Goal: Task Accomplishment & Management: Use online tool/utility

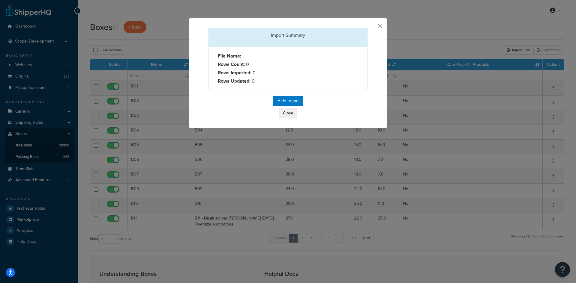
click at [373, 25] on div "Import Summary File Name: Rows Count: 0 Rows Imported: 0 Rows Updated: 0 Hide r…" at bounding box center [288, 73] width 198 height 110
click at [367, 28] on button "button" at bounding box center [366, 28] width 1 height 1
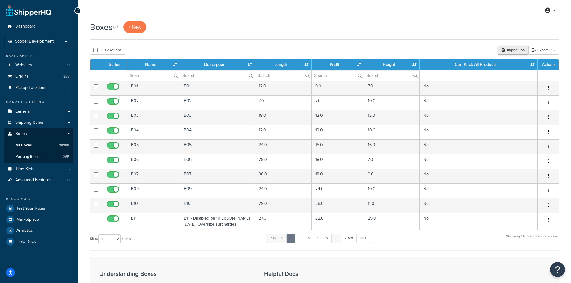
click at [507, 49] on div "Import CSV" at bounding box center [513, 50] width 31 height 9
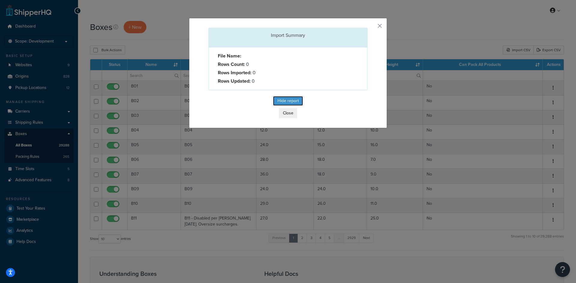
drag, startPoint x: 283, startPoint y: 96, endPoint x: 295, endPoint y: 83, distance: 18.5
click at [295, 83] on div "Import Summary File Name: Rows Count: 0 Rows Imported: 0 Rows Updated: 0 Hide r…" at bounding box center [288, 73] width 198 height 110
click at [284, 112] on button "Close" at bounding box center [288, 113] width 18 height 10
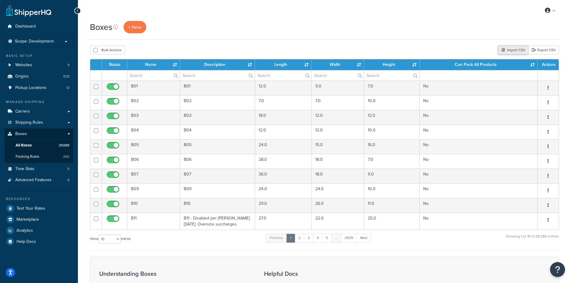
click at [510, 51] on div "Import CSV" at bounding box center [513, 50] width 31 height 9
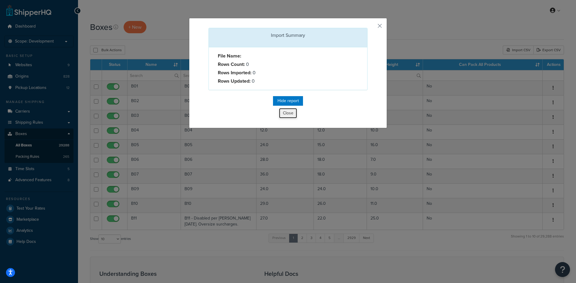
click at [286, 112] on button "Close" at bounding box center [288, 113] width 18 height 10
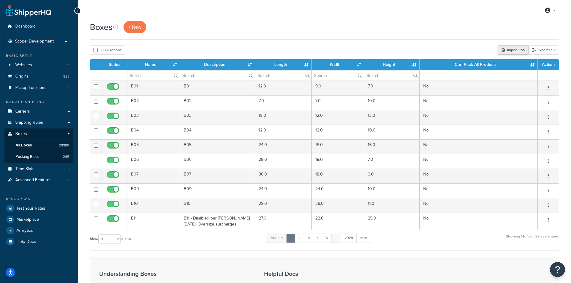
click at [509, 46] on div "Import CSV" at bounding box center [513, 50] width 31 height 9
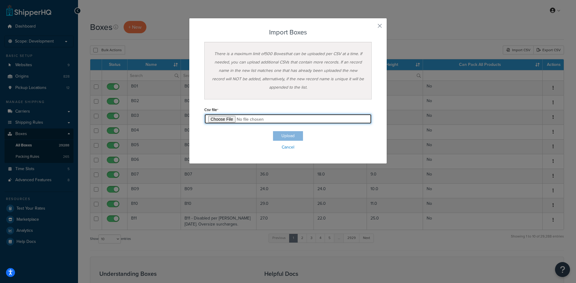
click at [222, 117] on input "file" at bounding box center [287, 119] width 167 height 10
type input "C:\fakepath\Box Import-2025-09-24 LTL-B.csv"
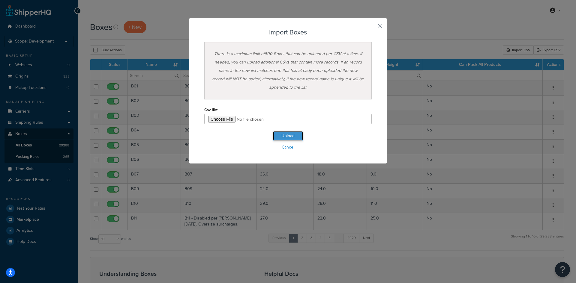
click at [279, 136] on button "Upload" at bounding box center [288, 136] width 30 height 10
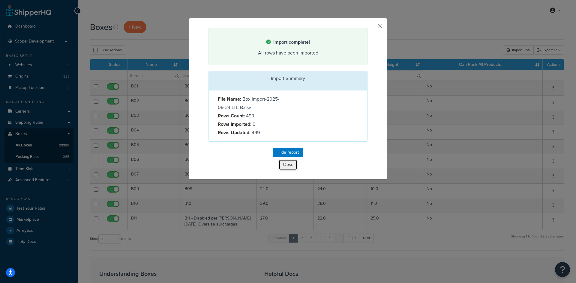
click at [286, 164] on button "Close" at bounding box center [288, 165] width 18 height 10
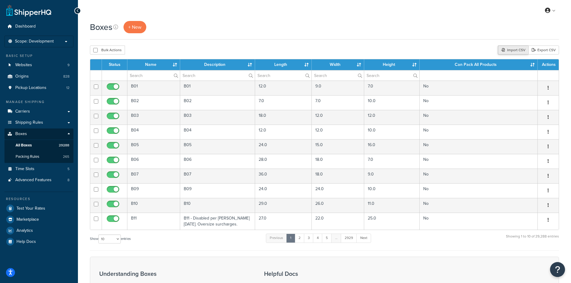
click at [506, 51] on div "Import CSV" at bounding box center [513, 50] width 31 height 9
click at [517, 49] on div "Import CSV" at bounding box center [513, 50] width 31 height 9
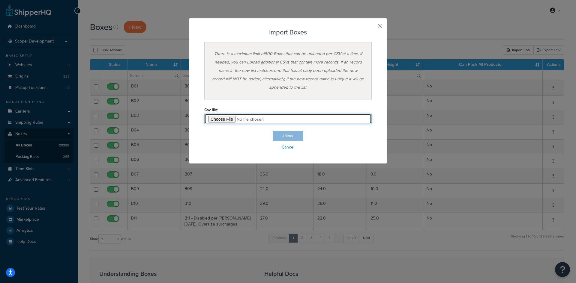
click at [223, 119] on input "file" at bounding box center [287, 119] width 167 height 10
type input "C:\fakepath\Box Import-2025-09-24 LTL-C.csv"
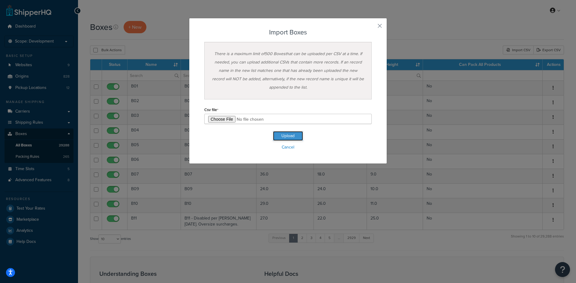
click at [291, 136] on button "Upload" at bounding box center [288, 136] width 30 height 10
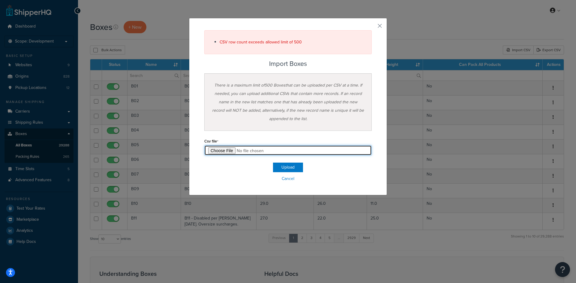
click at [224, 148] on input "file" at bounding box center [287, 150] width 167 height 10
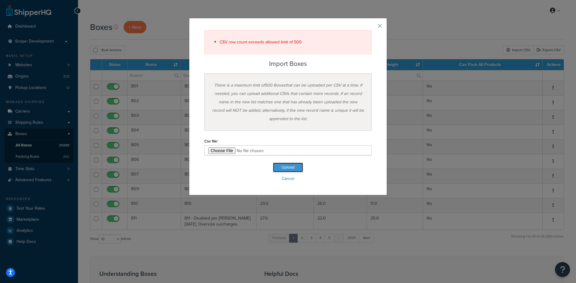
click at [288, 165] on button "Upload" at bounding box center [288, 168] width 30 height 10
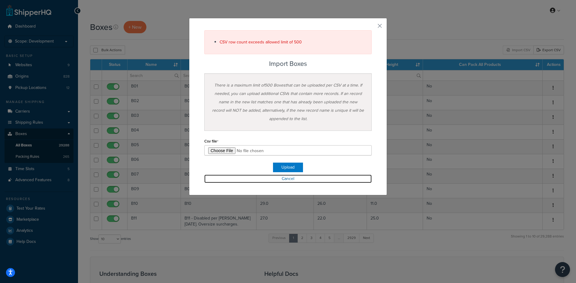
click at [286, 179] on link "Cancel" at bounding box center [287, 179] width 167 height 8
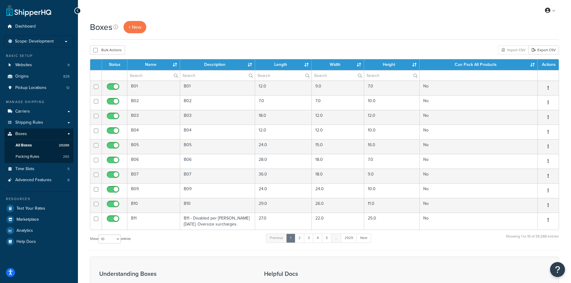
click at [514, 49] on div "Import CSV" at bounding box center [513, 50] width 31 height 9
click at [509, 49] on div "Import CSV" at bounding box center [513, 50] width 31 height 9
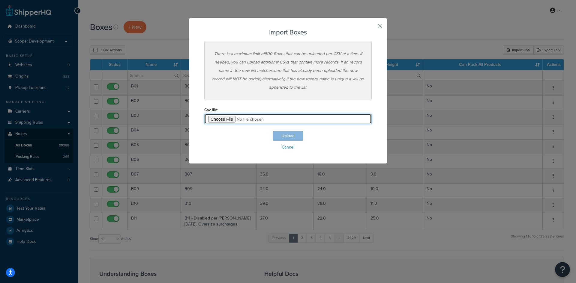
click at [225, 120] on input "file" at bounding box center [287, 119] width 167 height 10
type input "C:\fakepath\Box Import-2025-09-24 LTL-C.csv"
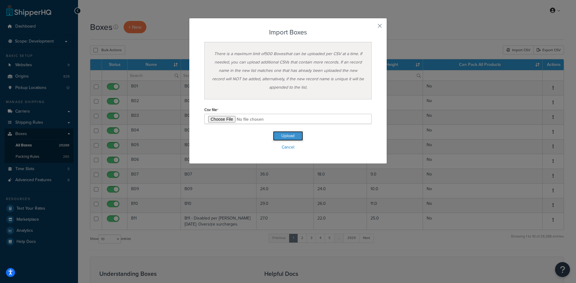
click at [288, 133] on button "Upload" at bounding box center [288, 136] width 30 height 10
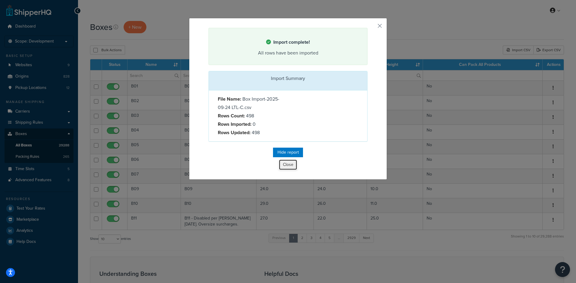
click at [285, 166] on button "Close" at bounding box center [288, 165] width 18 height 10
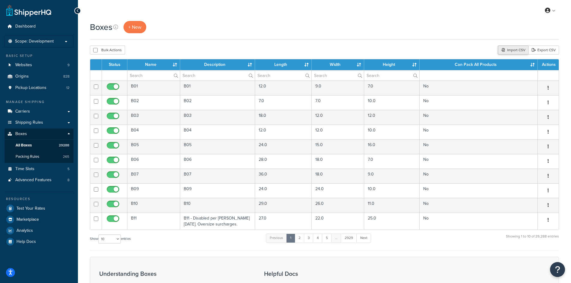
click at [511, 48] on div "Import CSV" at bounding box center [513, 50] width 31 height 9
click at [502, 49] on icon at bounding box center [504, 50] width 4 height 4
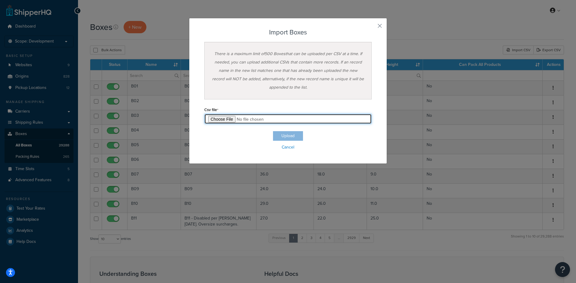
click at [234, 115] on input "file" at bounding box center [287, 119] width 167 height 10
type input "C:\fakepath\Box Import-2025-09-24 LTL-D.csv"
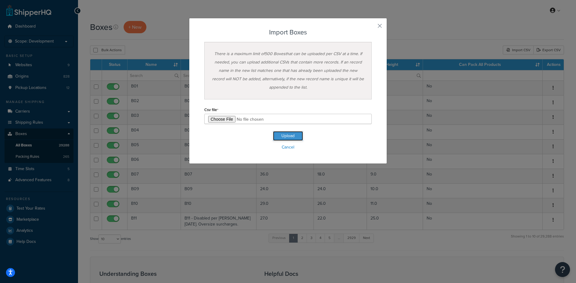
click at [286, 138] on button "Upload" at bounding box center [288, 136] width 30 height 10
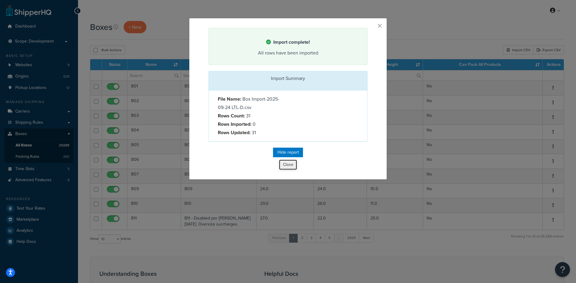
click at [288, 165] on button "Close" at bounding box center [288, 165] width 18 height 10
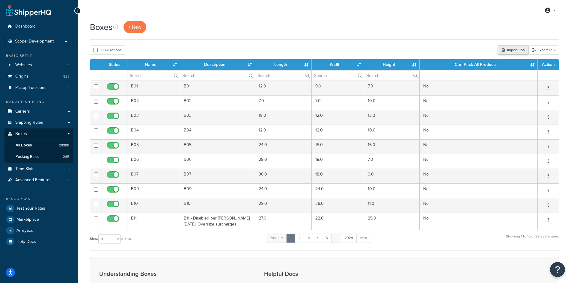
click at [505, 51] on icon at bounding box center [504, 50] width 4 height 4
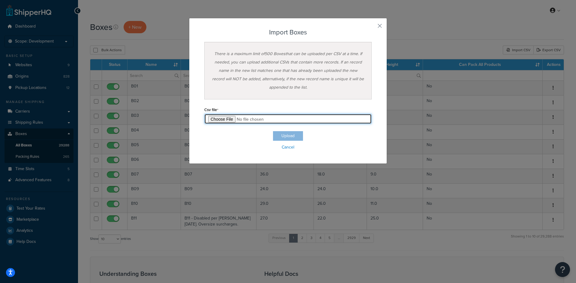
click at [226, 118] on input "file" at bounding box center [287, 119] width 167 height 10
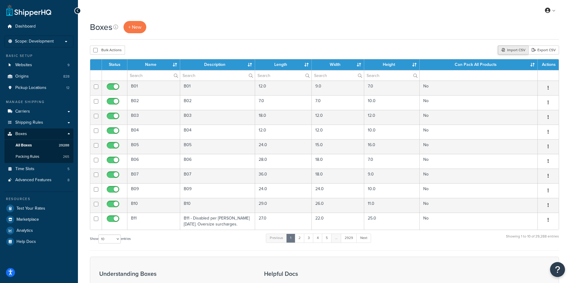
click at [506, 51] on div "Import CSV" at bounding box center [513, 50] width 31 height 9
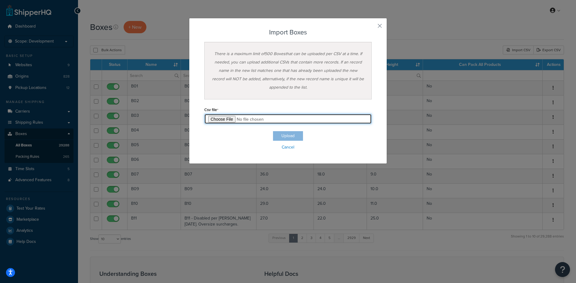
click at [225, 121] on input "file" at bounding box center [287, 119] width 167 height 10
type input "C:\fakepath\Box Import-2025-09-24 LTL-A.csv"
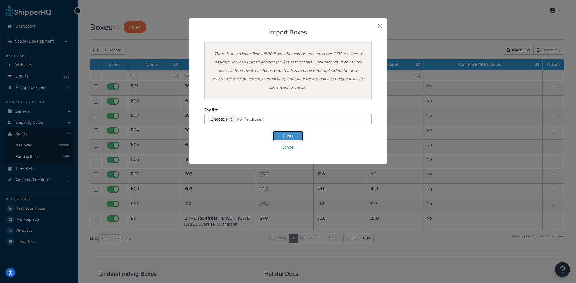
click at [292, 134] on button "Upload" at bounding box center [288, 136] width 30 height 10
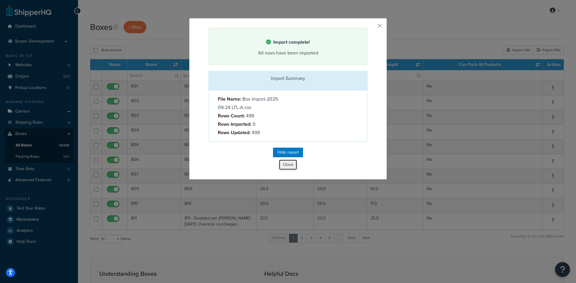
click at [289, 164] on button "Close" at bounding box center [288, 165] width 18 height 10
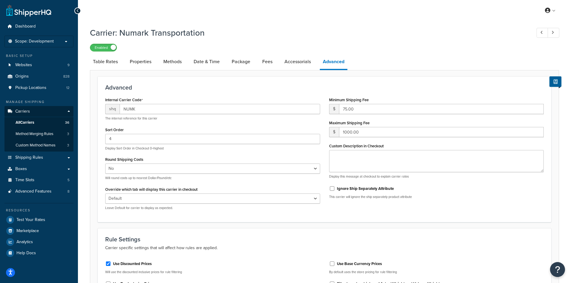
select select "false"
click at [37, 191] on span "Advanced Features" at bounding box center [33, 191] width 36 height 5
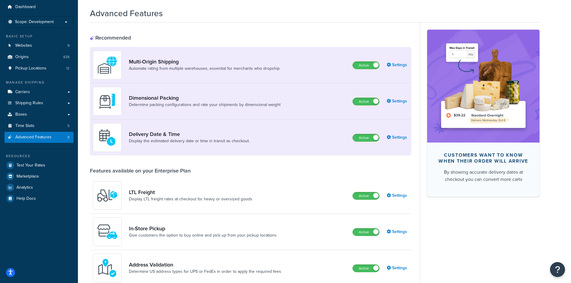
scroll to position [30, 0]
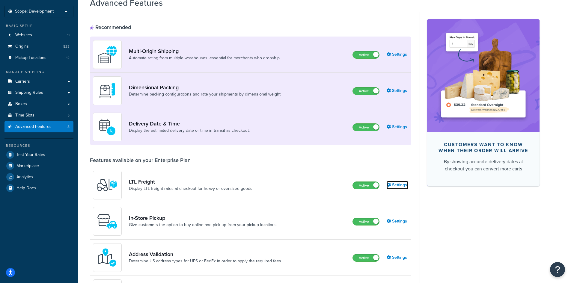
click at [394, 185] on link "Settings" at bounding box center [398, 185] width 22 height 8
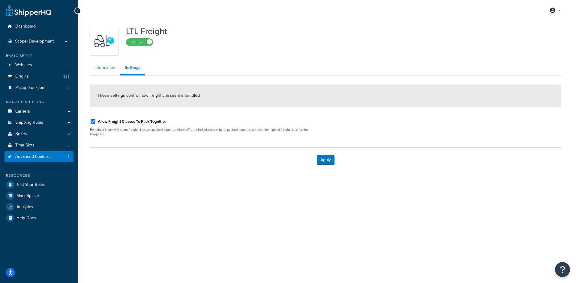
click at [101, 69] on link "Information" at bounding box center [105, 68] width 30 height 12
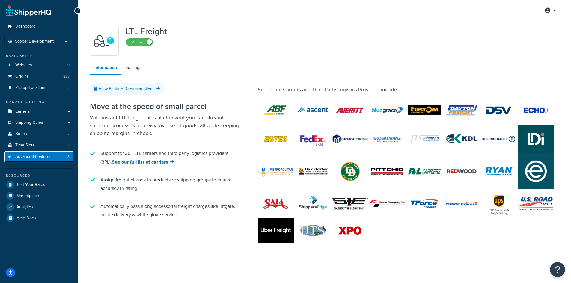
click at [47, 153] on link "Advanced Features 8" at bounding box center [38, 156] width 69 height 11
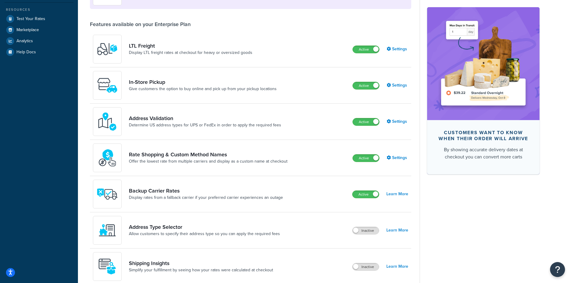
scroll to position [180, 0]
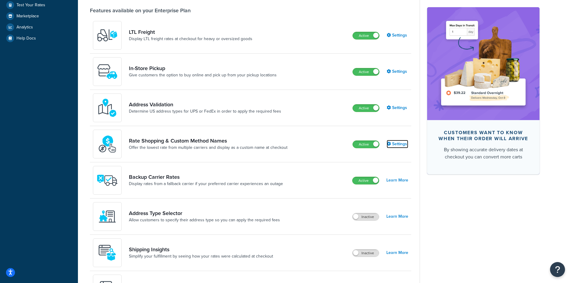
click at [393, 145] on link "Settings" at bounding box center [398, 144] width 22 height 8
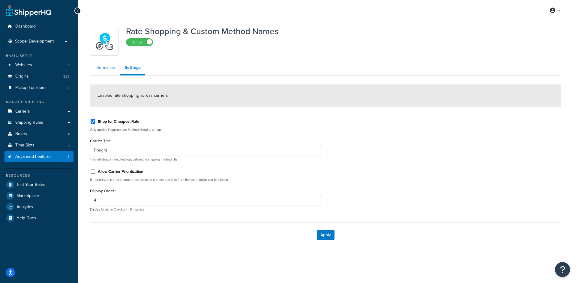
click at [104, 62] on link "Information" at bounding box center [105, 68] width 30 height 12
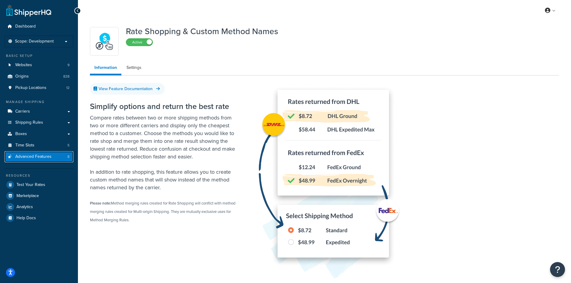
click at [47, 155] on span "Advanced Features" at bounding box center [33, 156] width 36 height 5
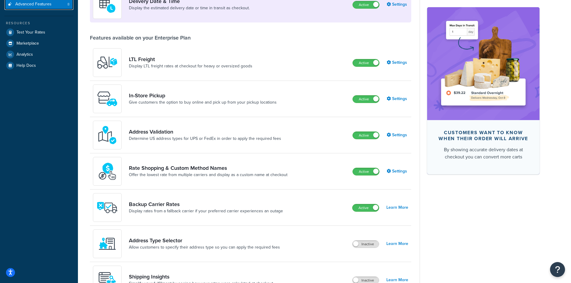
scroll to position [150, 0]
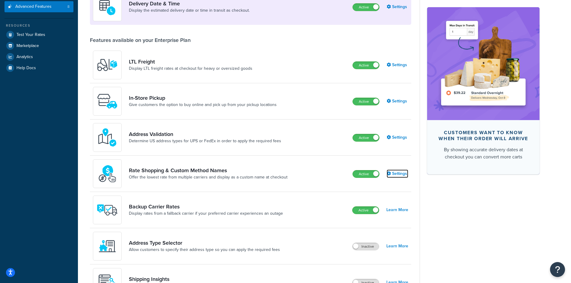
click at [401, 175] on link "Settings" at bounding box center [398, 174] width 22 height 8
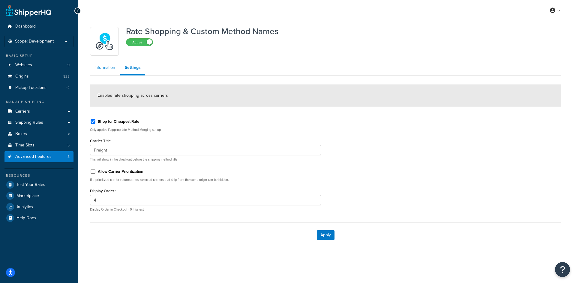
click at [102, 70] on link "Information" at bounding box center [105, 68] width 30 height 12
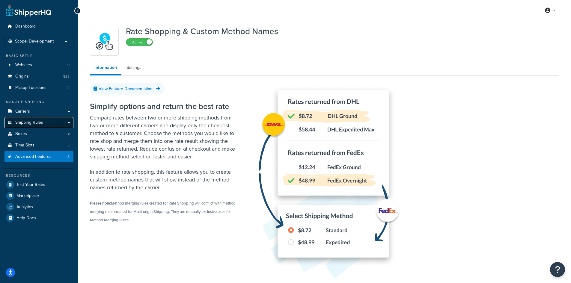
click at [35, 123] on span "Shipping Rules" at bounding box center [29, 122] width 28 height 5
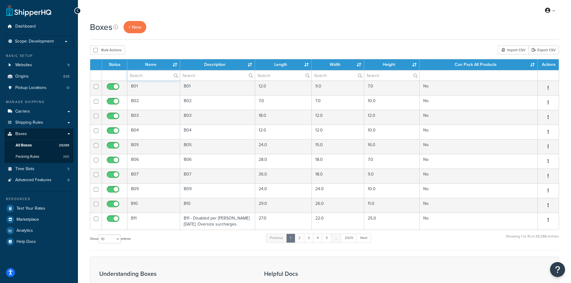
click at [148, 72] on input "text" at bounding box center [153, 75] width 52 height 10
type input "A"
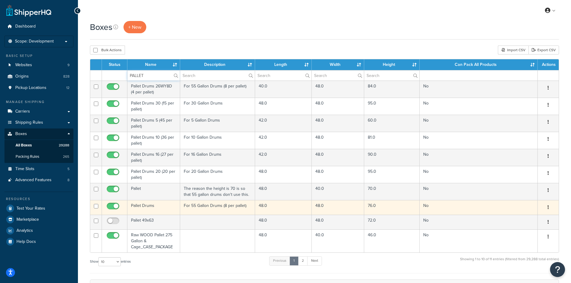
type input "PALLET"
click at [547, 205] on button "button" at bounding box center [548, 208] width 8 height 10
click at [538, 216] on link "Edit" at bounding box center [528, 219] width 47 height 12
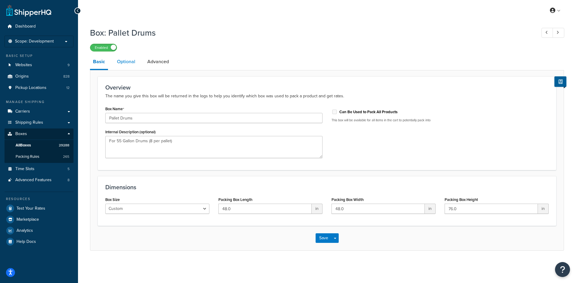
click at [133, 63] on link "Optional" at bounding box center [126, 62] width 24 height 14
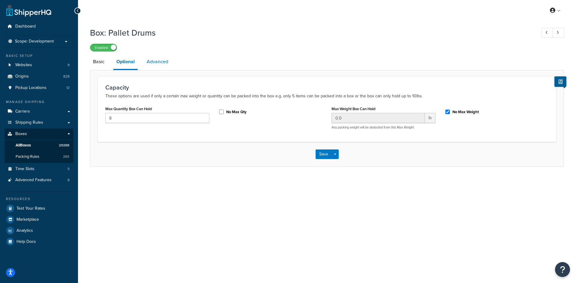
click at [150, 63] on link "Advanced" at bounding box center [158, 62] width 28 height 14
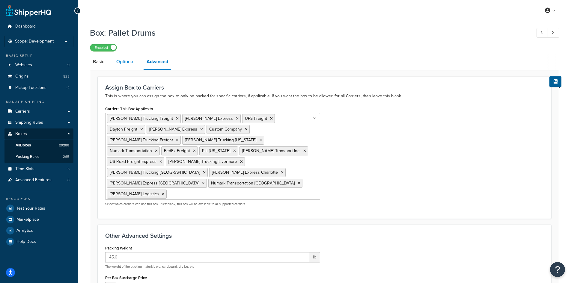
click at [134, 61] on link "Optional" at bounding box center [125, 62] width 24 height 14
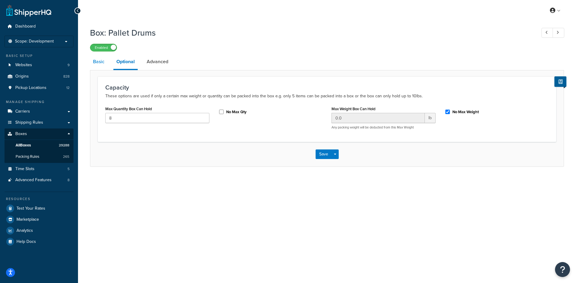
click at [102, 62] on link "Basic" at bounding box center [98, 62] width 17 height 14
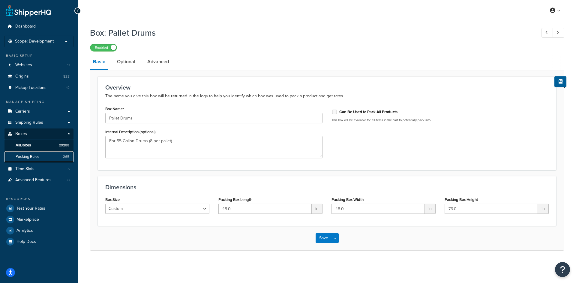
click at [27, 154] on span "Packing Rules" at bounding box center [28, 156] width 24 height 5
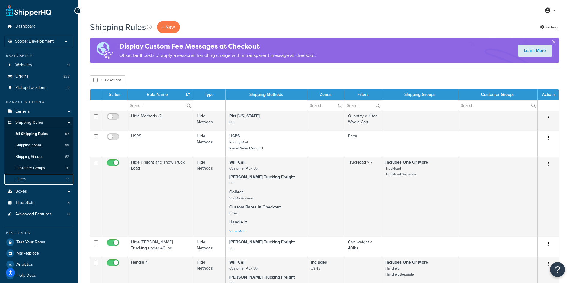
click at [33, 178] on link "Filters 13" at bounding box center [38, 179] width 69 height 11
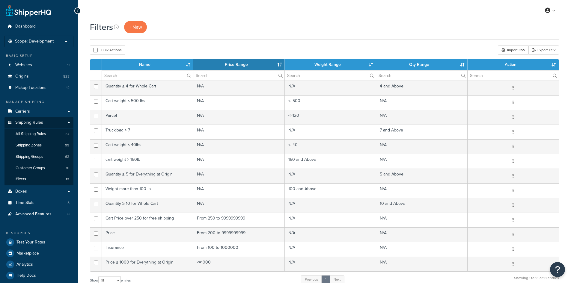
select select "15"
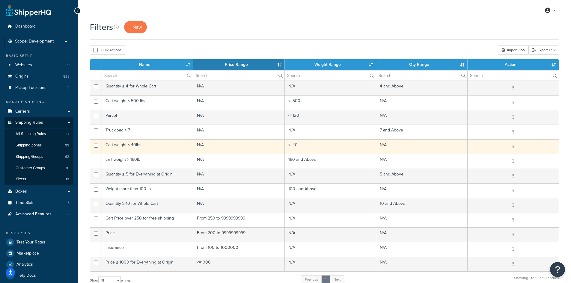
scroll to position [30, 0]
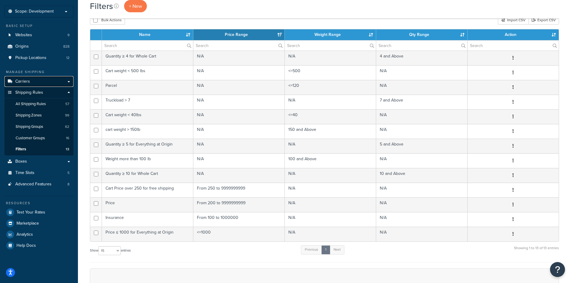
click at [28, 80] on span "Carriers" at bounding box center [22, 81] width 15 height 5
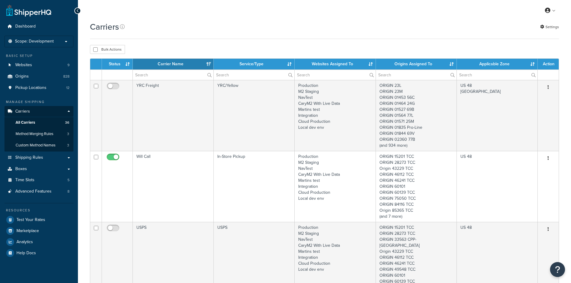
select select "15"
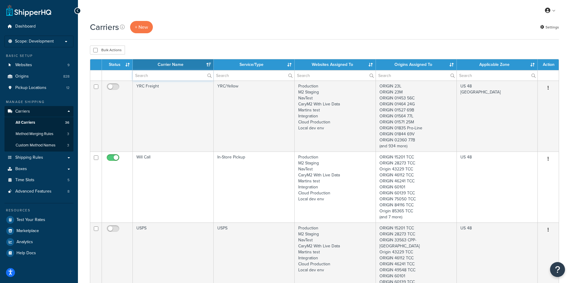
click at [171, 76] on input "text" at bounding box center [173, 75] width 81 height 10
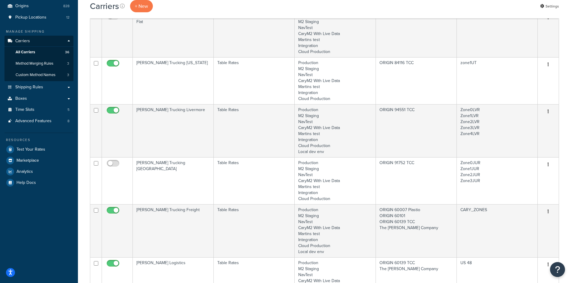
scroll to position [60, 0]
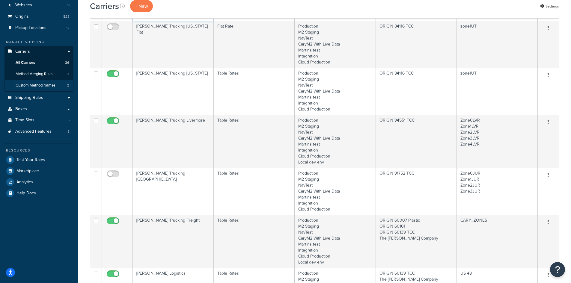
type input "[PERSON_NAME]"
click at [41, 84] on span "Custom Method Names" at bounding box center [36, 85] width 40 height 5
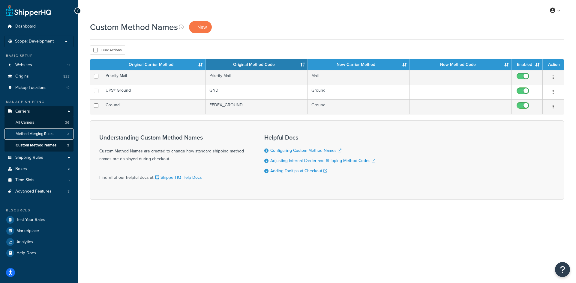
click at [38, 135] on span "Method Merging Rules" at bounding box center [35, 134] width 38 height 5
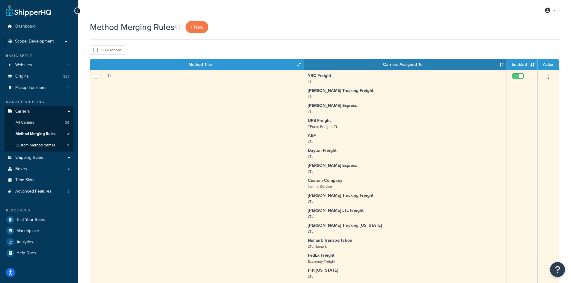
click at [547, 78] on button "button" at bounding box center [548, 78] width 8 height 10
click at [530, 91] on link "Edit" at bounding box center [524, 89] width 47 height 12
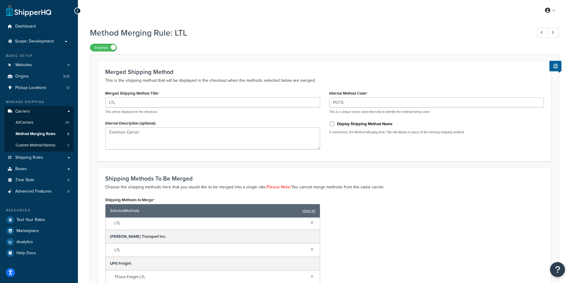
click at [361, 202] on div "Shipping Methods to Merge Selected Methods clear all [PERSON_NAME] Trucking Fre…" at bounding box center [325, 275] width 448 height 159
click at [142, 156] on div "Merged Shipping Method This is the shipping method that will be displayed in th…" at bounding box center [325, 111] width 454 height 100
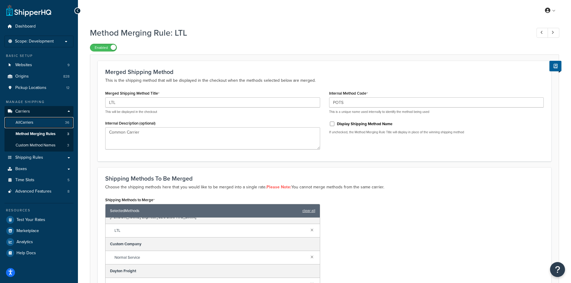
click at [40, 124] on link "All Carriers 36" at bounding box center [38, 122] width 69 height 11
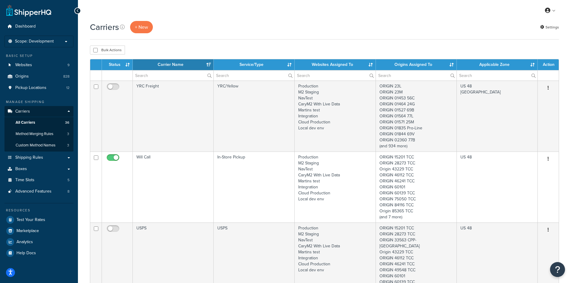
select select "15"
click at [152, 77] on input "text" at bounding box center [173, 75] width 81 height 10
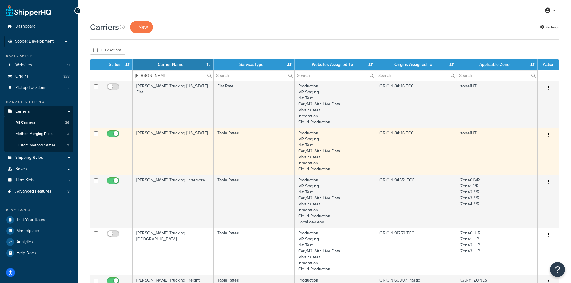
click at [549, 134] on icon "button" at bounding box center [548, 135] width 1 height 4
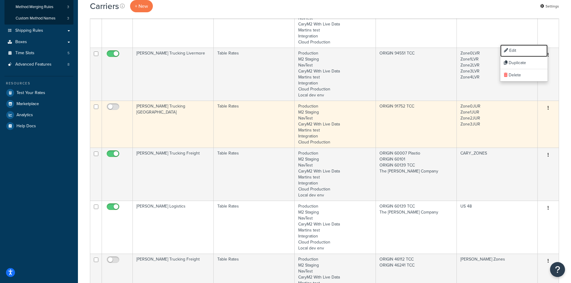
scroll to position [180, 0]
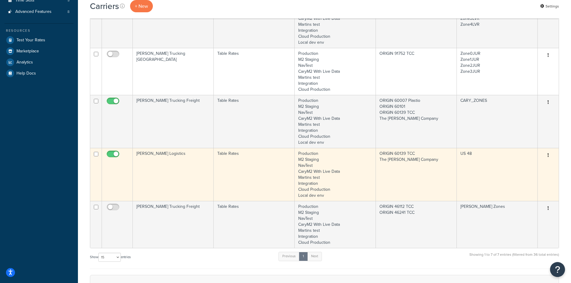
click at [548, 155] on icon "button" at bounding box center [548, 155] width 1 height 4
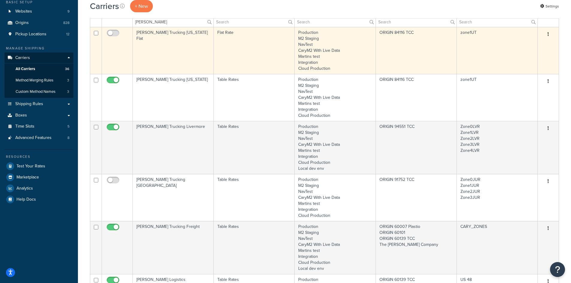
scroll to position [0, 0]
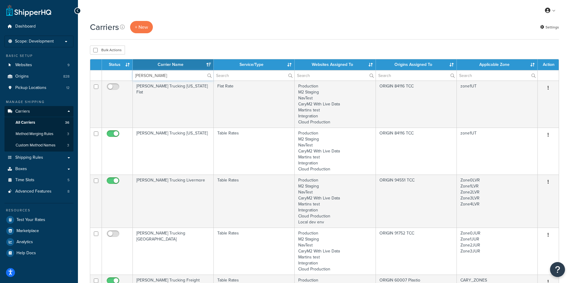
drag, startPoint x: 155, startPoint y: 75, endPoint x: 106, endPoint y: 73, distance: 49.0
click at [107, 73] on tr "[PERSON_NAME]" at bounding box center [324, 75] width 469 height 10
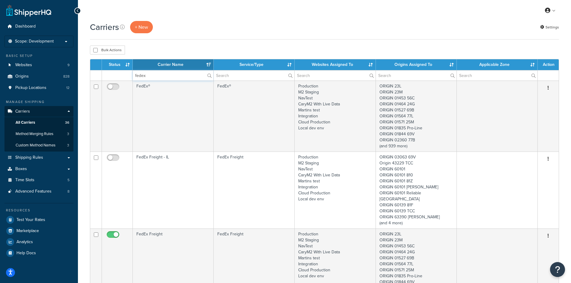
click at [146, 73] on input "fedex" at bounding box center [173, 75] width 81 height 10
click at [147, 74] on input "fedex" at bounding box center [173, 75] width 81 height 10
click at [127, 74] on tr "fedex" at bounding box center [324, 75] width 469 height 10
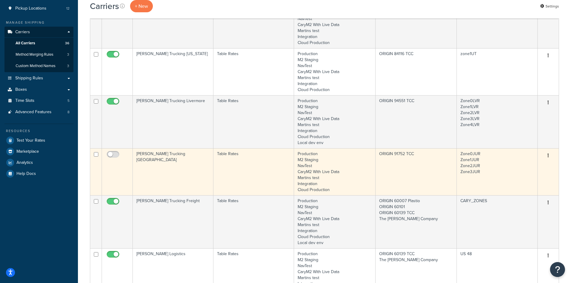
scroll to position [90, 0]
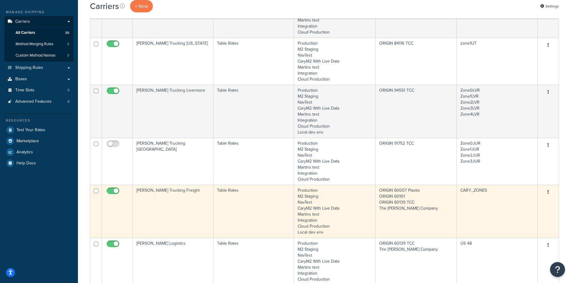
click at [550, 193] on button "button" at bounding box center [548, 193] width 8 height 10
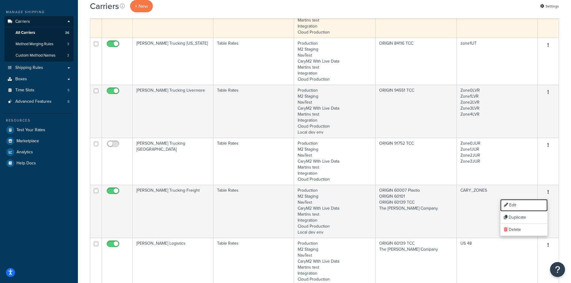
scroll to position [0, 0]
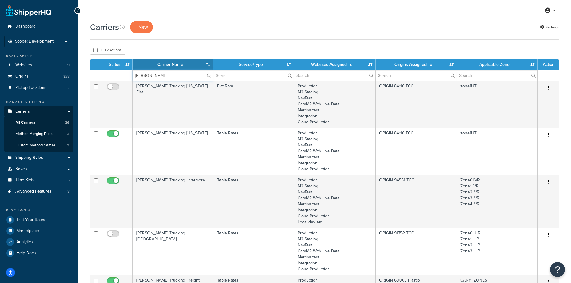
click at [121, 73] on tr "[PERSON_NAME]" at bounding box center [324, 75] width 469 height 10
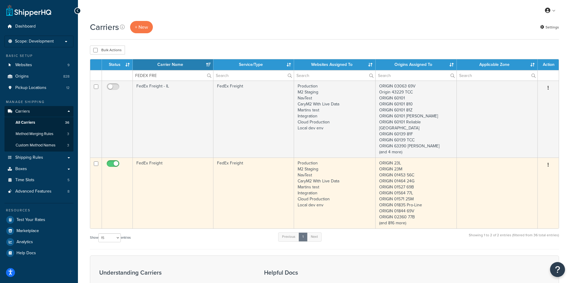
drag, startPoint x: 550, startPoint y: 158, endPoint x: 547, endPoint y: 158, distance: 3.1
click at [547, 160] on button "button" at bounding box center [548, 165] width 8 height 10
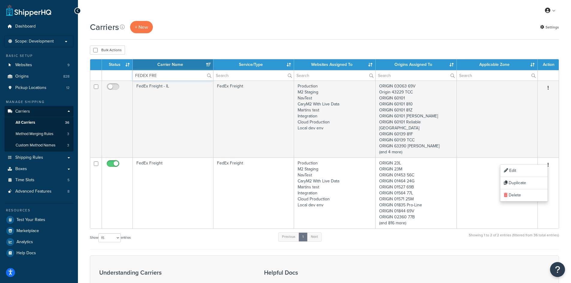
click at [161, 75] on input "FEDEX FRE" at bounding box center [173, 75] width 80 height 10
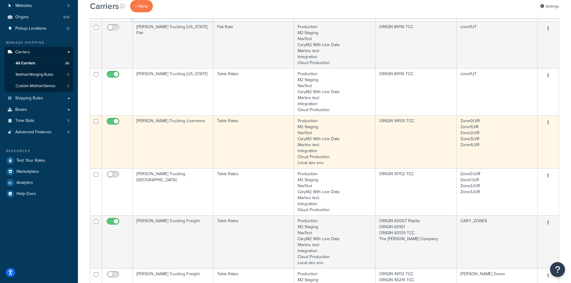
scroll to position [60, 0]
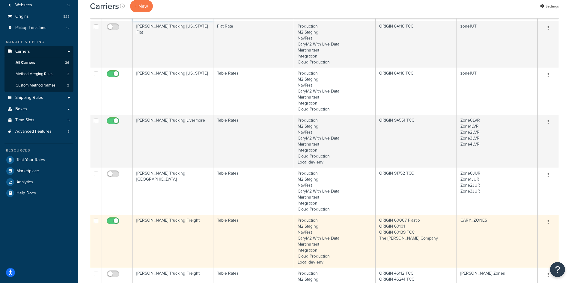
type input "[PERSON_NAME] TRUCK"
click at [549, 222] on icon "button" at bounding box center [548, 222] width 1 height 4
click at [527, 232] on link "Edit" at bounding box center [524, 234] width 47 height 12
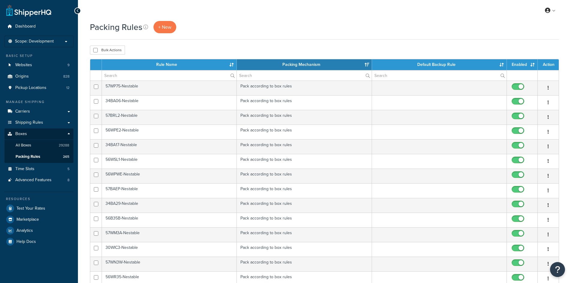
select select "15"
click at [366, 65] on th "Packing Mechanism" at bounding box center [304, 64] width 135 height 11
click at [36, 114] on link "Carriers" at bounding box center [38, 111] width 69 height 11
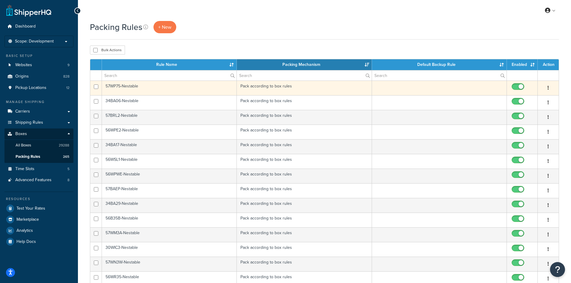
click at [549, 88] on icon "button" at bounding box center [548, 88] width 1 height 4
click at [538, 102] on link "Edit" at bounding box center [524, 100] width 47 height 12
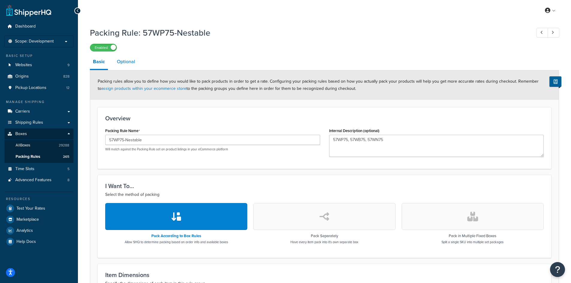
click at [132, 61] on link "Optional" at bounding box center [126, 62] width 24 height 14
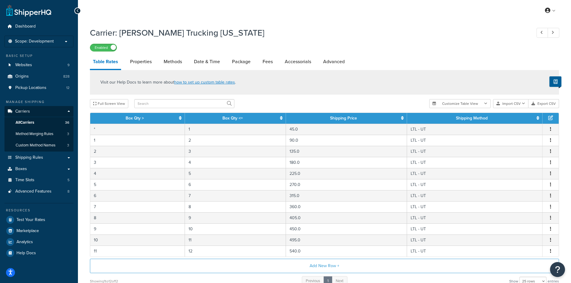
select select "25"
click at [154, 60] on link "Properties" at bounding box center [141, 62] width 28 height 14
select select "HIGHEST"
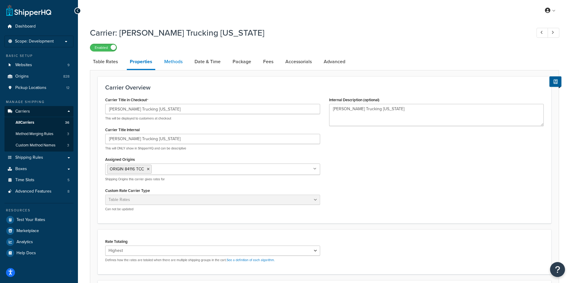
click at [177, 67] on link "Methods" at bounding box center [173, 62] width 24 height 14
select select "25"
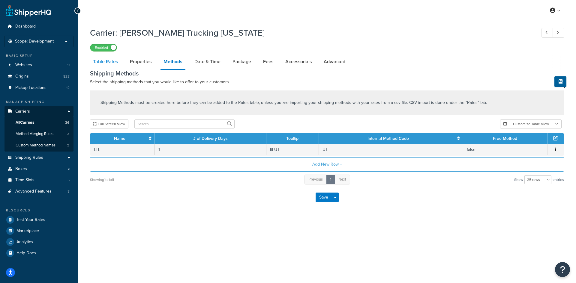
click at [110, 63] on link "Table Rates" at bounding box center [105, 62] width 31 height 14
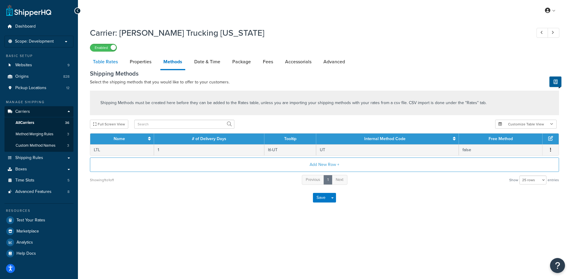
select select "25"
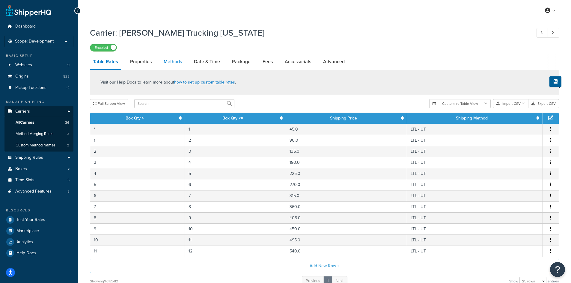
click at [172, 61] on link "Methods" at bounding box center [173, 62] width 24 height 14
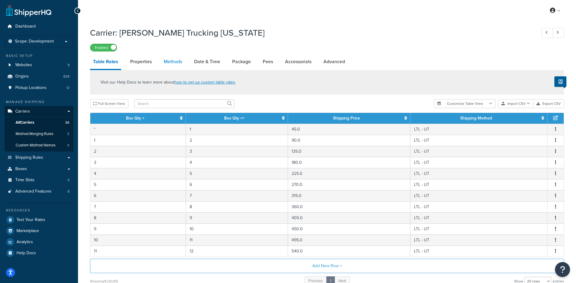
select select "25"
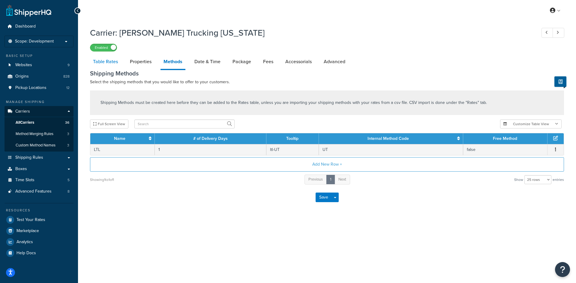
click at [109, 62] on link "Table Rates" at bounding box center [105, 62] width 31 height 14
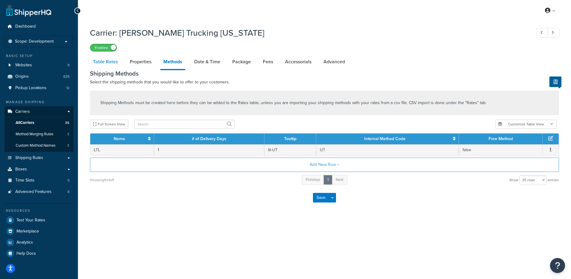
select select "25"
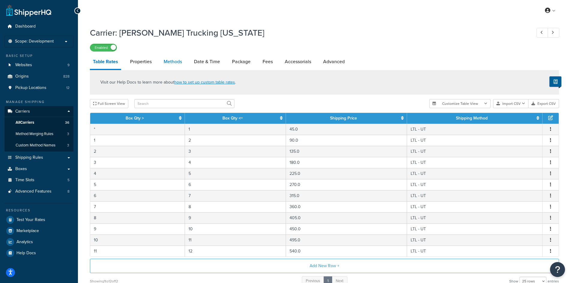
click at [171, 61] on link "Methods" at bounding box center [173, 62] width 24 height 14
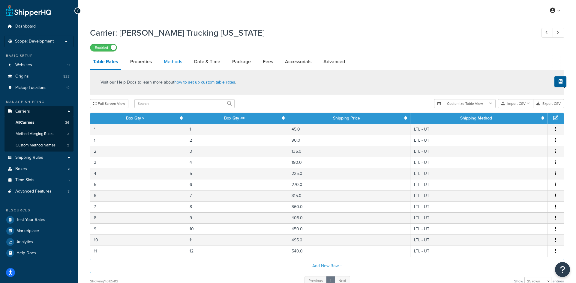
select select "25"
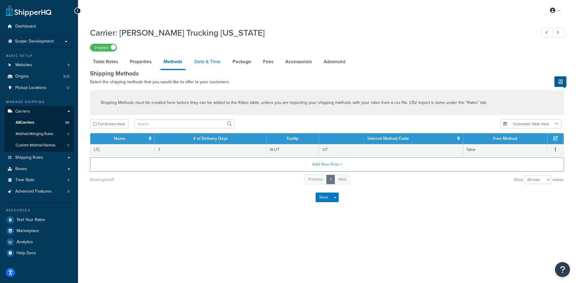
click at [211, 64] on link "Date & Time" at bounding box center [207, 62] width 32 height 14
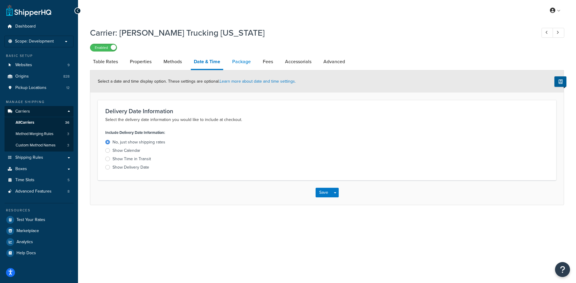
click at [249, 62] on link "Package" at bounding box center [241, 62] width 25 height 14
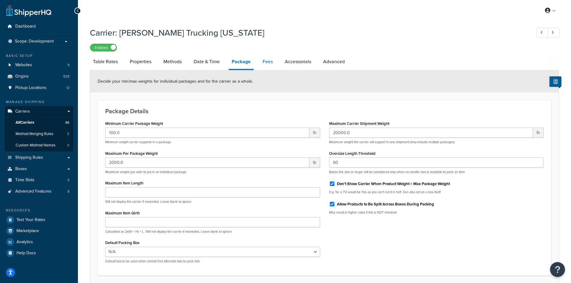
click at [278, 59] on li "Fees" at bounding box center [271, 62] width 22 height 14
click at [271, 61] on link "Fees" at bounding box center [268, 62] width 16 height 14
select select "AFTER"
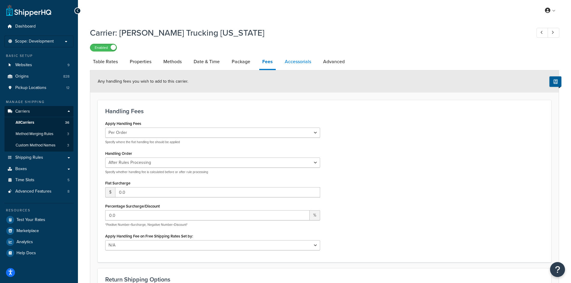
click at [300, 63] on link "Accessorials" at bounding box center [298, 62] width 32 height 14
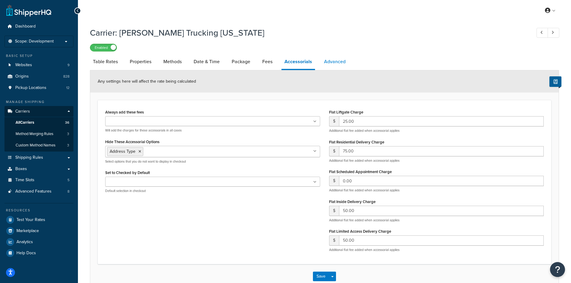
click at [328, 64] on link "Advanced" at bounding box center [335, 62] width 28 height 14
select select "false"
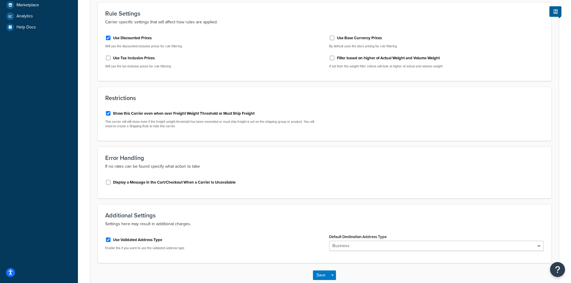
scroll to position [171, 0]
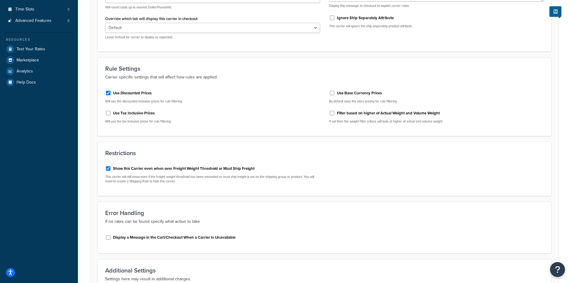
click at [172, 80] on p "Carrier specific settings that will affect how rules are applied." at bounding box center [324, 77] width 439 height 7
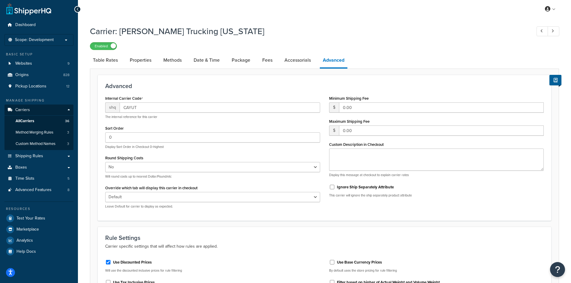
scroll to position [0, 0]
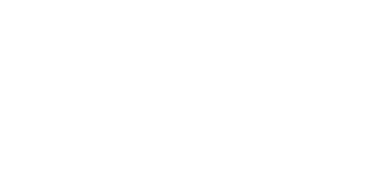
select select "25"
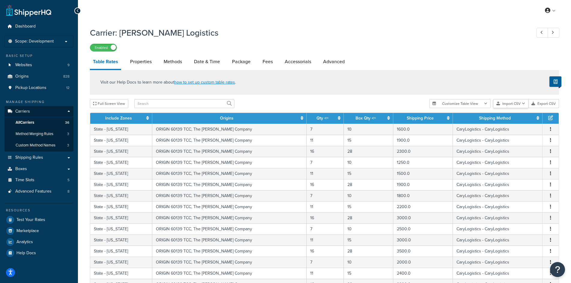
click at [384, 105] on button "Import CSV" at bounding box center [510, 103] width 35 height 9
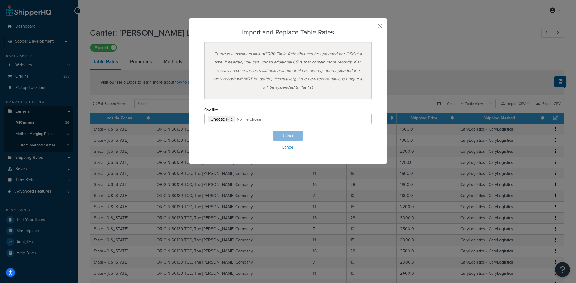
click at [384, 108] on div "Customize Table View Show all columns Show selected columns Import CSV Import a…" at bounding box center [499, 103] width 130 height 9
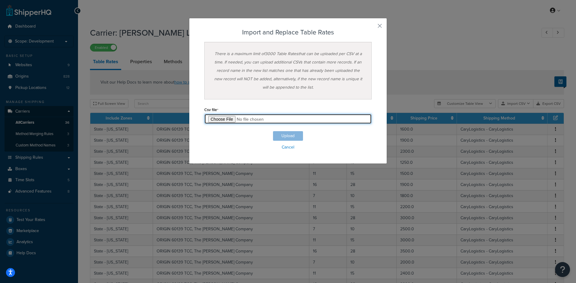
click at [211, 119] on input "file" at bounding box center [287, 119] width 167 height 10
type input "C:\fakepath\Il-Test1.csv"
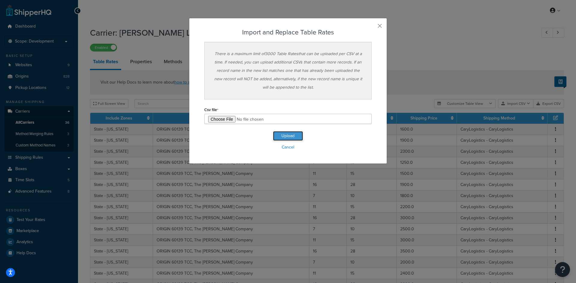
click at [286, 136] on button "Upload" at bounding box center [288, 136] width 30 height 10
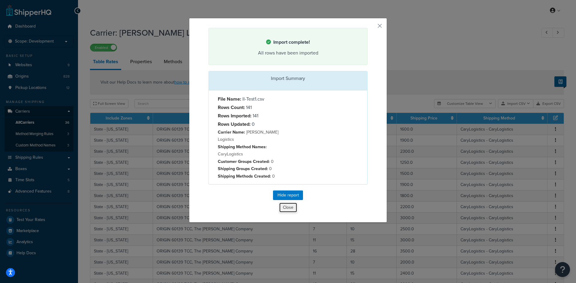
click at [285, 185] on button "Close" at bounding box center [288, 208] width 18 height 10
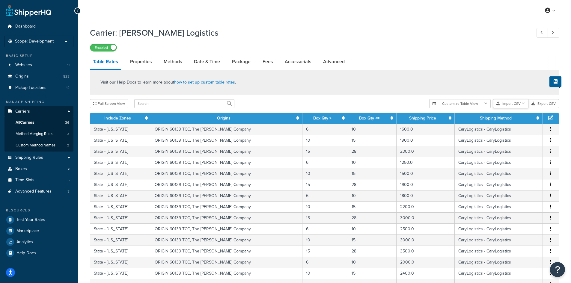
click at [384, 102] on button "Import CSV" at bounding box center [510, 103] width 35 height 9
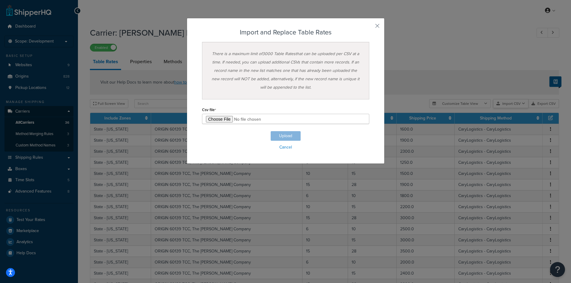
click at [384, 108] on div "Customize Table View Show all columns Show selected columns Import CSV Import a…" at bounding box center [495, 103] width 130 height 9
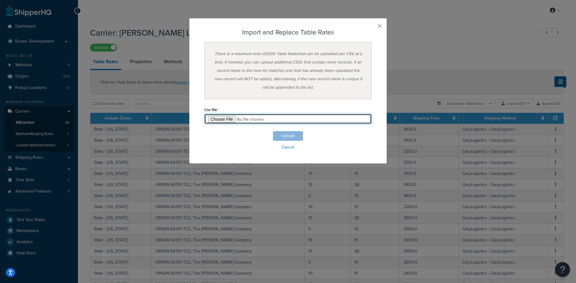
click at [207, 123] on input "file" at bounding box center [287, 119] width 167 height 10
type input "C:\fakepath\Il-Test1.csv"
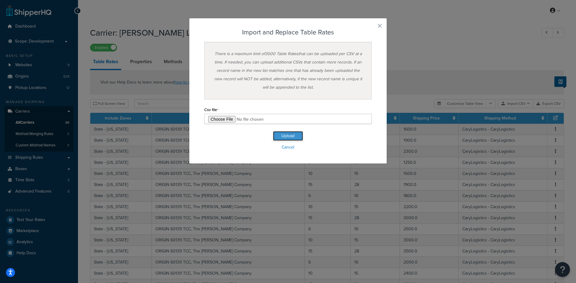
click at [288, 136] on button "Upload" at bounding box center [288, 136] width 30 height 10
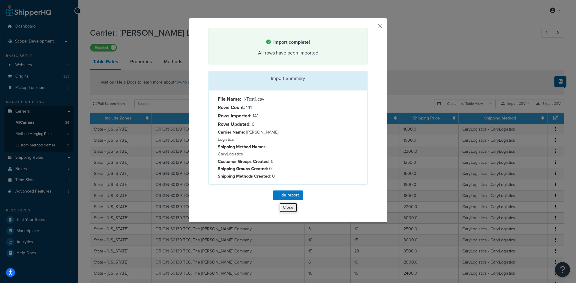
click at [288, 185] on button "Close" at bounding box center [288, 208] width 18 height 10
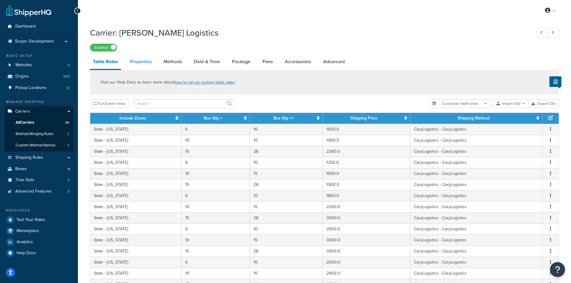
click at [150, 64] on link "Properties" at bounding box center [141, 62] width 28 height 14
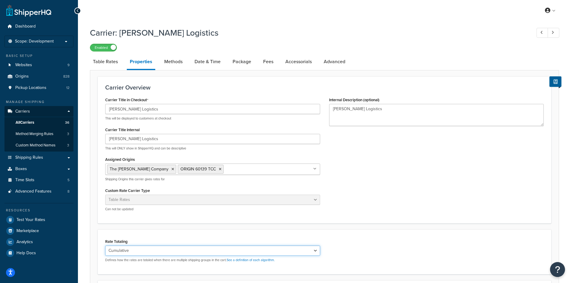
click at [164, 185] on select "Cumulative Highest Per Item Per SKU" at bounding box center [212, 251] width 215 height 10
select select "HIGHEST"
click at [105, 185] on select "Cumulative Highest Per Item Per SKU" at bounding box center [212, 251] width 215 height 10
click at [350, 185] on div "Carrier Overview Carrier Title in Checkout Cary Logistics This will be displaye…" at bounding box center [325, 149] width 454 height 147
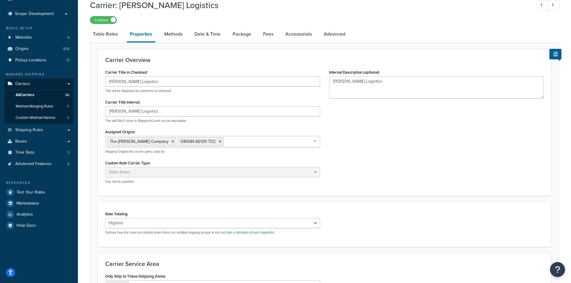
scroll to position [60, 0]
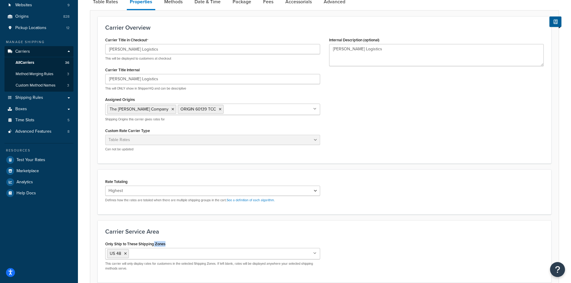
click at [154, 185] on div "Only Ship to These Shipping Zones US 48 HI_and_AK Canada CARY_ZONES TForce Frei…" at bounding box center [212, 255] width 215 height 31
click at [156, 185] on ul "US 48" at bounding box center [212, 253] width 215 height 11
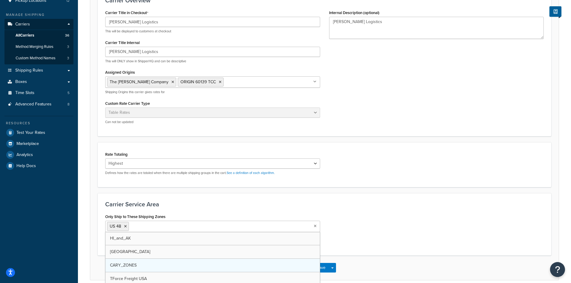
scroll to position [115, 0]
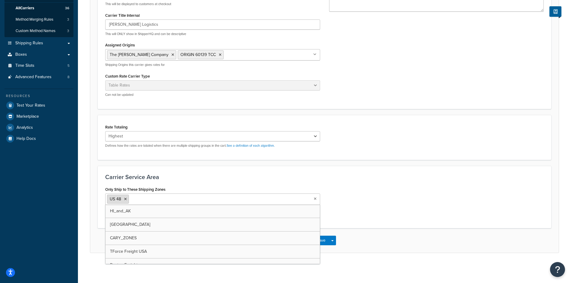
click at [127, 185] on icon at bounding box center [125, 200] width 3 height 4
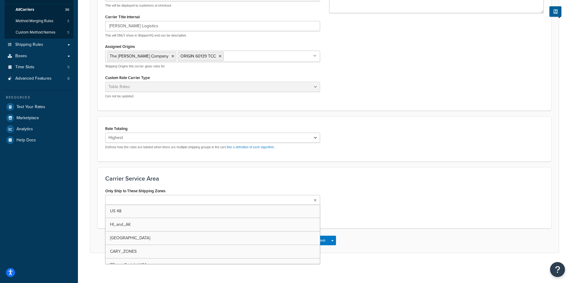
scroll to position [113, 0]
click at [367, 185] on div "Only Ship to These Shipping Zones US 48 HI_and_AK Canada CARY_ZONES TForce Frei…" at bounding box center [325, 204] width 448 height 34
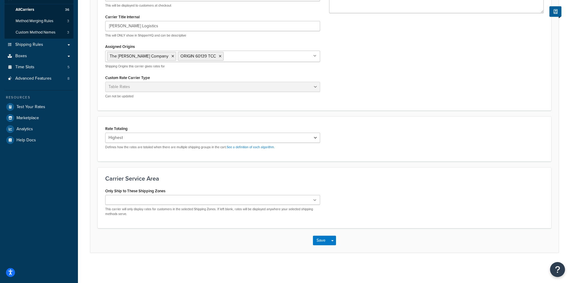
click at [286, 185] on div "US 48 HI_and_AK Canada CARY_ZONES TForce Freight USA Dayton Freight Dayton Frei…" at bounding box center [212, 205] width 215 height 21
click at [289, 185] on ul at bounding box center [212, 200] width 215 height 10
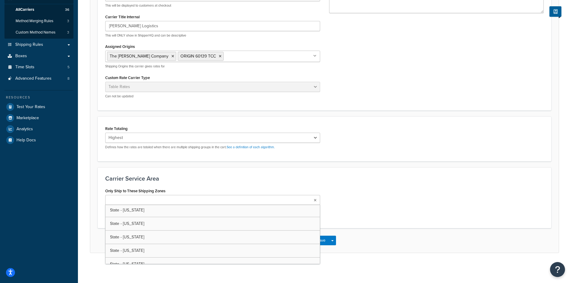
scroll to position [1228, 0]
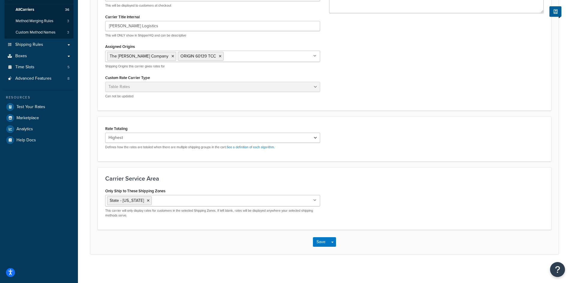
click at [384, 183] on div "Carrier Service Area Only Ship to These Shipping Zones State - UT US 48 HI_and_…" at bounding box center [325, 199] width 454 height 62
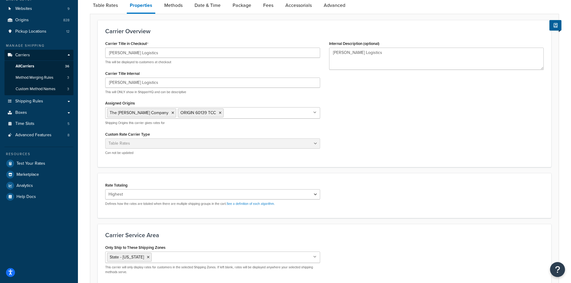
scroll to position [0, 0]
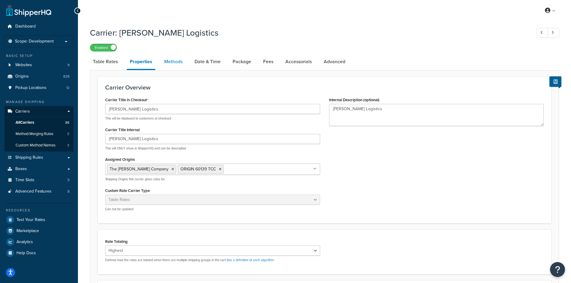
click at [166, 63] on link "Methods" at bounding box center [173, 62] width 24 height 14
select select "25"
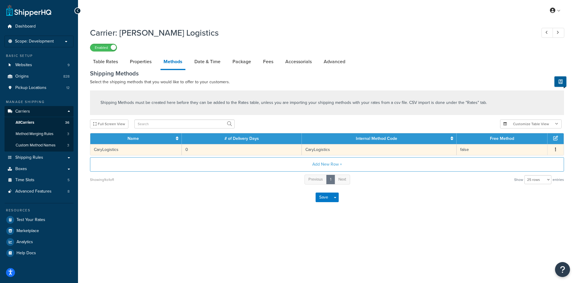
click at [219, 151] on td "0" at bounding box center [242, 149] width 120 height 11
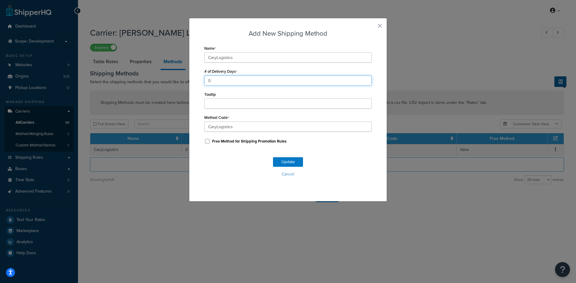
drag, startPoint x: 212, startPoint y: 84, endPoint x: 193, endPoint y: 82, distance: 19.3
click at [193, 82] on div "Add New Shipping Method Name CaryLogistics # of Delivery Days 0 Tooltip Method …" at bounding box center [288, 110] width 198 height 184
click at [192, 81] on div "Add New Shipping Method Name CaryLogistics # of Delivery Days 1 Tooltip Method …" at bounding box center [288, 110] width 198 height 184
type input "3"
click at [287, 160] on button "Update" at bounding box center [288, 162] width 30 height 10
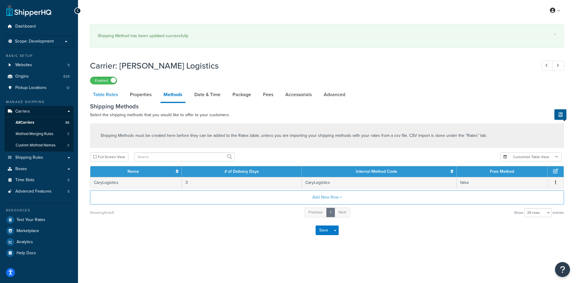
click at [101, 94] on link "Table Rates" at bounding box center [105, 95] width 31 height 14
select select "25"
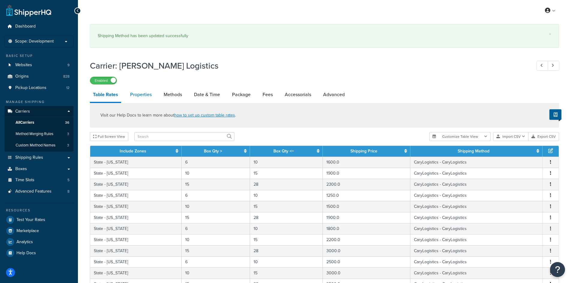
click at [152, 97] on link "Properties" at bounding box center [141, 95] width 28 height 14
select select "HIGHEST"
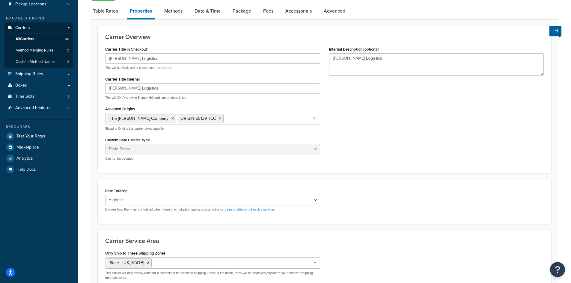
scroll to position [90, 0]
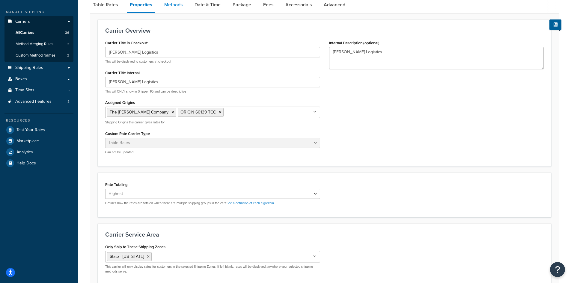
click at [169, 5] on link "Methods" at bounding box center [173, 5] width 24 height 14
select select "25"
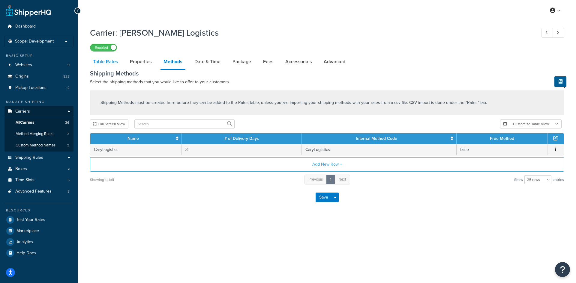
click at [105, 61] on link "Table Rates" at bounding box center [105, 62] width 31 height 14
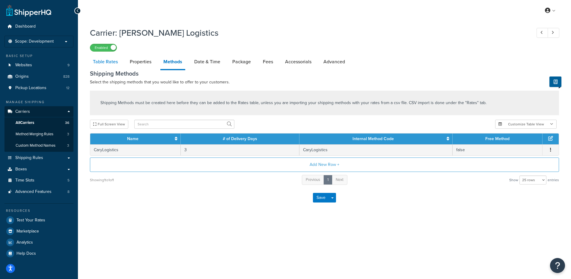
select select "25"
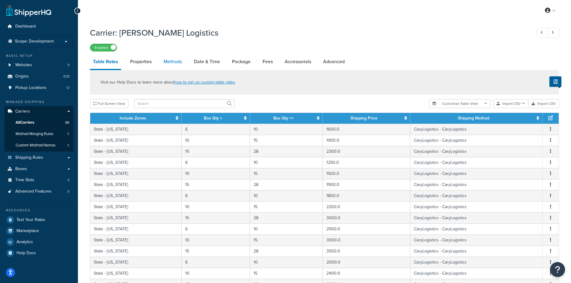
click at [175, 66] on link "Methods" at bounding box center [173, 62] width 24 height 14
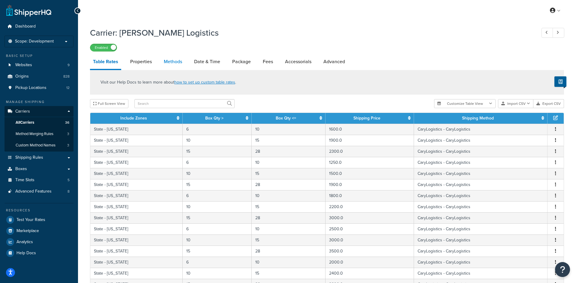
select select "25"
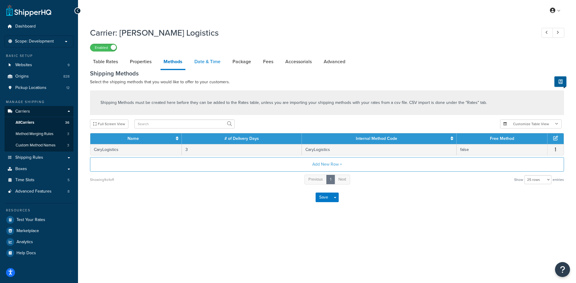
click at [211, 60] on link "Date & Time" at bounding box center [207, 62] width 32 height 14
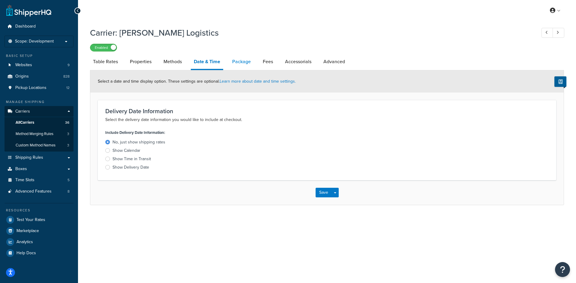
click at [243, 60] on link "Package" at bounding box center [241, 62] width 25 height 14
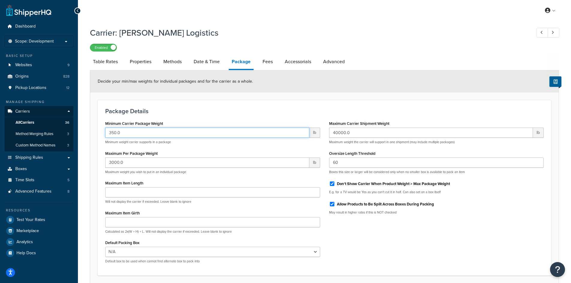
click at [121, 128] on input "350.0" at bounding box center [207, 133] width 204 height 10
click at [116, 130] on input "350.0" at bounding box center [207, 133] width 204 height 10
type input "100"
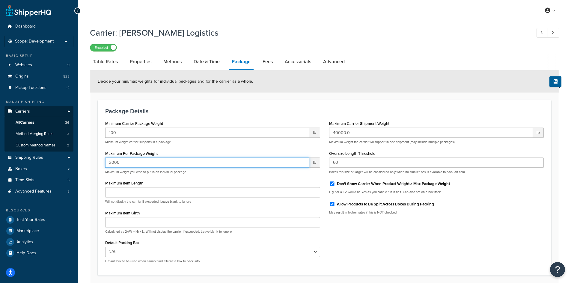
type input "2000"
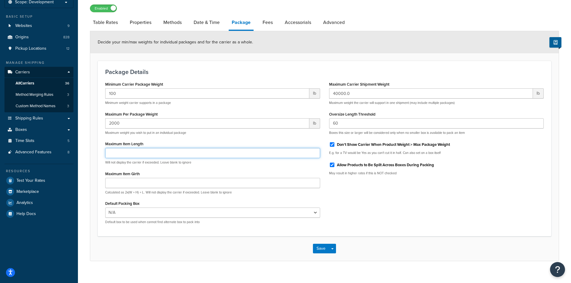
scroll to position [47, 0]
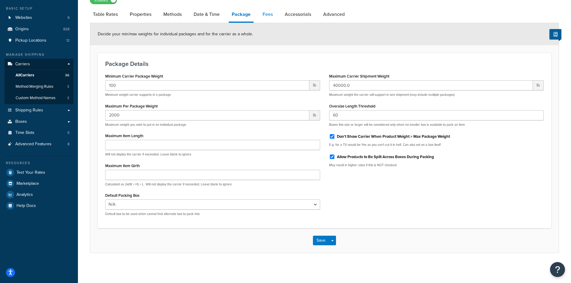
click at [271, 14] on link "Fees" at bounding box center [268, 14] width 16 height 14
select select "AFTER"
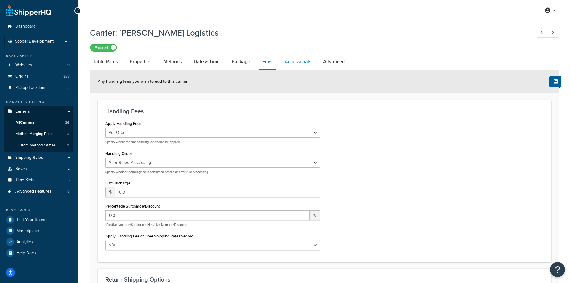
click at [294, 67] on link "Accessorials" at bounding box center [298, 62] width 32 height 14
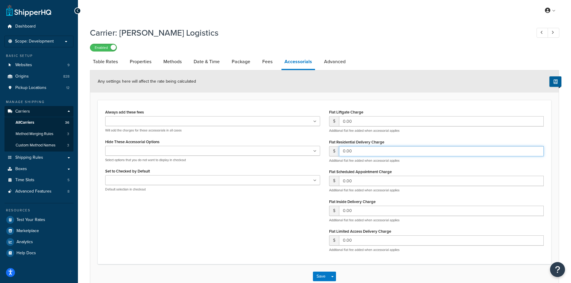
drag, startPoint x: 353, startPoint y: 151, endPoint x: 322, endPoint y: 151, distance: 30.3
click at [322, 151] on div "Always add these fees Liftgate Address Type Scheduled Appointment Inside Delive…" at bounding box center [325, 182] width 448 height 149
type input "75"
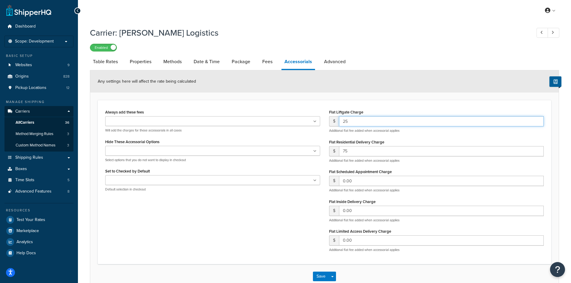
type input "25"
drag, startPoint x: 355, startPoint y: 209, endPoint x: 326, endPoint y: 206, distance: 28.6
click at [326, 185] on div "Flat Liftgate Charge $ 25 Additional flat fee added when accessorial applies Fl…" at bounding box center [437, 182] width 224 height 149
type input "50"
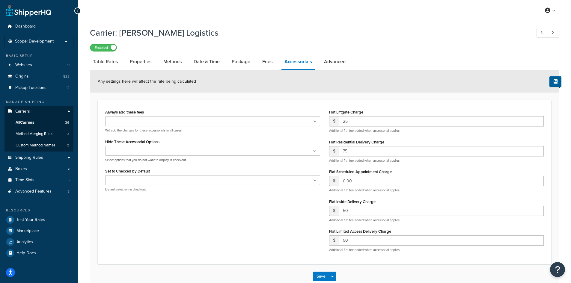
click at [124, 154] on input "Hide These Accessorial Options" at bounding box center [133, 151] width 53 height 7
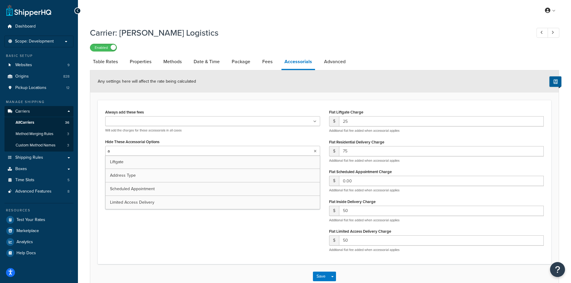
type input "ad"
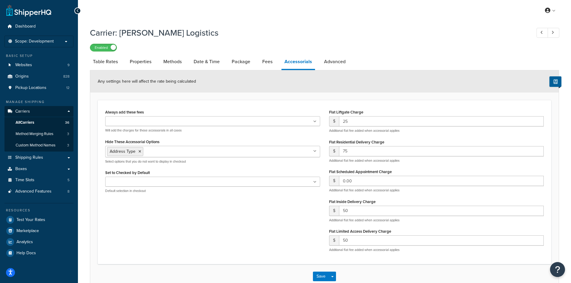
click at [148, 185] on div "Always add these fees Liftgate Address Type Scheduled Appointment Inside Delive…" at bounding box center [325, 182] width 448 height 149
click at [324, 63] on link "Advanced" at bounding box center [335, 62] width 28 height 14
select select "false"
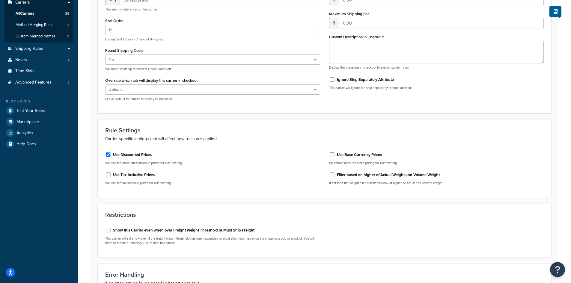
scroll to position [120, 0]
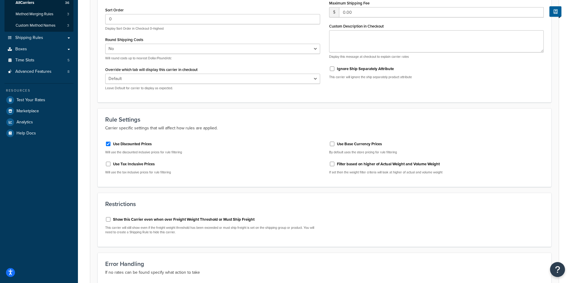
click at [190, 185] on label "Show this Carrier even when over Freight Weight Threshold or Must Ship Freight" at bounding box center [184, 219] width 142 height 5
click at [111, 185] on input "Show this Carrier even when over Freight Weight Threshold or Must Ship Freight" at bounding box center [108, 219] width 6 height 4
checkbox input "true"
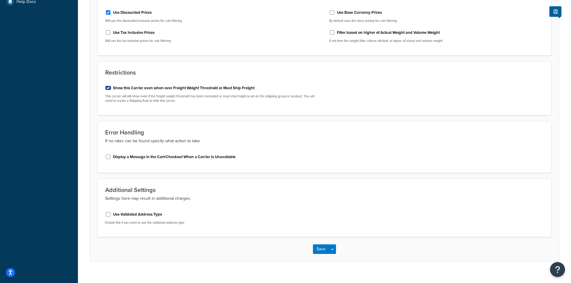
scroll to position [260, 0]
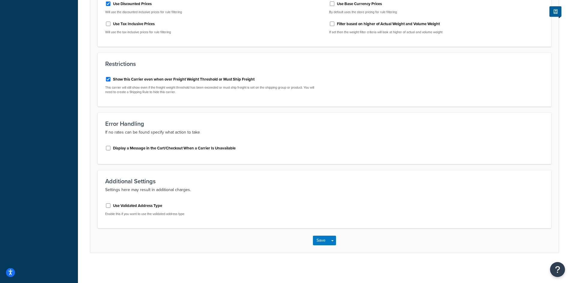
click at [151, 185] on div "Use Validated Address Type Enable this if you want to use the validated address…" at bounding box center [212, 209] width 215 height 16
click at [154, 185] on label "Use Validated Address Type" at bounding box center [137, 205] width 49 height 5
click at [111, 185] on input "Use Validated Address Type" at bounding box center [108, 206] width 6 height 4
checkbox input "true"
click at [331, 185] on button "Save Dropdown" at bounding box center [332, 242] width 7 height 10
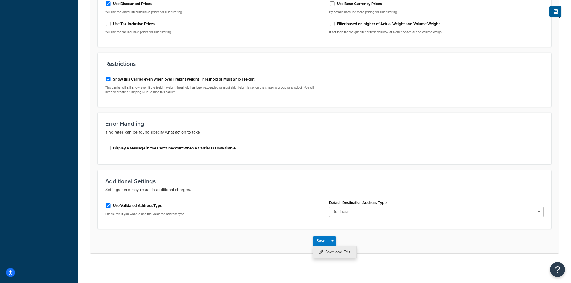
click at [336, 185] on button "Save and Edit" at bounding box center [335, 252] width 44 height 13
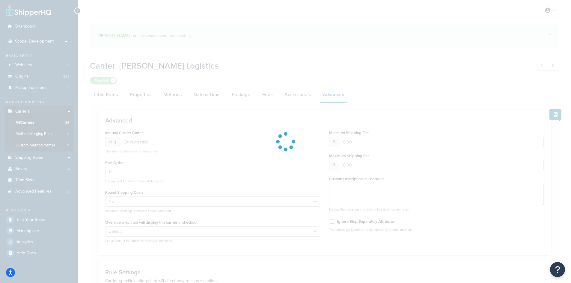
select select "false"
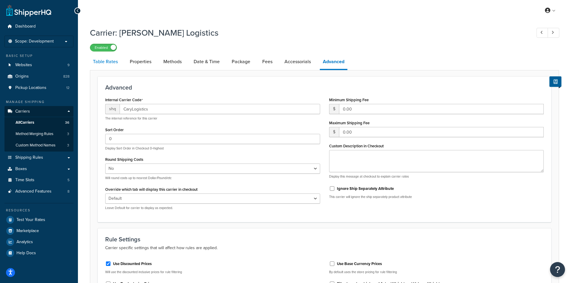
click at [114, 60] on link "Table Rates" at bounding box center [105, 62] width 31 height 14
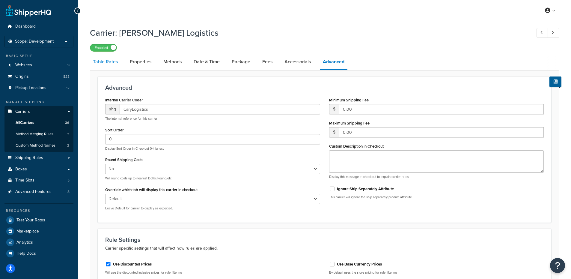
select select "25"
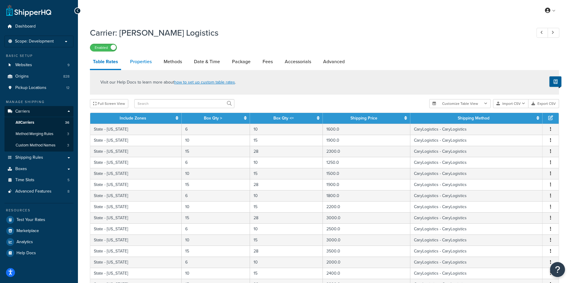
click at [142, 61] on link "Properties" at bounding box center [141, 62] width 28 height 14
select select "HIGHEST"
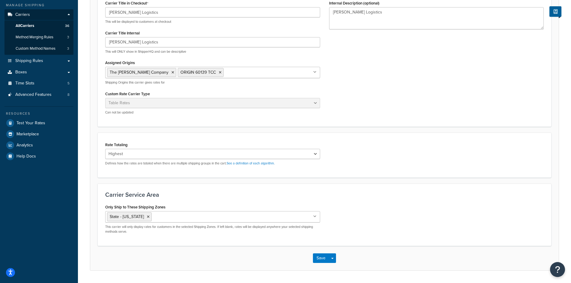
scroll to position [115, 0]
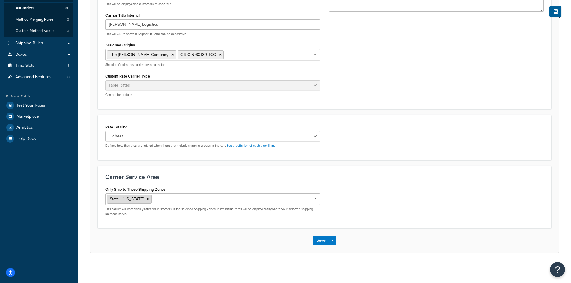
click at [147, 185] on icon at bounding box center [148, 200] width 3 height 4
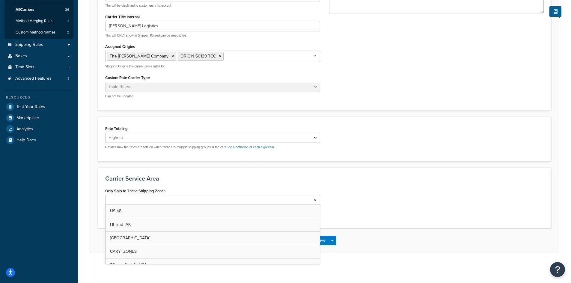
click at [367, 176] on h3 "Carrier Service Area" at bounding box center [324, 178] width 439 height 7
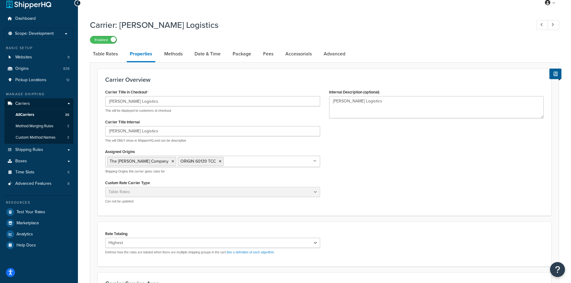
scroll to position [0, 0]
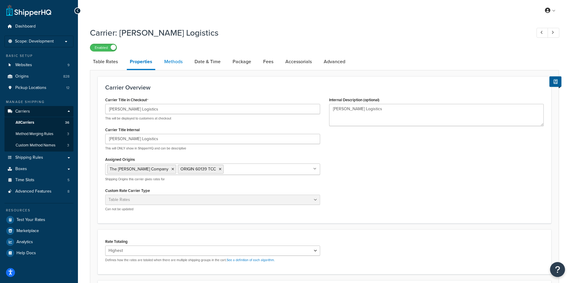
click at [177, 66] on link "Methods" at bounding box center [173, 62] width 24 height 14
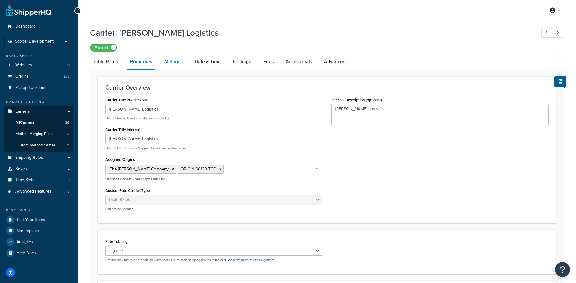
select select "25"
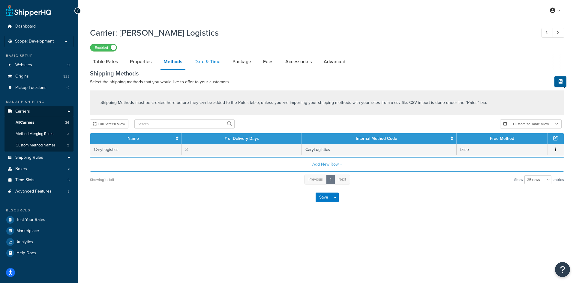
click at [197, 60] on link "Date & Time" at bounding box center [207, 62] width 32 height 14
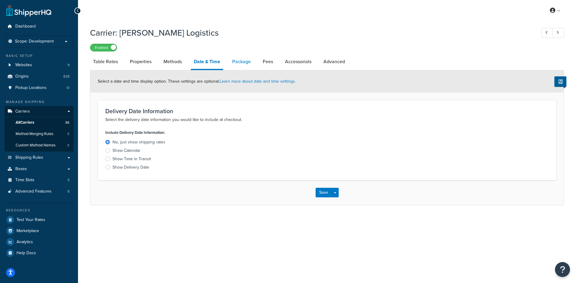
click at [241, 60] on link "Package" at bounding box center [241, 62] width 25 height 14
click at [240, 62] on link "Package" at bounding box center [241, 62] width 25 height 14
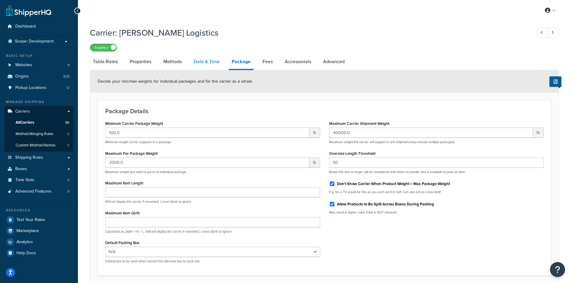
click at [192, 64] on link "Date & Time" at bounding box center [207, 62] width 32 height 14
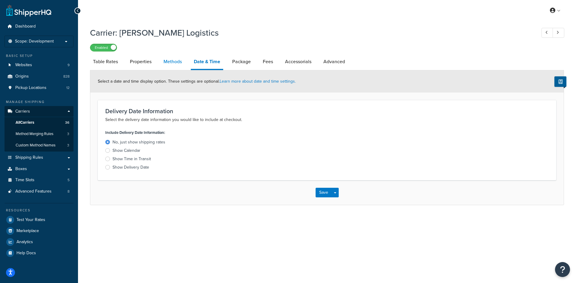
click at [166, 61] on link "Methods" at bounding box center [172, 62] width 24 height 14
select select "25"
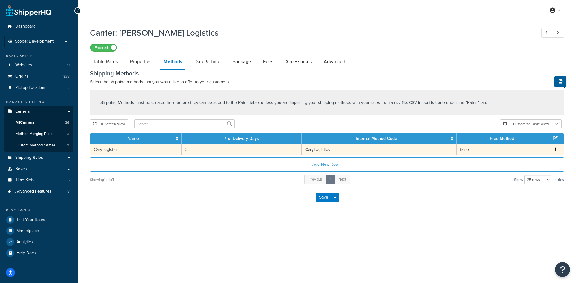
click at [199, 150] on td "3" at bounding box center [242, 149] width 120 height 11
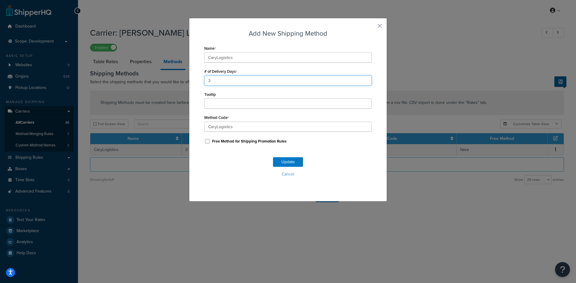
drag, startPoint x: 211, startPoint y: 81, endPoint x: 192, endPoint y: 80, distance: 18.4
click at [192, 80] on div "Add New Shipping Method Name CaryLogistics # of Delivery Days 3 Tooltip Method …" at bounding box center [288, 110] width 198 height 184
type input "1"
click at [284, 163] on button "Update" at bounding box center [288, 162] width 30 height 10
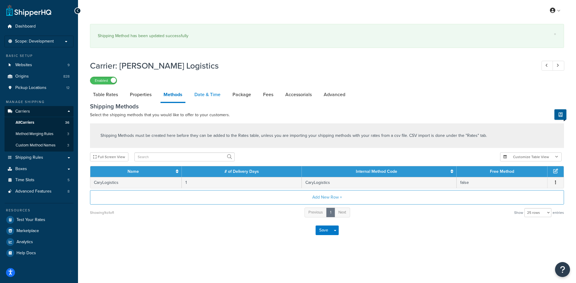
click at [196, 94] on link "Date & Time" at bounding box center [207, 95] width 32 height 14
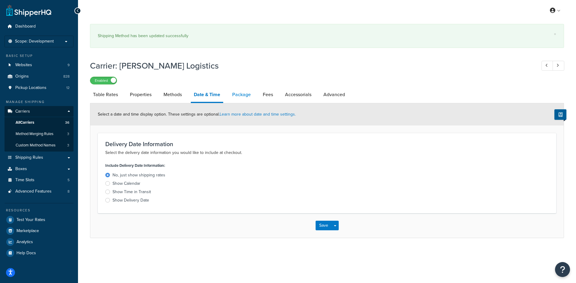
click at [242, 94] on link "Package" at bounding box center [241, 95] width 25 height 14
click at [242, 97] on link "Package" at bounding box center [241, 95] width 25 height 14
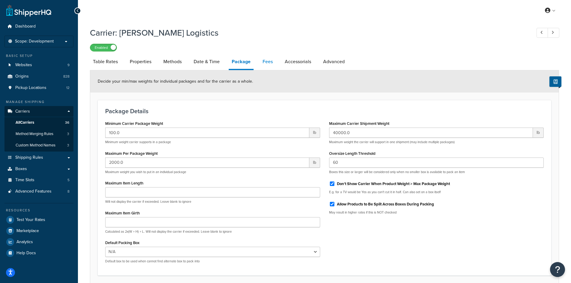
click at [265, 60] on link "Fees" at bounding box center [268, 62] width 16 height 14
select select "AFTER"
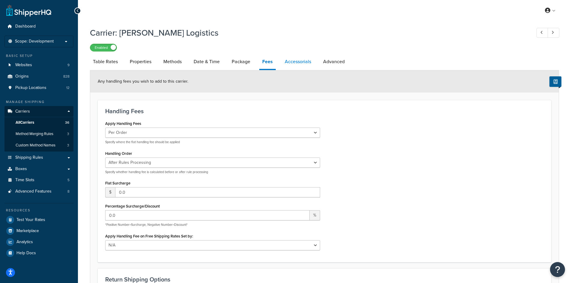
click at [300, 57] on link "Accessorials" at bounding box center [298, 62] width 32 height 14
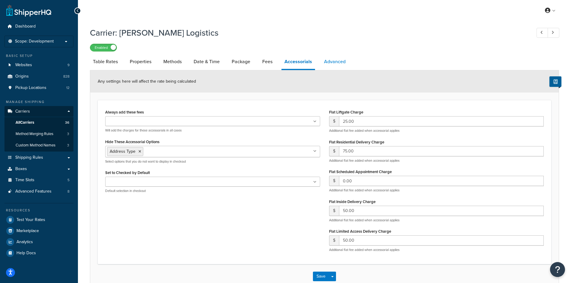
click at [333, 63] on link "Advanced" at bounding box center [335, 62] width 28 height 14
select select "false"
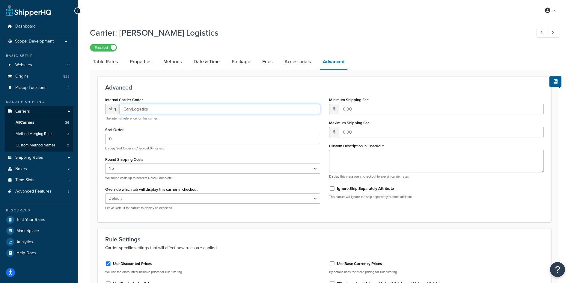
drag, startPoint x: 154, startPoint y: 110, endPoint x: 101, endPoint y: 109, distance: 53.1
click at [101, 109] on div "Internal Carrier Code shq CaryLogistics The internal reference for this carrier…" at bounding box center [213, 155] width 224 height 119
type input "CAYL"
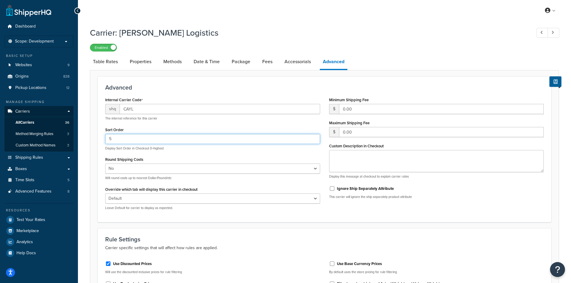
type input "5"
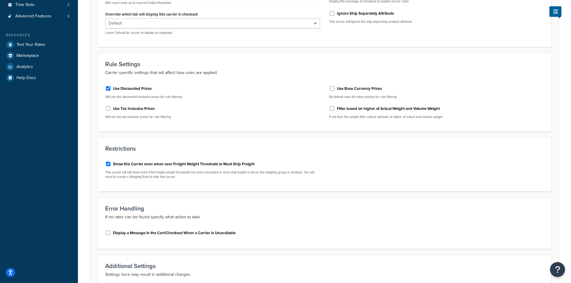
scroll to position [240, 0]
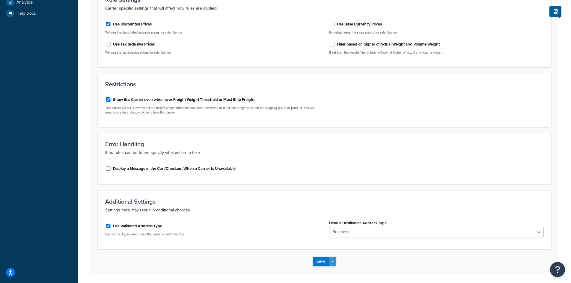
click at [334, 185] on span "button" at bounding box center [332, 261] width 2 height 1
click at [335, 185] on button "Save and Edit" at bounding box center [335, 273] width 44 height 13
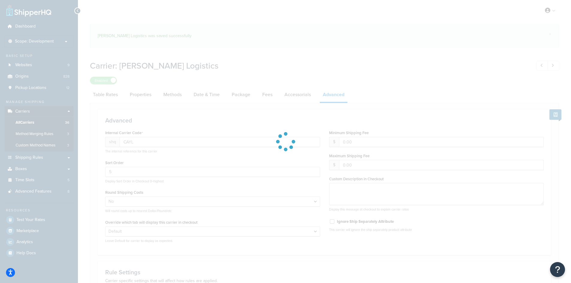
select select "false"
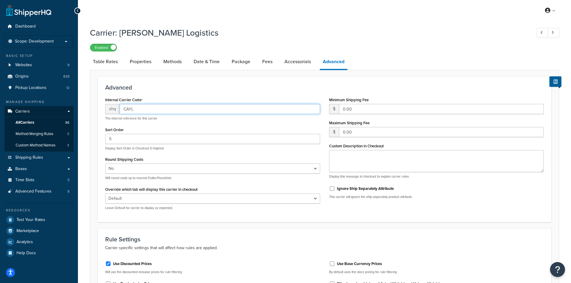
click at [139, 113] on input "CAYL" at bounding box center [220, 109] width 201 height 10
type input "CAYLOG"
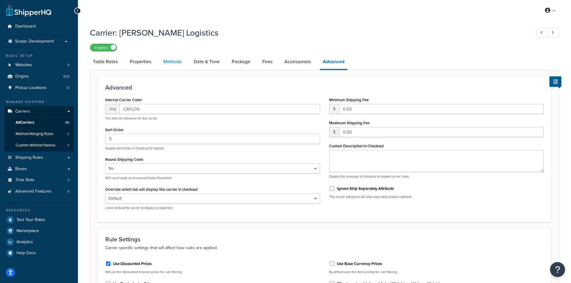
click at [172, 59] on link "Methods" at bounding box center [172, 62] width 24 height 14
select select "25"
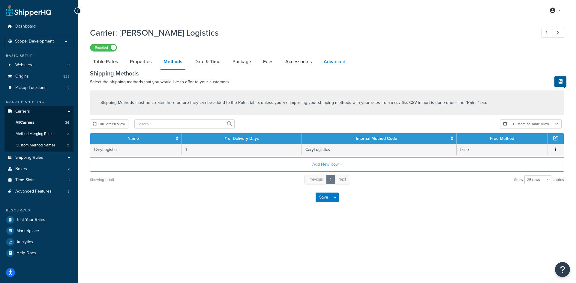
click at [336, 63] on link "Advanced" at bounding box center [335, 62] width 28 height 14
select select "false"
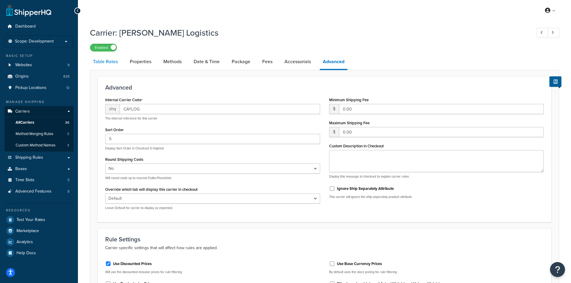
click at [103, 60] on link "Table Rates" at bounding box center [105, 62] width 31 height 14
select select "25"
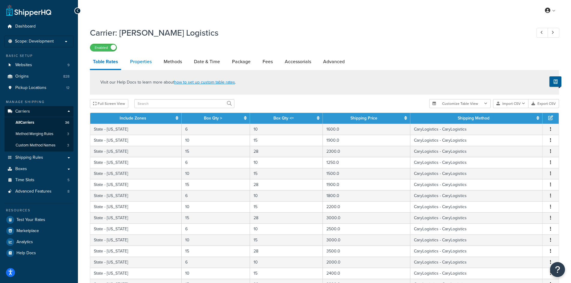
click at [148, 60] on link "Properties" at bounding box center [141, 62] width 28 height 14
select select "HIGHEST"
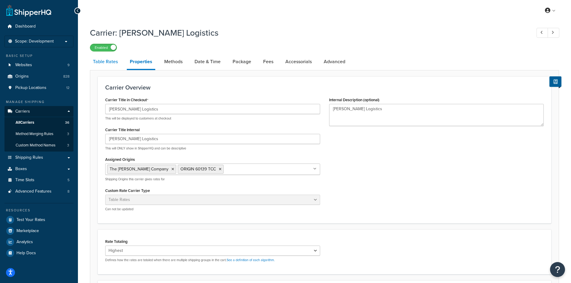
click at [110, 65] on link "Table Rates" at bounding box center [105, 62] width 31 height 14
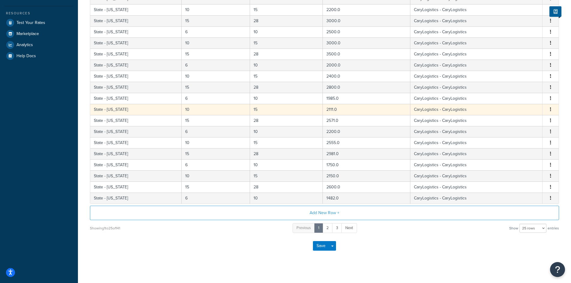
scroll to position [202, 0]
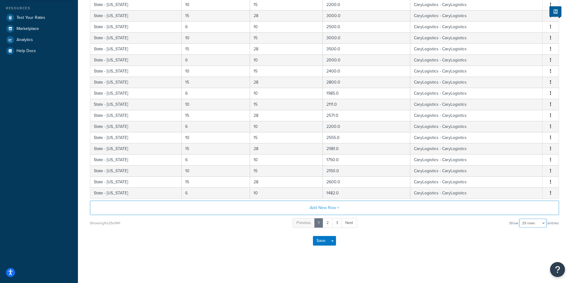
click at [384, 185] on select "10 rows 15 rows 25 rows 50 rows 100 rows 1000 rows" at bounding box center [533, 223] width 27 height 9
select select "1000"
click at [384, 185] on select "10 rows 15 rows 25 rows 50 rows 100 rows 1000 rows" at bounding box center [533, 223] width 27 height 9
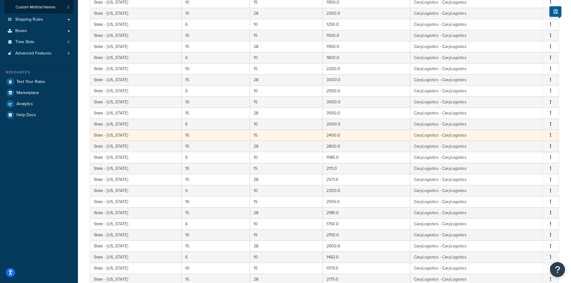
scroll to position [0, 0]
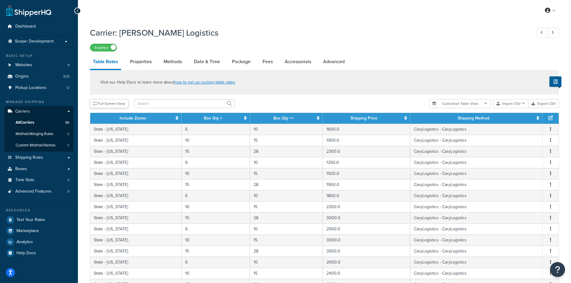
click at [119, 104] on button "Full Screen View" at bounding box center [109, 103] width 38 height 9
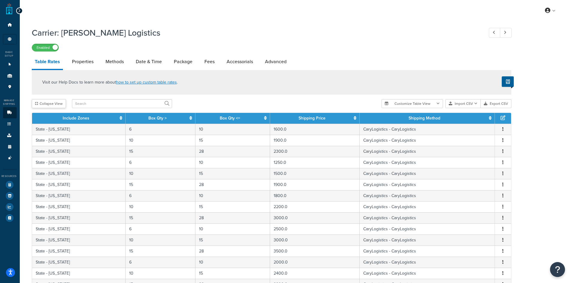
click at [63, 105] on button "Collapse View" at bounding box center [49, 103] width 34 height 9
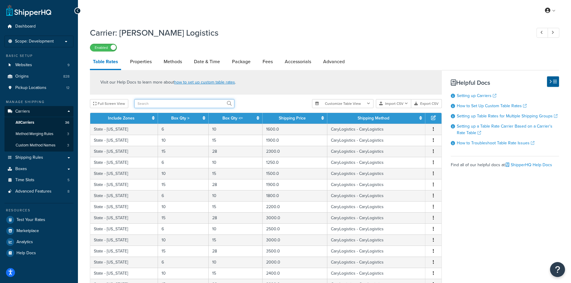
click at [151, 106] on input "text" at bounding box center [184, 103] width 100 height 9
type input "UT"
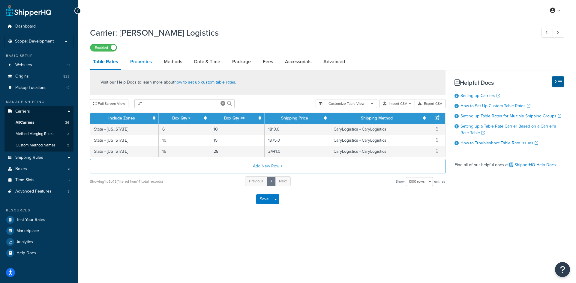
click at [132, 61] on link "Properties" at bounding box center [141, 62] width 28 height 14
select select "HIGHEST"
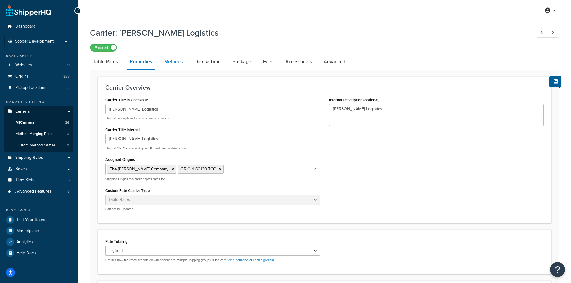
click at [169, 63] on link "Methods" at bounding box center [173, 62] width 24 height 14
select select "25"
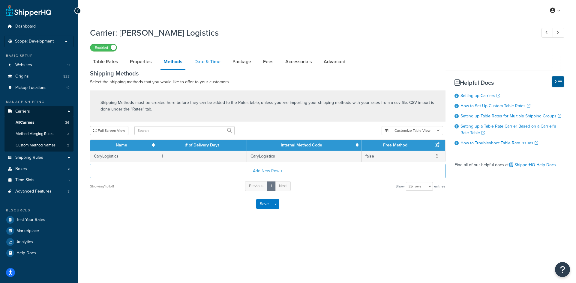
click at [209, 64] on link "Date & Time" at bounding box center [207, 62] width 32 height 14
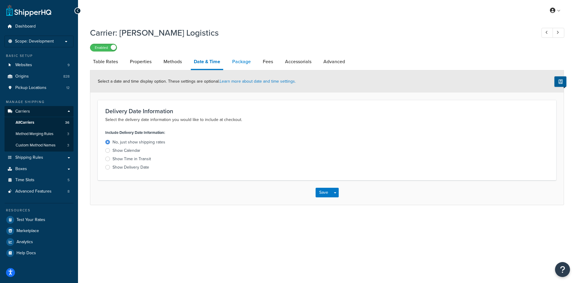
click at [233, 62] on link "Package" at bounding box center [241, 62] width 25 height 14
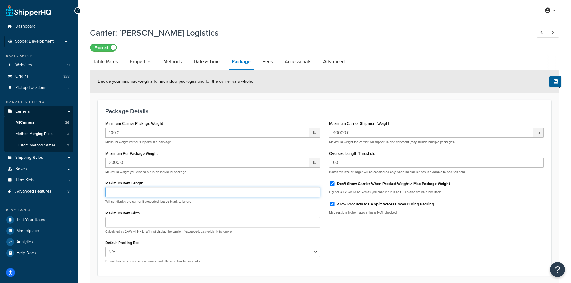
click at [114, 185] on input "Maximum Item Length" at bounding box center [212, 192] width 215 height 10
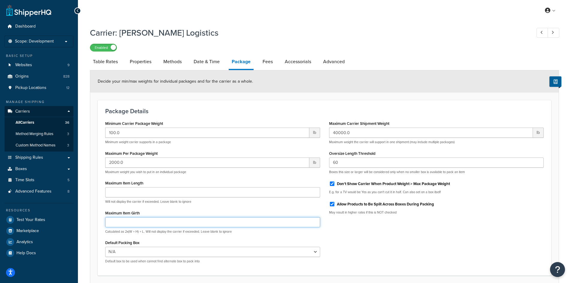
click at [109, 185] on input "Maximum Item Girth" at bounding box center [212, 222] width 215 height 10
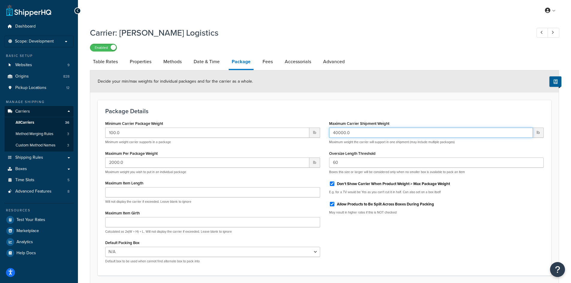
click at [340, 134] on input "40000.0" at bounding box center [431, 133] width 204 height 10
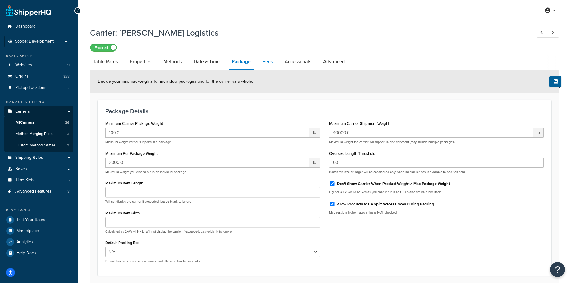
drag, startPoint x: 263, startPoint y: 65, endPoint x: 274, endPoint y: 63, distance: 11.8
click at [263, 64] on link "Fees" at bounding box center [268, 62] width 16 height 14
select select "AFTER"
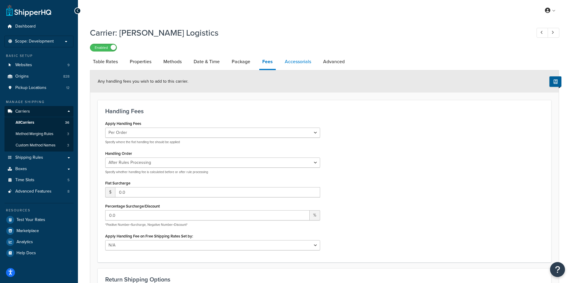
click at [288, 62] on link "Accessorials" at bounding box center [298, 62] width 32 height 14
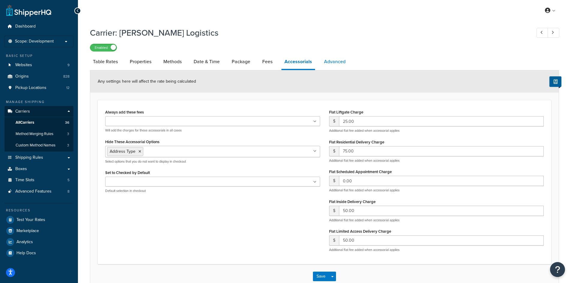
click at [325, 60] on link "Advanced" at bounding box center [335, 62] width 28 height 14
select select "false"
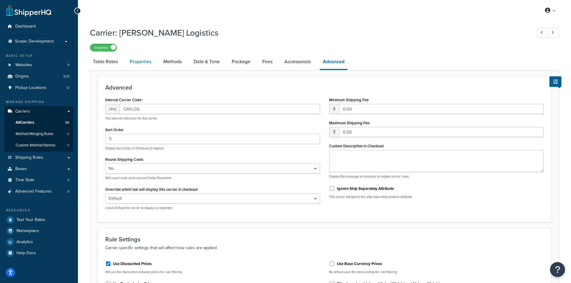
click at [138, 64] on link "Properties" at bounding box center [141, 62] width 28 height 14
select select "HIGHEST"
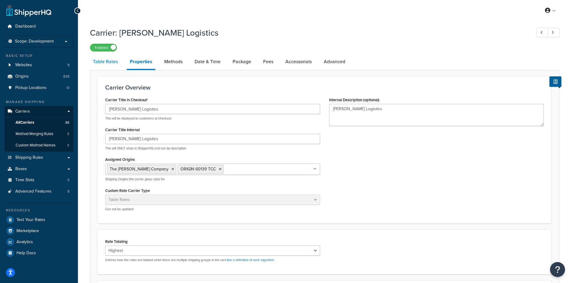
click at [112, 61] on link "Table Rates" at bounding box center [105, 62] width 31 height 14
select select "25"
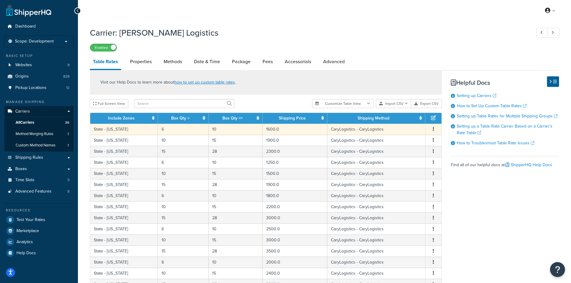
click at [384, 130] on button "button" at bounding box center [433, 129] width 5 height 7
click at [384, 117] on div "Edit" at bounding box center [403, 117] width 43 height 12
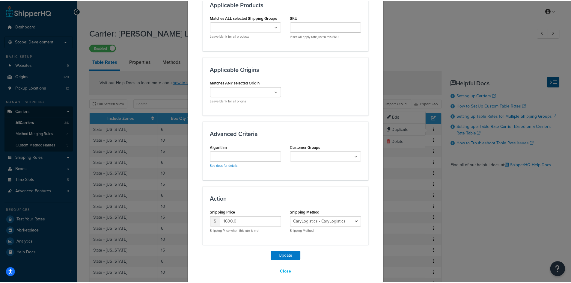
scroll to position [404, 0]
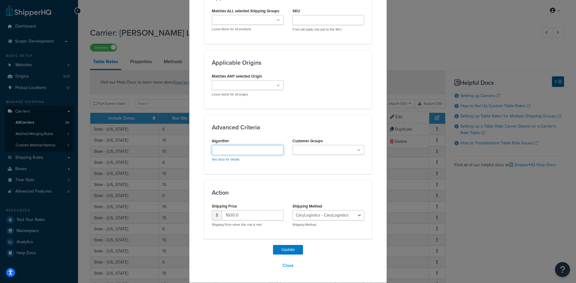
click at [246, 150] on input "Algorithm" at bounding box center [248, 150] width 72 height 10
click at [268, 130] on h3 "Advanced Criteria" at bounding box center [288, 127] width 152 height 7
click at [255, 185] on div "Action Shipping Price $ 1600.0 Shipping Price when this rule is met Shipping Me…" at bounding box center [287, 209] width 167 height 59
click at [319, 185] on select "CaryLogistics - CaryLogistics" at bounding box center [328, 216] width 72 height 10
click at [323, 185] on select "CaryLogistics - CaryLogistics" at bounding box center [328, 216] width 72 height 10
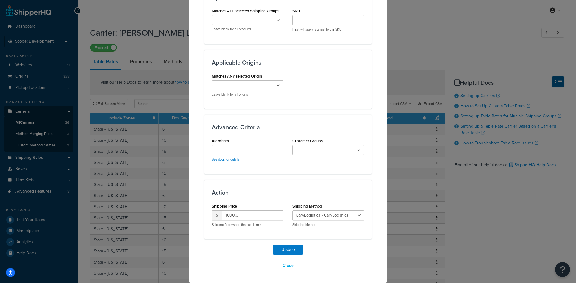
click at [332, 148] on input "Customer Groups" at bounding box center [320, 150] width 53 height 7
click at [318, 135] on div "Advanced Criteria Algorithm See docs for details Customer Groups Logged In NOT …" at bounding box center [287, 144] width 167 height 59
click at [286, 185] on button "Close" at bounding box center [288, 266] width 19 height 10
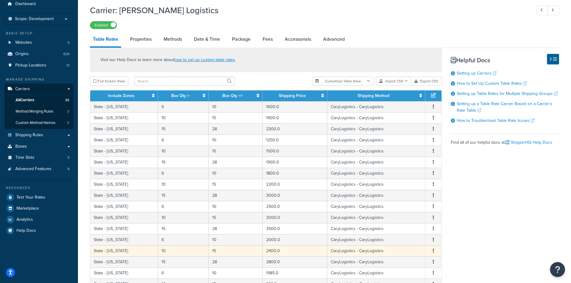
scroll to position [0, 0]
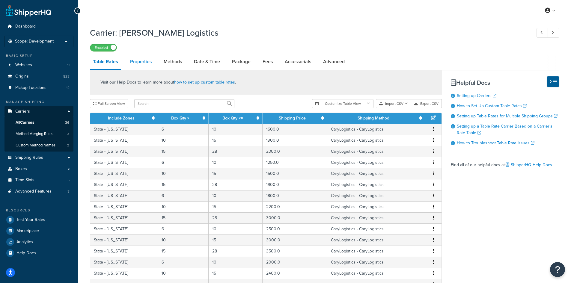
click at [144, 61] on link "Properties" at bounding box center [141, 62] width 28 height 14
select select "HIGHEST"
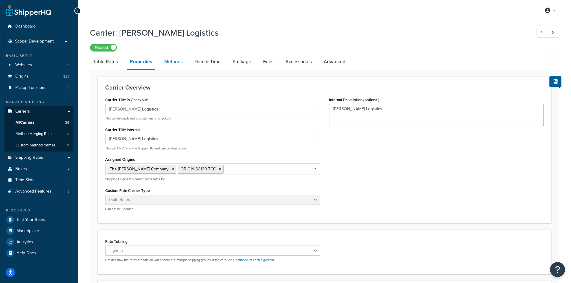
click at [176, 66] on link "Methods" at bounding box center [173, 62] width 24 height 14
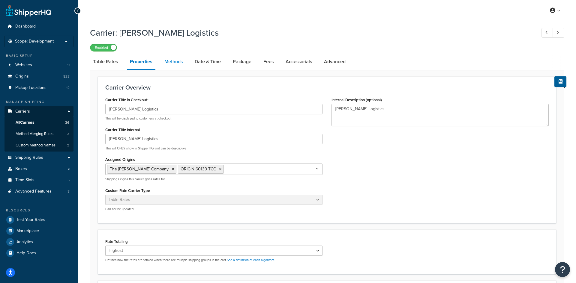
select select "25"
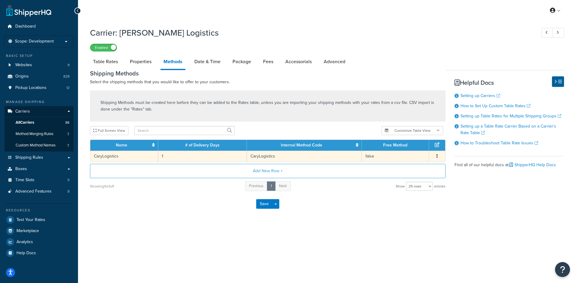
click at [384, 158] on button "button" at bounding box center [437, 156] width 5 height 7
click at [384, 150] on div "Edit" at bounding box center [406, 150] width 43 height 12
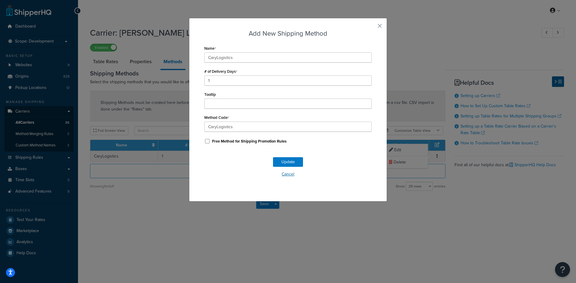
click at [286, 172] on button "Cancel" at bounding box center [287, 174] width 167 height 9
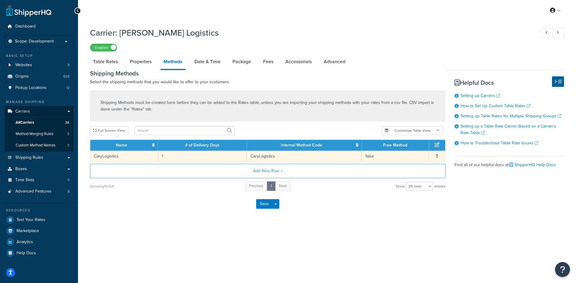
click at [384, 156] on span "Edit Delete" at bounding box center [437, 156] width 9 height 7
click at [384, 156] on button "button" at bounding box center [437, 156] width 5 height 7
click at [384, 149] on div "Edit" at bounding box center [406, 150] width 43 height 12
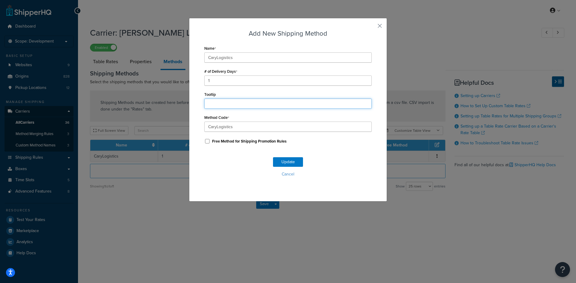
click at [232, 103] on input "Tooltip" at bounding box center [287, 104] width 167 height 10
click at [206, 95] on label "Tooltip" at bounding box center [210, 94] width 12 height 4
click at [206, 99] on input "Tooltip" at bounding box center [287, 104] width 167 height 10
click at [207, 94] on label "Tooltip" at bounding box center [210, 94] width 12 height 4
click at [207, 99] on input "Tooltip" at bounding box center [287, 104] width 167 height 10
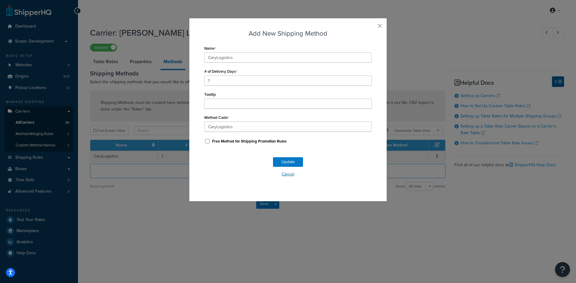
click at [288, 176] on button "Cancel" at bounding box center [287, 174] width 167 height 9
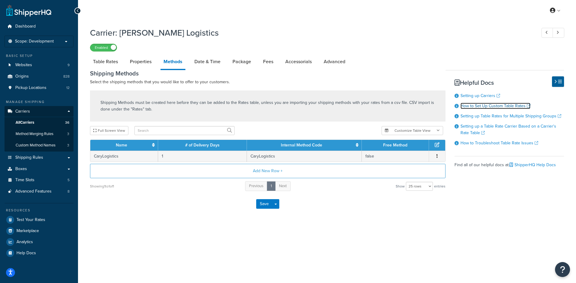
click at [384, 107] on link "How to Set Up Custom Table Rates" at bounding box center [495, 106] width 70 height 6
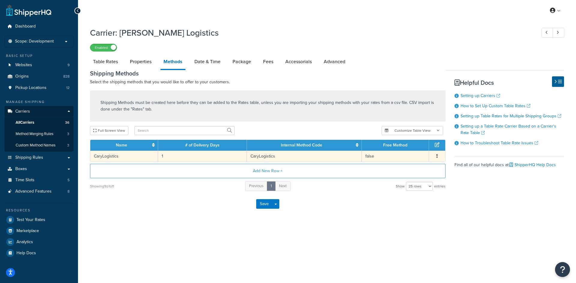
click at [325, 155] on td "CaryLogistics" at bounding box center [304, 156] width 115 height 11
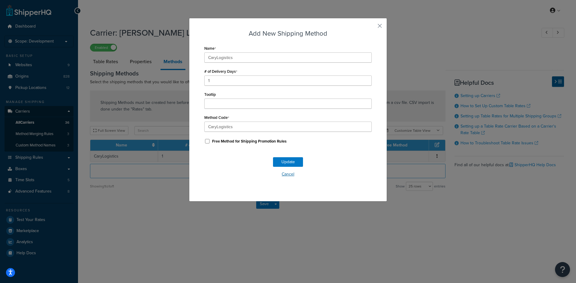
click at [283, 174] on button "Cancel" at bounding box center [287, 174] width 167 height 9
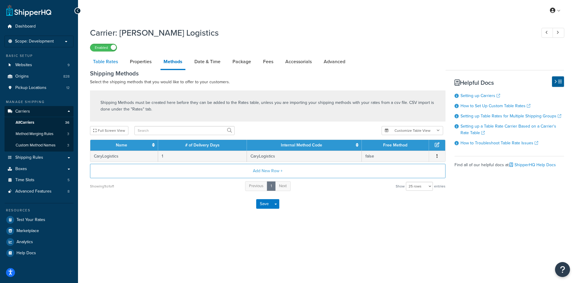
click at [114, 65] on link "Table Rates" at bounding box center [105, 62] width 31 height 14
select select "25"
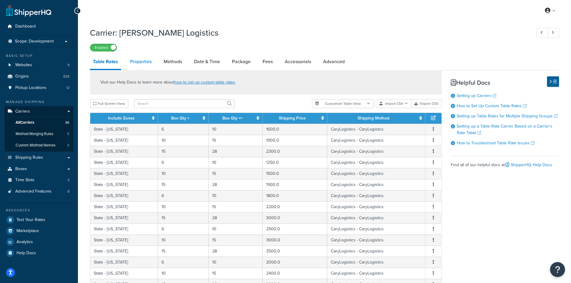
click at [143, 62] on link "Properties" at bounding box center [141, 62] width 28 height 14
select select "HIGHEST"
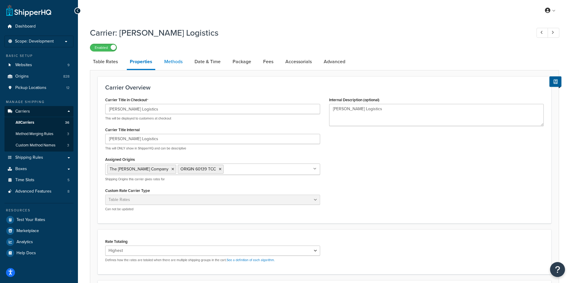
click at [171, 57] on link "Methods" at bounding box center [173, 62] width 24 height 14
select select "25"
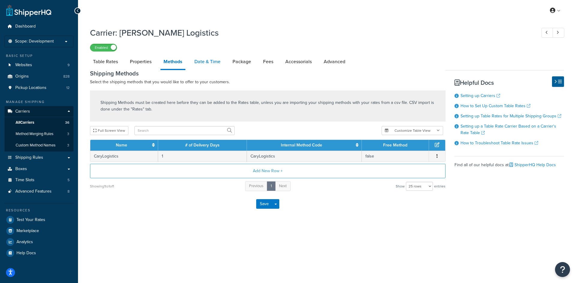
click at [203, 60] on link "Date & Time" at bounding box center [207, 62] width 32 height 14
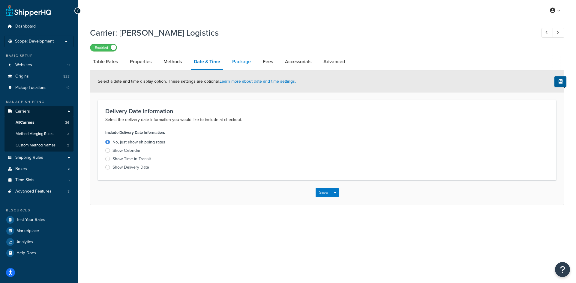
click at [239, 62] on link "Package" at bounding box center [241, 62] width 25 height 14
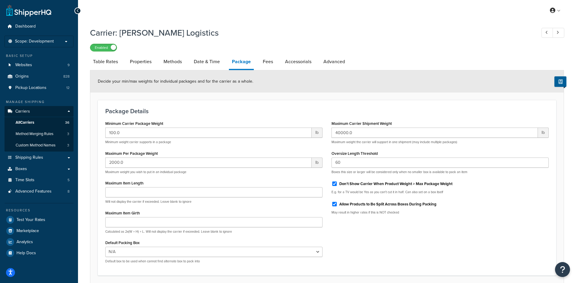
click at [253, 65] on link "Package" at bounding box center [241, 63] width 25 height 16
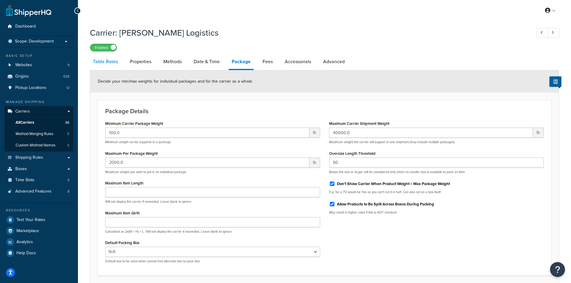
click at [108, 62] on link "Table Rates" at bounding box center [105, 62] width 31 height 14
select select "25"
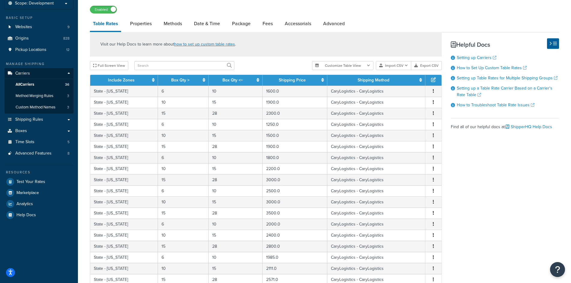
scroll to position [22, 0]
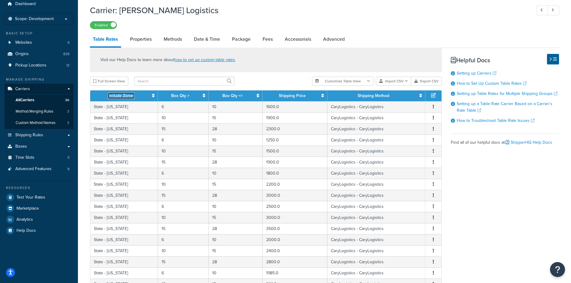
click at [112, 97] on link "Include Zones" at bounding box center [121, 96] width 27 height 6
click at [129, 37] on link "Properties" at bounding box center [141, 39] width 28 height 14
select select "HIGHEST"
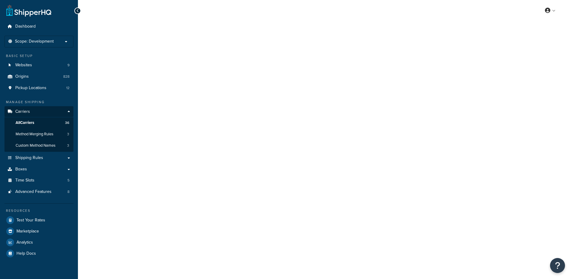
select select "25"
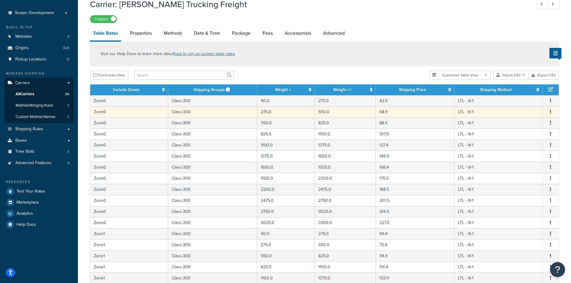
scroll to position [30, 0]
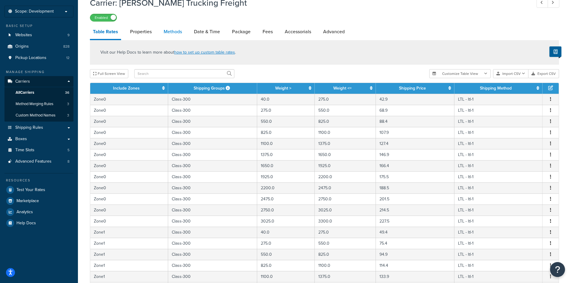
click at [173, 31] on link "Methods" at bounding box center [173, 32] width 24 height 14
select select "25"
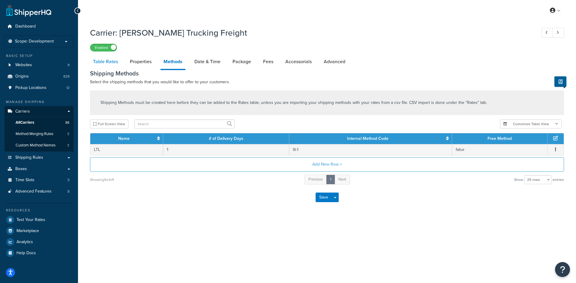
click at [115, 59] on link "Table Rates" at bounding box center [105, 62] width 31 height 14
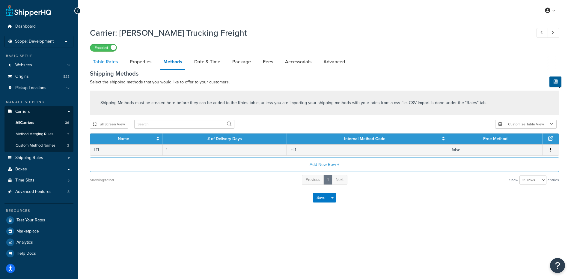
select select "25"
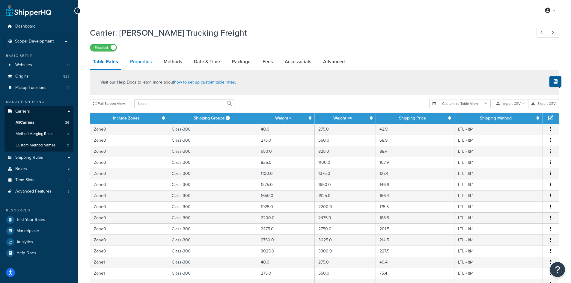
click at [139, 61] on link "Properties" at bounding box center [141, 62] width 28 height 14
select select "HIGHEST"
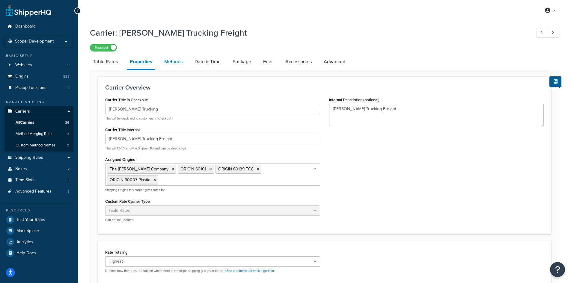
click at [176, 64] on link "Methods" at bounding box center [173, 62] width 24 height 14
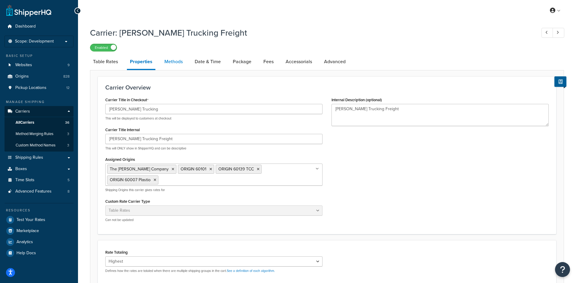
select select "25"
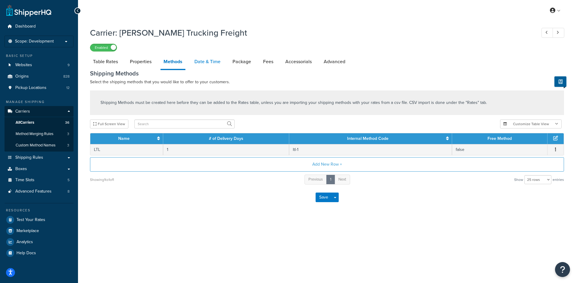
click at [203, 60] on link "Date & Time" at bounding box center [207, 62] width 32 height 14
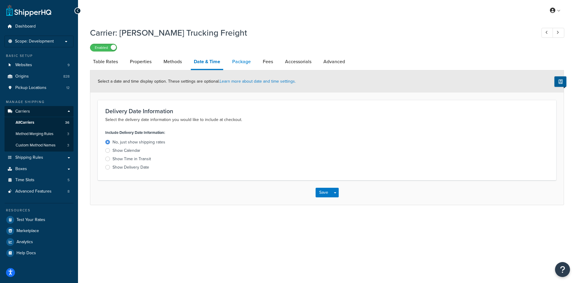
click at [239, 60] on link "Package" at bounding box center [241, 62] width 25 height 14
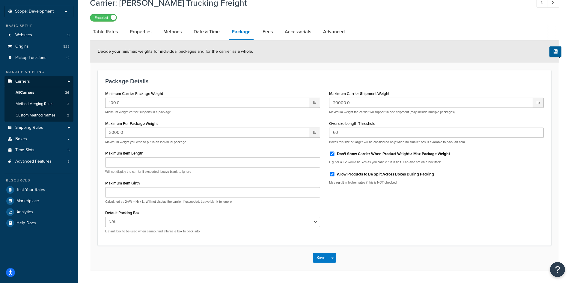
scroll to position [47, 0]
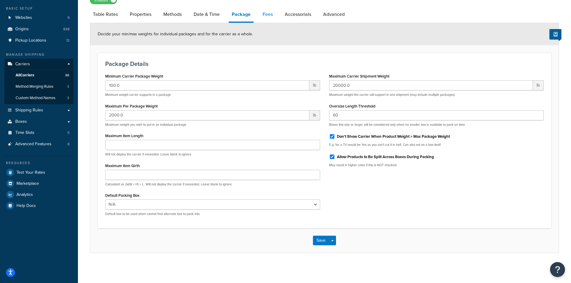
click at [268, 15] on link "Fees" at bounding box center [268, 14] width 16 height 14
select select "AFTER"
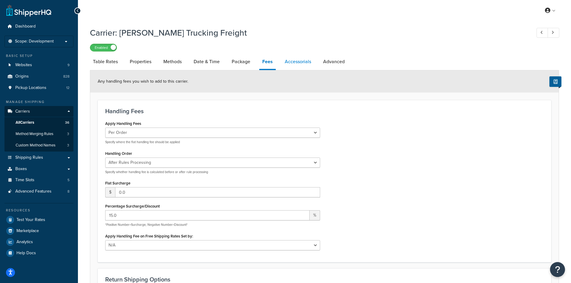
click at [303, 62] on link "Accessorials" at bounding box center [298, 62] width 32 height 14
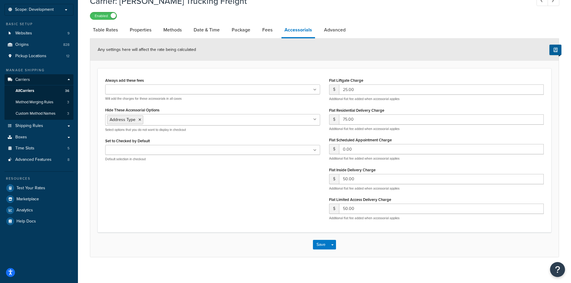
scroll to position [36, 0]
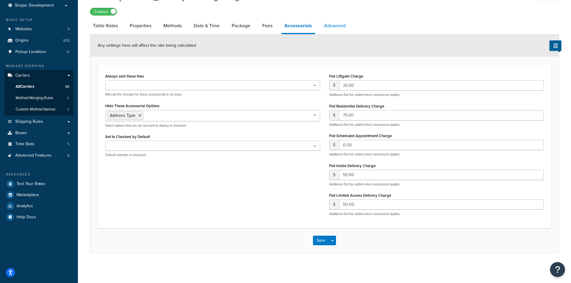
click at [334, 26] on link "Advanced" at bounding box center [335, 26] width 28 height 14
select select "false"
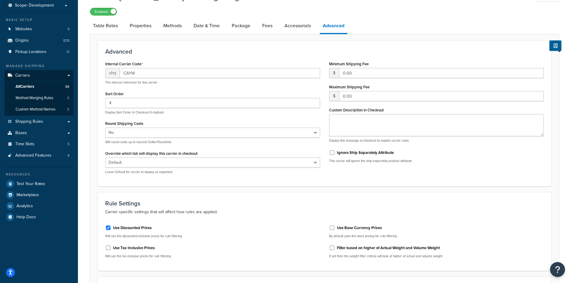
click at [382, 63] on div "Minimum Shipping Fee $ 0.00" at bounding box center [436, 69] width 215 height 19
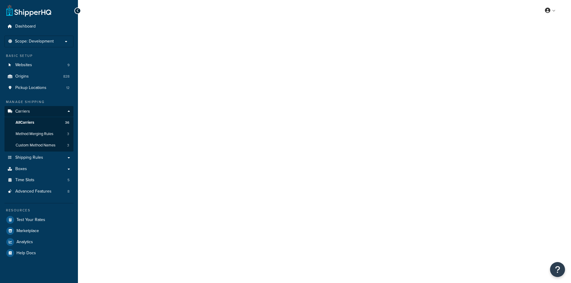
select select "fedExFreight"
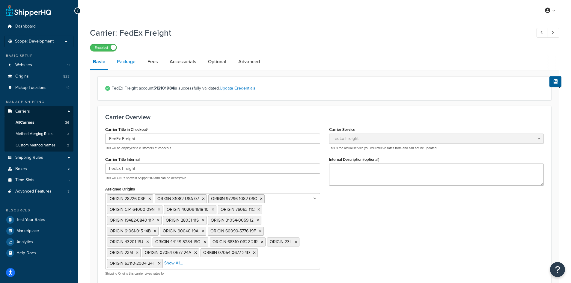
click at [126, 61] on link "Package" at bounding box center [126, 62] width 25 height 14
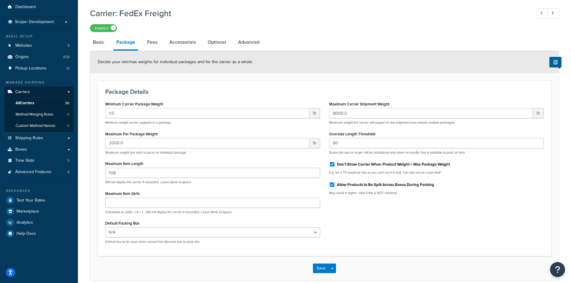
scroll to position [30, 0]
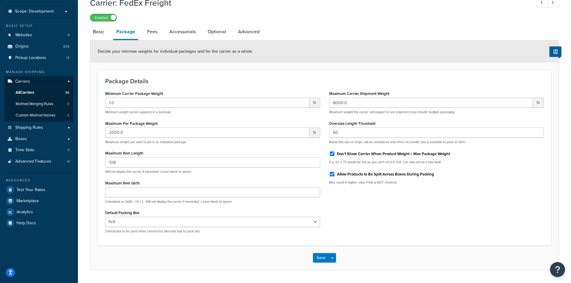
click at [143, 29] on li "Package" at bounding box center [128, 33] width 31 height 16
click at [148, 31] on link "Fees" at bounding box center [152, 32] width 16 height 14
select select "AFTER"
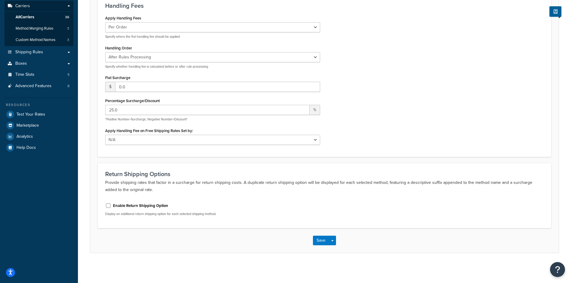
scroll to position [16, 0]
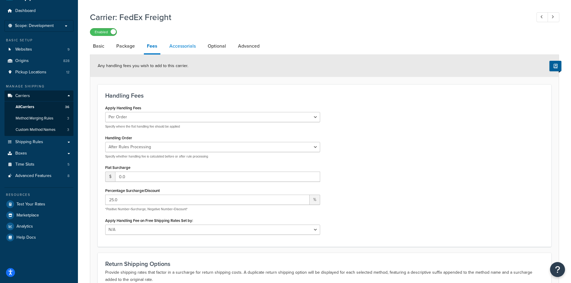
click at [183, 48] on link "Accessorials" at bounding box center [182, 46] width 32 height 14
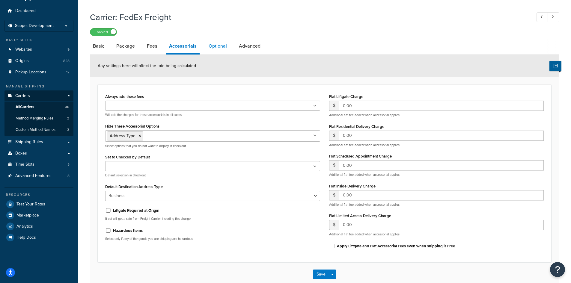
click at [224, 40] on link "Optional" at bounding box center [218, 46] width 24 height 14
select select "250"
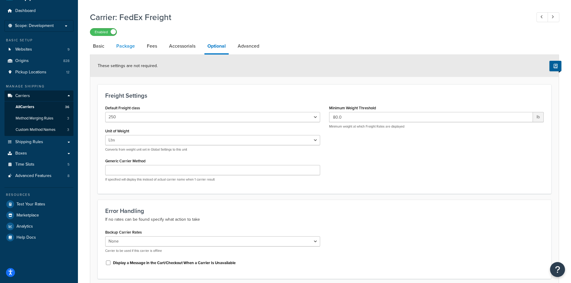
click at [128, 46] on link "Package" at bounding box center [125, 46] width 25 height 14
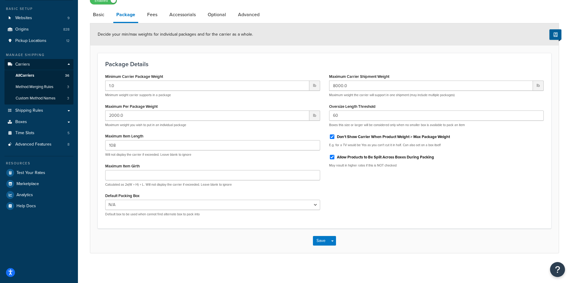
scroll to position [47, 0]
click at [96, 14] on link "Basic" at bounding box center [98, 14] width 17 height 14
select select "fedExFreight"
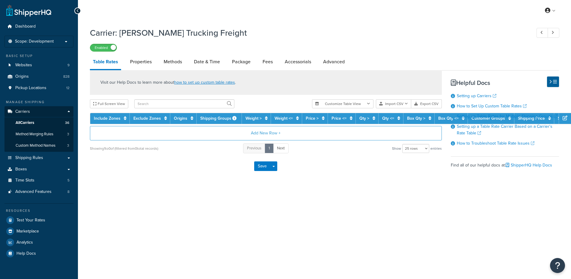
select select "25"
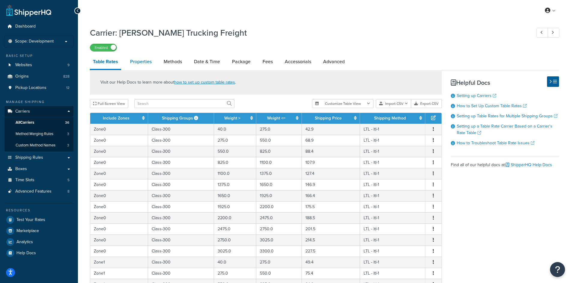
click at [144, 59] on link "Properties" at bounding box center [141, 62] width 28 height 14
select select "HIGHEST"
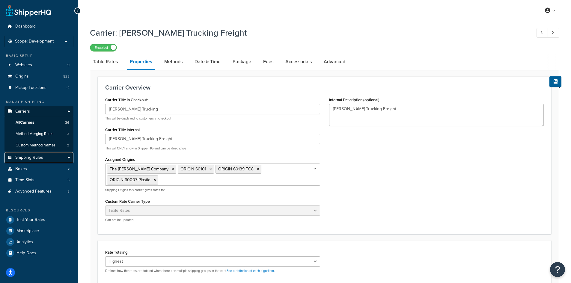
click at [41, 160] on span "Shipping Rules" at bounding box center [29, 157] width 28 height 5
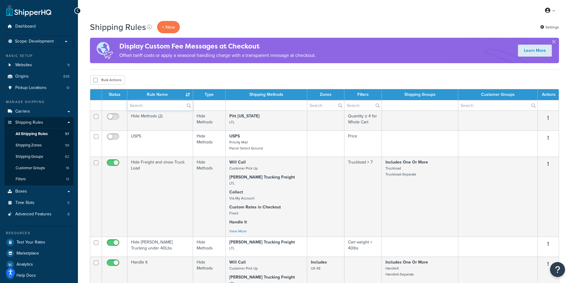
click at [144, 102] on input "text" at bounding box center [159, 105] width 65 height 10
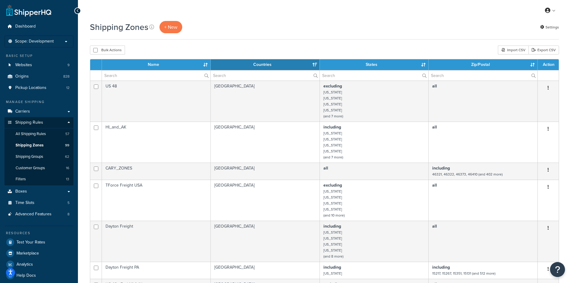
select select "15"
click at [151, 71] on input "text" at bounding box center [156, 75] width 109 height 10
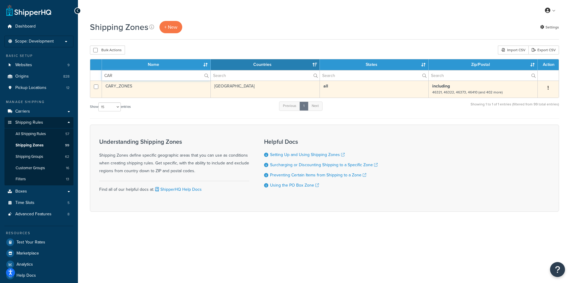
type input "CAR"
click at [548, 87] on button "button" at bounding box center [548, 88] width 8 height 10
click at [531, 101] on link "Edit" at bounding box center [524, 100] width 47 height 12
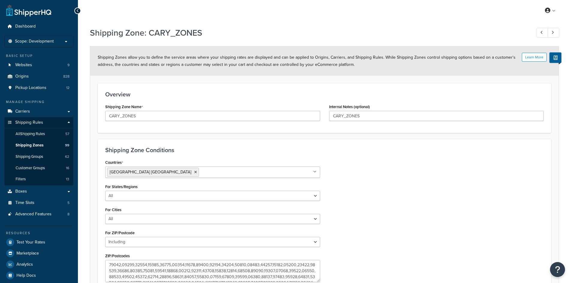
select select "including"
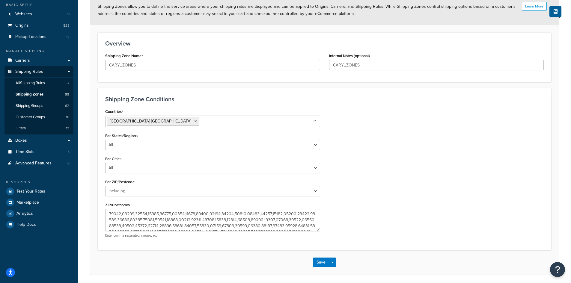
scroll to position [73, 0]
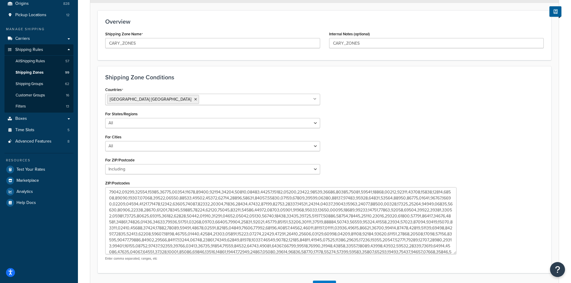
drag, startPoint x: 316, startPoint y: 209, endPoint x: 452, endPoint y: 254, distance: 143.7
click at [452, 254] on textarea "ZIP/Postcodes" at bounding box center [281, 220] width 352 height 67
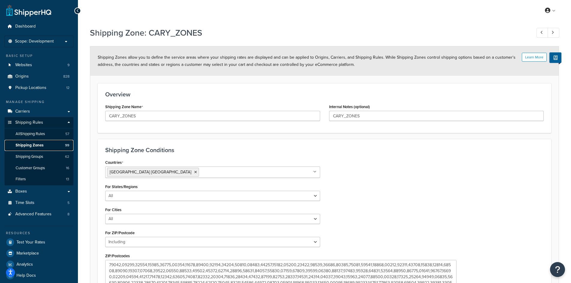
click at [27, 146] on span "Shipping Zones" at bounding box center [30, 145] width 28 height 5
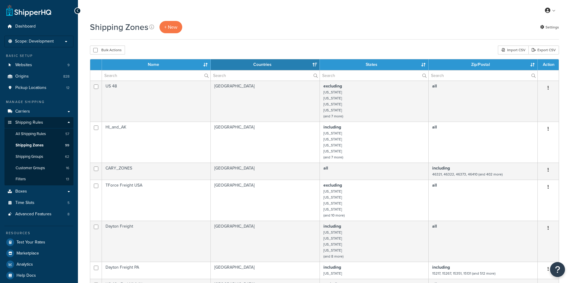
select select "15"
click at [127, 74] on input "text" at bounding box center [156, 75] width 109 height 10
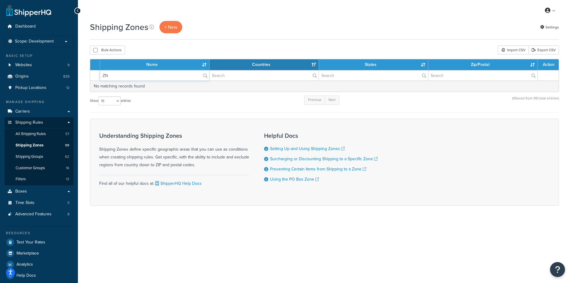
type input "Z"
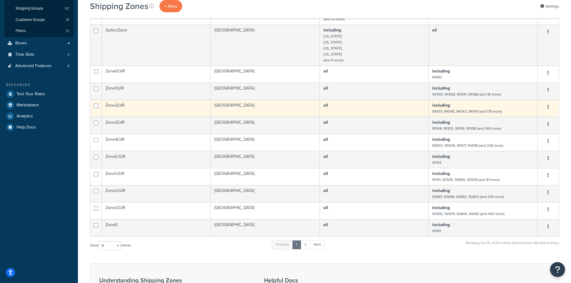
scroll to position [180, 0]
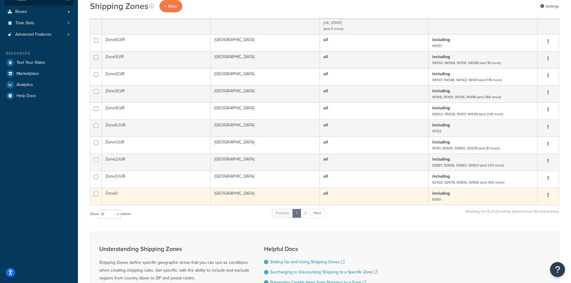
type input "ZONE"
click at [551, 194] on button "button" at bounding box center [548, 196] width 8 height 10
click at [524, 208] on link "Edit" at bounding box center [524, 207] width 47 height 12
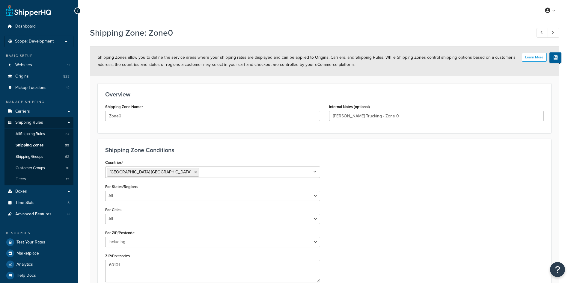
select select "including"
click at [39, 147] on span "Shipping Zones" at bounding box center [30, 145] width 28 height 5
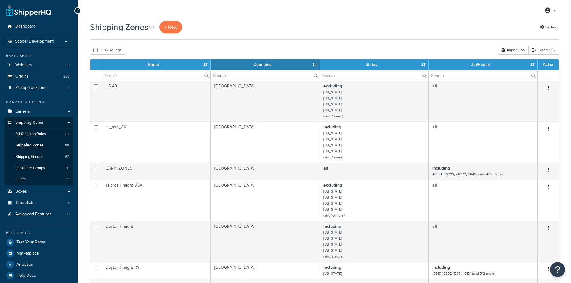
select select "15"
click at [129, 76] on input "text" at bounding box center [156, 75] width 109 height 10
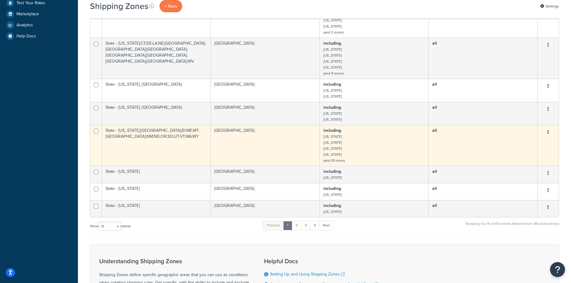
scroll to position [240, 0]
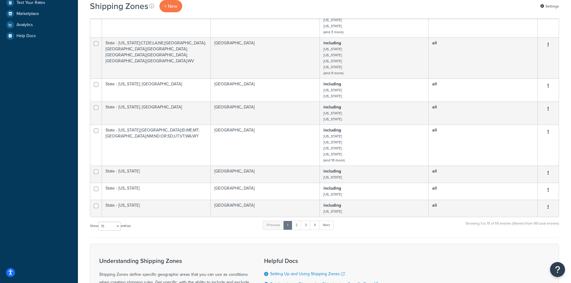
type input "STATE"
click at [120, 229] on select "10 15 25 50 100" at bounding box center [109, 226] width 22 height 9
select select "50"
click at [99, 231] on select "10 15 25 50 100" at bounding box center [109, 226] width 22 height 9
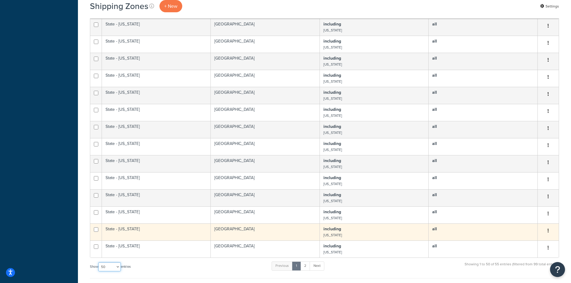
scroll to position [922, 0]
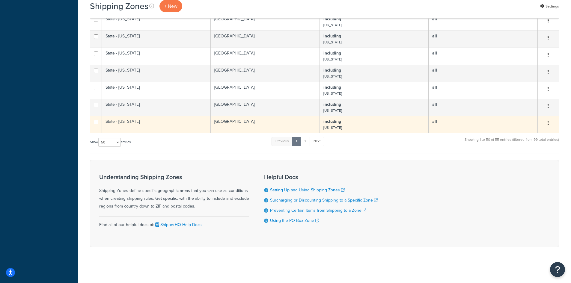
click at [544, 124] on button "button" at bounding box center [548, 124] width 8 height 10
click at [527, 133] on link "Edit" at bounding box center [524, 135] width 47 height 12
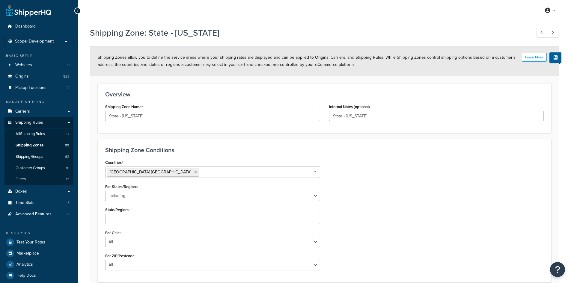
select select "including"
click at [134, 196] on select "All Including Excluding" at bounding box center [212, 196] width 215 height 10
click at [161, 219] on input "State/Regions" at bounding box center [166, 219] width 53 height 7
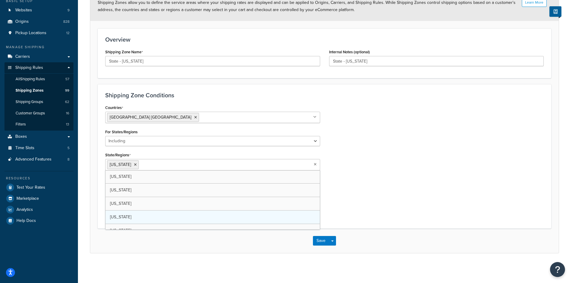
scroll to position [55, 0]
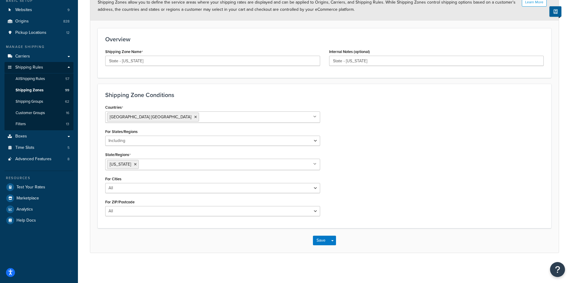
click at [401, 168] on div "Countries United States USA All Countries ALL Afghanistan AFG Albania ALB Alger…" at bounding box center [325, 162] width 448 height 118
click at [132, 187] on select "All Including Excluding" at bounding box center [212, 188] width 215 height 10
click at [132, 188] on select "All Including Excluding" at bounding box center [212, 188] width 215 height 10
click at [175, 205] on div "For ZIP/Postcode All Including Excluding" at bounding box center [212, 207] width 215 height 19
click at [176, 209] on select "All Including Excluding" at bounding box center [212, 211] width 215 height 10
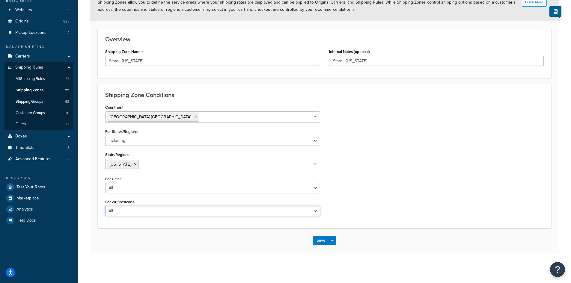
click at [187, 212] on select "All Including Excluding" at bounding box center [212, 211] width 215 height 10
click at [411, 212] on div "Countries United States USA All Countries ALL Afghanistan AFG Albania ALB Alger…" at bounding box center [325, 162] width 448 height 118
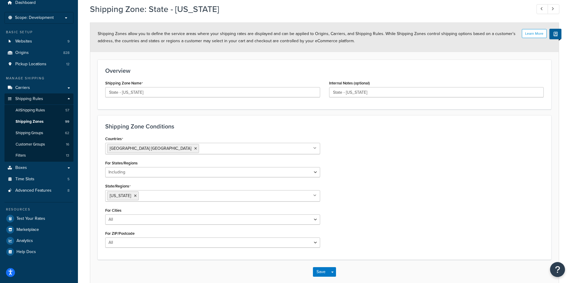
scroll to position [0, 0]
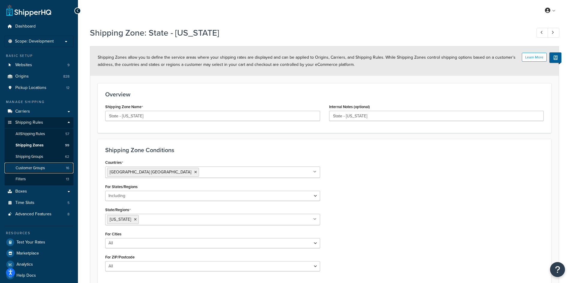
click at [46, 169] on link "Customer Groups 16" at bounding box center [38, 168] width 69 height 11
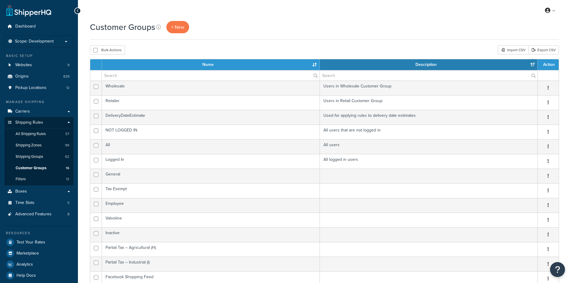
select select "15"
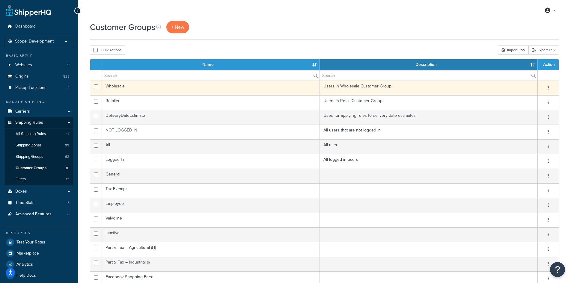
click at [549, 87] on button "button" at bounding box center [548, 88] width 8 height 10
click at [538, 97] on link "Edit" at bounding box center [524, 100] width 47 height 12
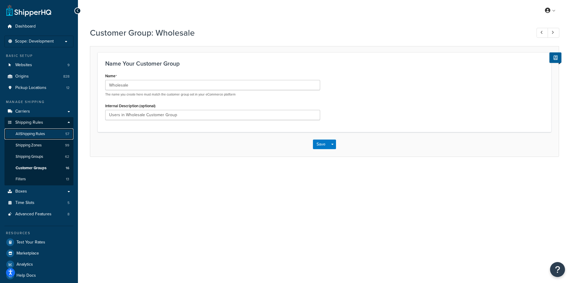
click at [35, 137] on link "All Shipping Rules 57" at bounding box center [38, 134] width 69 height 11
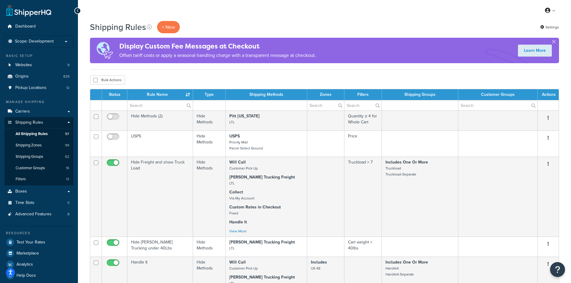
click at [112, 94] on th "Status" at bounding box center [114, 94] width 25 height 11
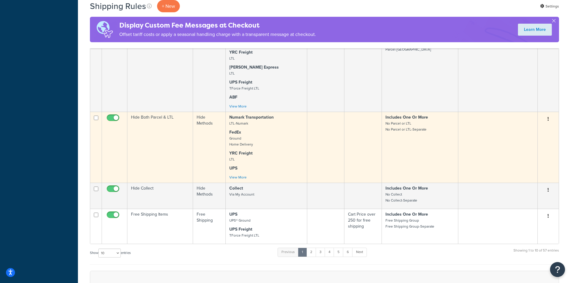
scroll to position [360, 0]
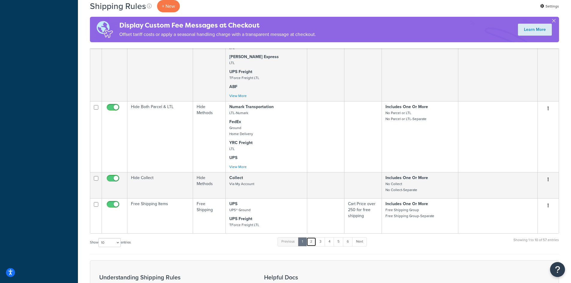
click at [314, 240] on link "2" at bounding box center [312, 242] width 10 height 9
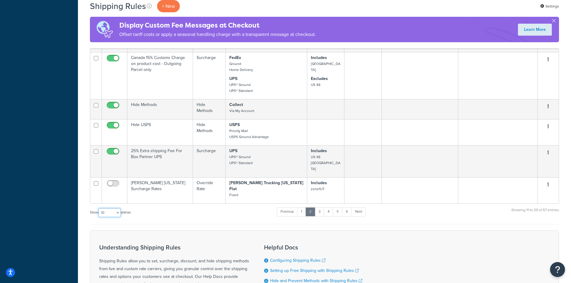
click at [114, 208] on select "10 15 25 50 100 1000" at bounding box center [109, 212] width 22 height 9
select select "100"
click at [99, 208] on select "10 15 25 50 100 1000" at bounding box center [109, 212] width 22 height 9
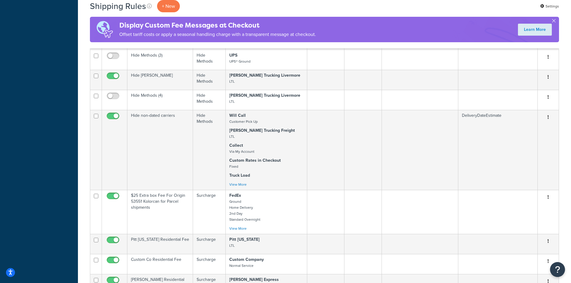
scroll to position [2580, 0]
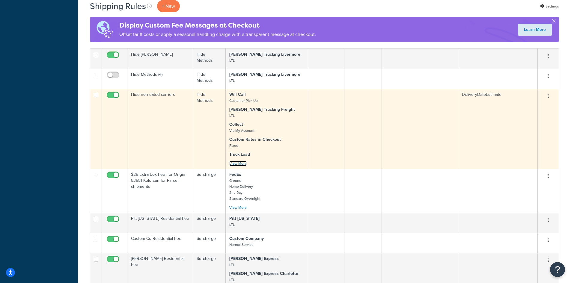
click at [241, 161] on link "View More" at bounding box center [237, 163] width 17 height 5
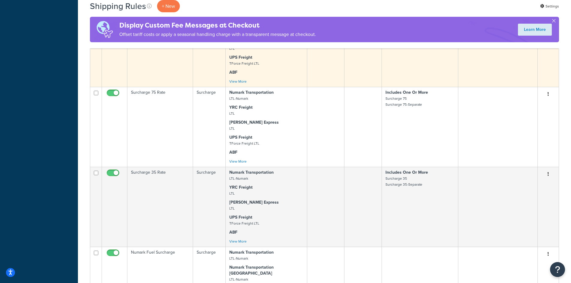
scroll to position [1140, 0]
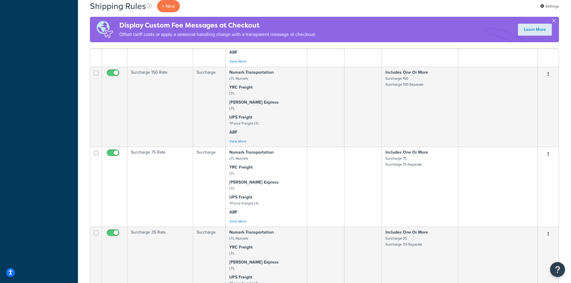
click at [553, 21] on button "button" at bounding box center [553, 21] width 1 height 1
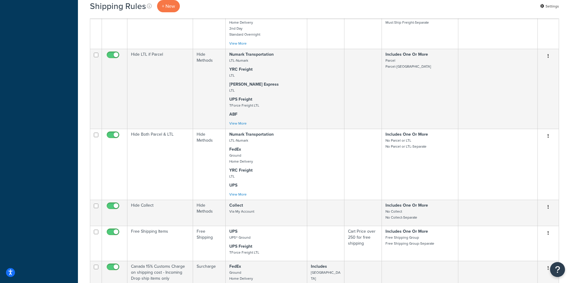
scroll to position [0, 0]
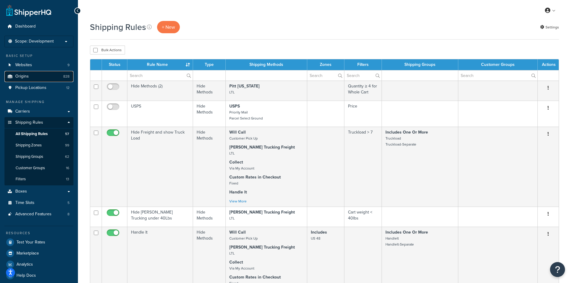
click at [45, 79] on link "Origins 828" at bounding box center [38, 76] width 69 height 11
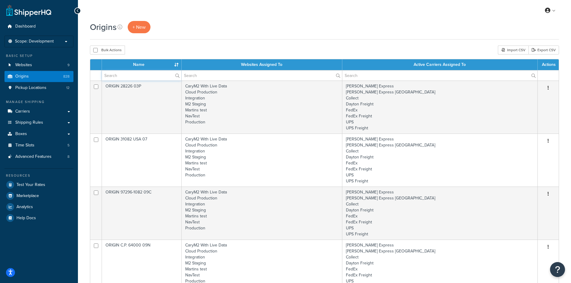
click at [127, 78] on input "text" at bounding box center [141, 75] width 79 height 10
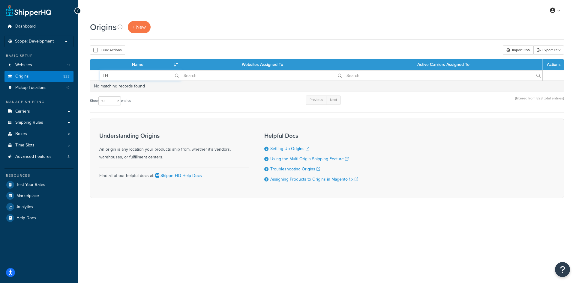
type input "T"
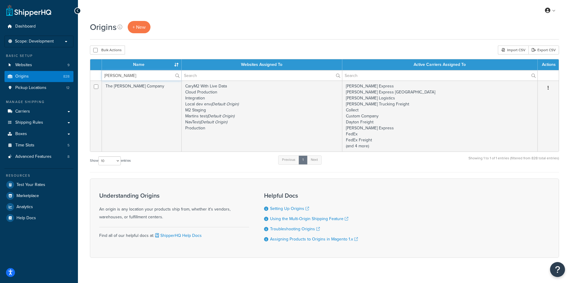
drag, startPoint x: 114, startPoint y: 74, endPoint x: 94, endPoint y: 71, distance: 20.6
click at [94, 71] on tr "[PERSON_NAME]" at bounding box center [324, 75] width 469 height 10
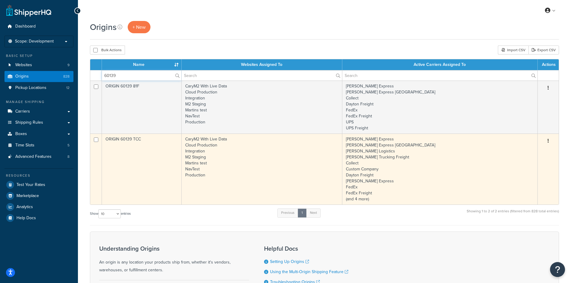
type input "60139"
click at [545, 141] on button "button" at bounding box center [548, 141] width 8 height 10
click at [531, 151] on link "Edit" at bounding box center [528, 152] width 47 height 12
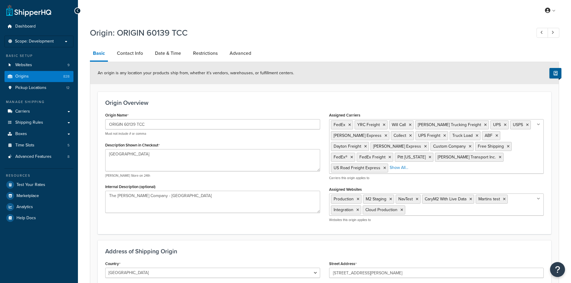
select select "13"
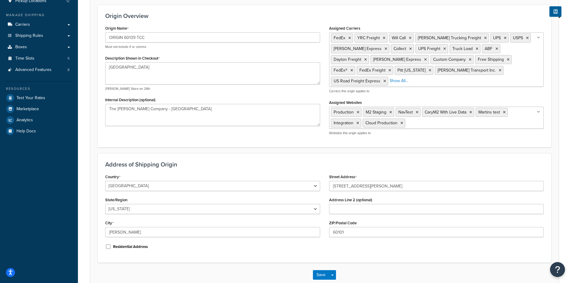
scroll to position [119, 0]
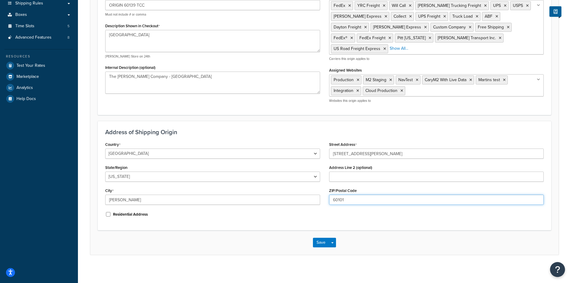
drag, startPoint x: 355, startPoint y: 200, endPoint x: 305, endPoint y: 198, distance: 50.2
click at [305, 199] on div "Country [GEOGRAPHIC_DATA] [GEOGRAPHIC_DATA] [GEOGRAPHIC_DATA] [GEOGRAPHIC_DATA]…" at bounding box center [325, 181] width 448 height 83
type input "60139"
click at [377, 152] on input "[STREET_ADDRESS][PERSON_NAME]" at bounding box center [436, 154] width 215 height 10
drag, startPoint x: 383, startPoint y: 152, endPoint x: 317, endPoint y: 152, distance: 65.4
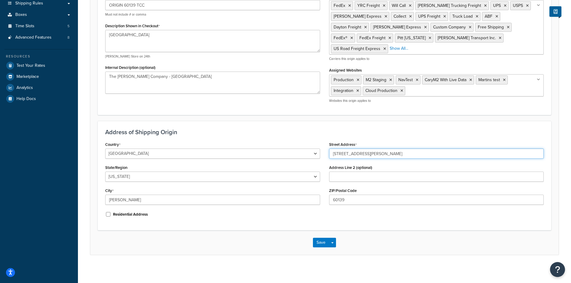
click at [317, 152] on div "Country [GEOGRAPHIC_DATA] [GEOGRAPHIC_DATA] [GEOGRAPHIC_DATA] [GEOGRAPHIC_DATA]…" at bounding box center [325, 181] width 448 height 83
type input "[STREET_ADDRESS]"
click at [335, 241] on button "Save Dropdown" at bounding box center [332, 243] width 7 height 10
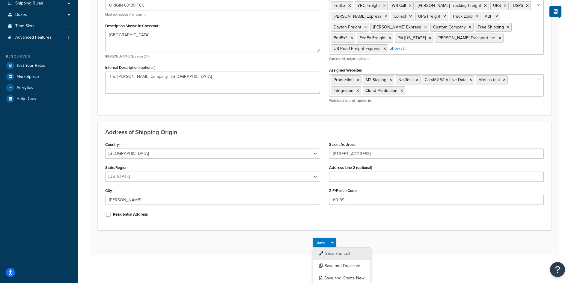
click at [337, 255] on button "Save and Edit" at bounding box center [342, 254] width 58 height 13
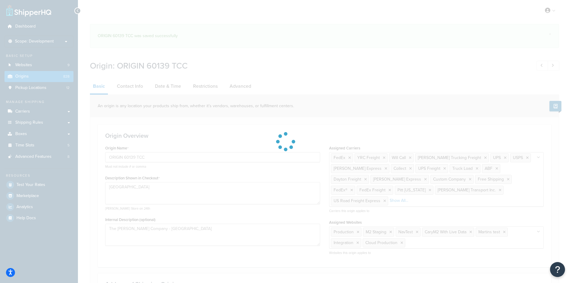
select select "13"
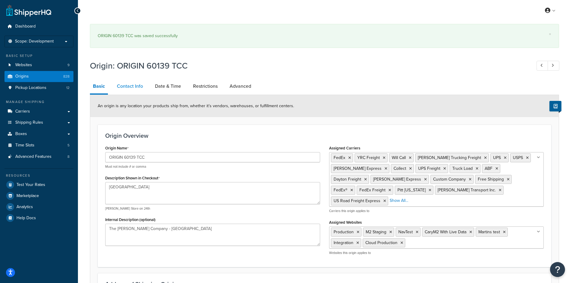
click at [141, 91] on link "Contact Info" at bounding box center [130, 86] width 32 height 14
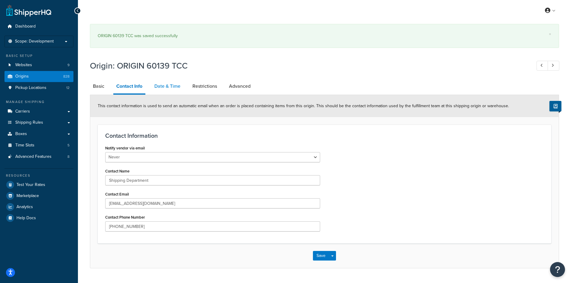
click at [161, 89] on link "Date & Time" at bounding box center [167, 86] width 32 height 14
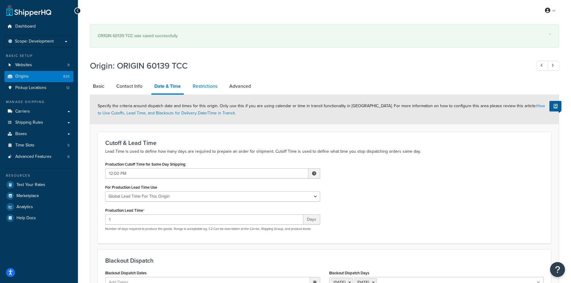
click at [199, 82] on link "Restrictions" at bounding box center [205, 86] width 31 height 14
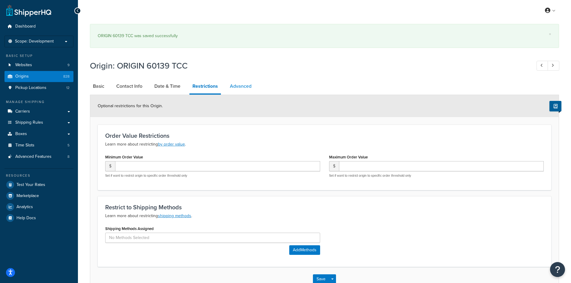
click at [233, 93] on link "Advanced" at bounding box center [241, 86] width 28 height 14
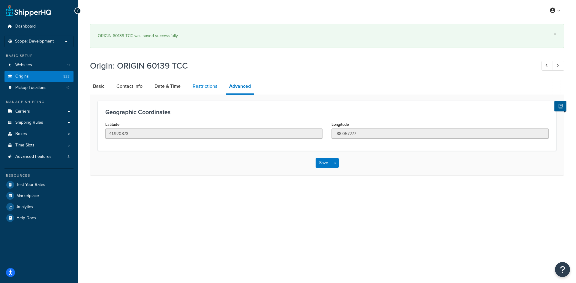
click at [218, 91] on link "Restrictions" at bounding box center [205, 86] width 31 height 14
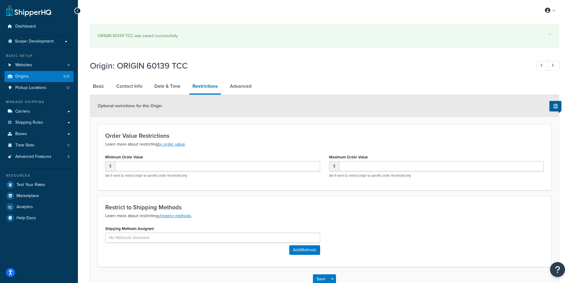
click at [108, 86] on li "Basic" at bounding box center [101, 86] width 23 height 14
click at [100, 87] on link "Basic" at bounding box center [98, 86] width 17 height 14
select select "13"
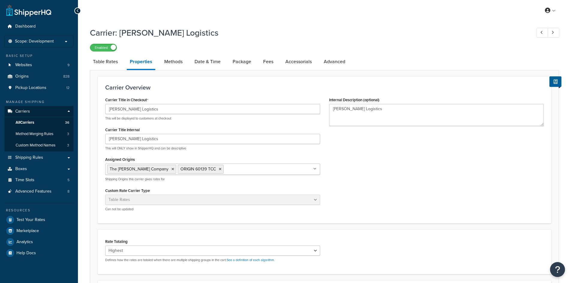
select select "HIGHEST"
click at [97, 58] on link "Table Rates" at bounding box center [105, 62] width 31 height 14
select select "25"
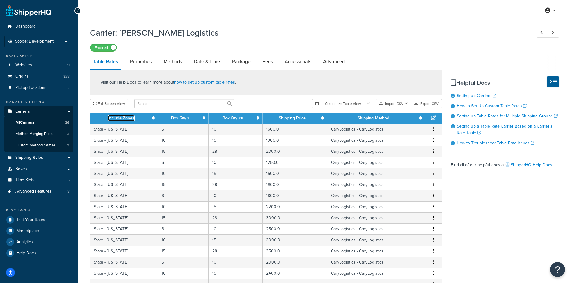
click at [127, 115] on link "Include Zones" at bounding box center [121, 118] width 27 height 6
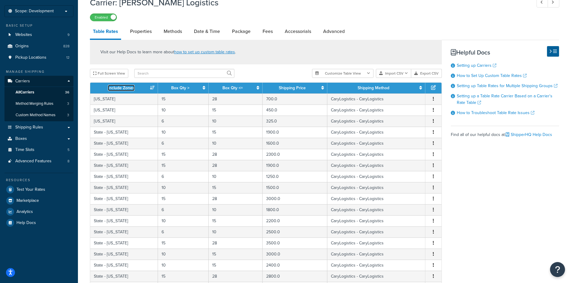
scroll to position [30, 0]
click at [140, 32] on link "Properties" at bounding box center [141, 32] width 28 height 14
select select "HIGHEST"
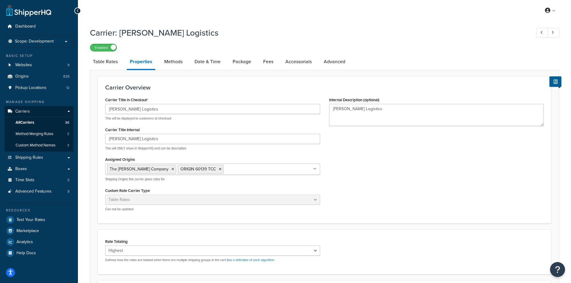
click at [174, 54] on div "Carrier: Cary Logistics Enabled Table Rates Properties Methods Date & Time Pack…" at bounding box center [324, 195] width 469 height 343
click at [174, 58] on link "Methods" at bounding box center [173, 62] width 24 height 14
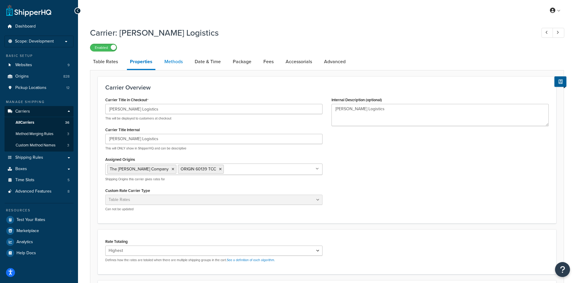
select select "25"
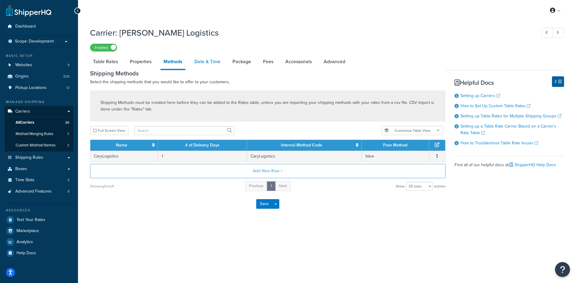
click at [212, 62] on link "Date & Time" at bounding box center [207, 62] width 32 height 14
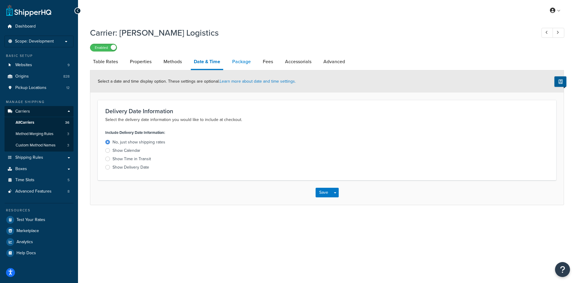
click at [232, 62] on link "Package" at bounding box center [241, 62] width 25 height 14
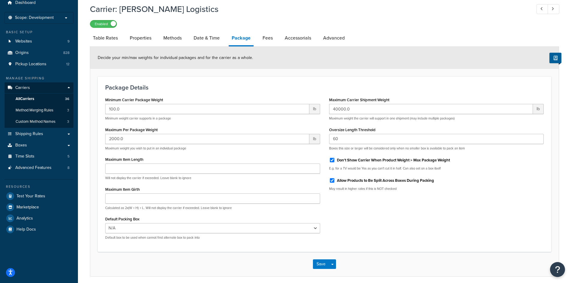
scroll to position [47, 0]
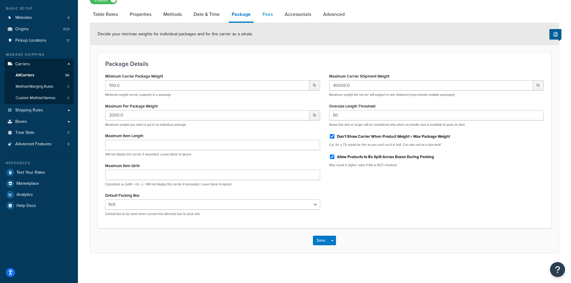
click at [272, 14] on link "Fees" at bounding box center [268, 14] width 16 height 14
select select "AFTER"
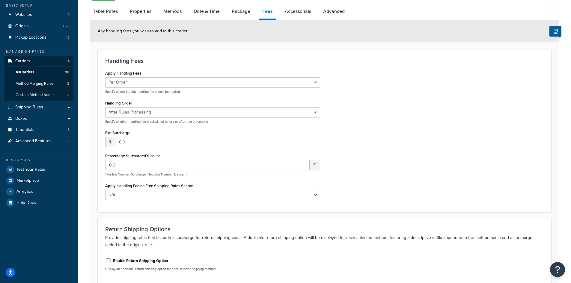
scroll to position [46, 0]
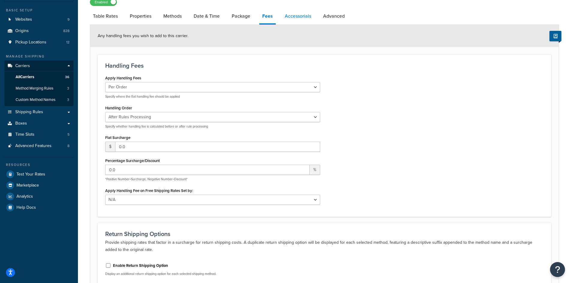
click at [302, 15] on link "Accessorials" at bounding box center [298, 16] width 32 height 14
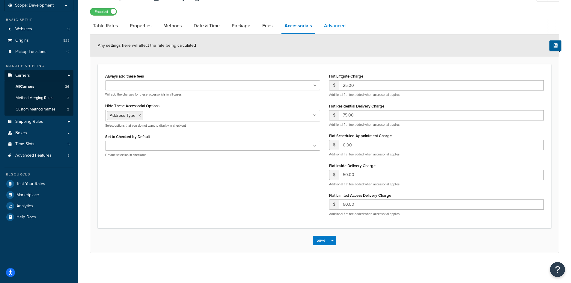
drag, startPoint x: 323, startPoint y: 15, endPoint x: 323, endPoint y: 20, distance: 4.8
click at [323, 16] on div "Carrier: Cary Logistics Enabled Table Rates Properties Methods Date & Time Pack…" at bounding box center [324, 120] width 469 height 265
click at [323, 21] on link "Advanced" at bounding box center [335, 26] width 28 height 14
select select "false"
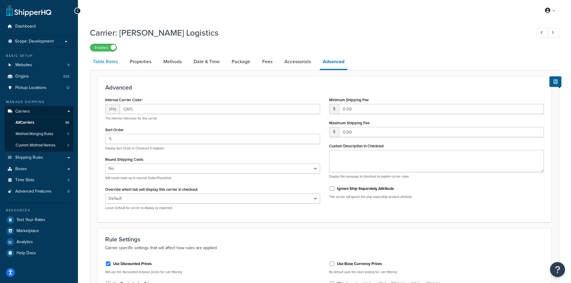
click at [117, 67] on link "Table Rates" at bounding box center [105, 62] width 31 height 14
select select "25"
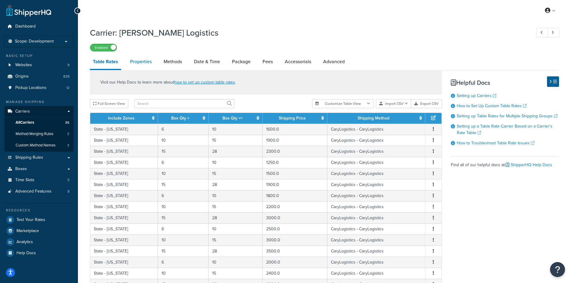
click at [152, 62] on link "Properties" at bounding box center [141, 62] width 28 height 14
select select "HIGHEST"
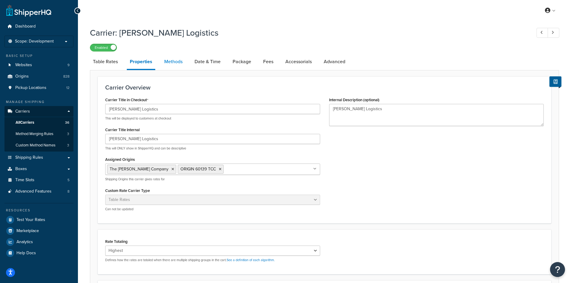
drag, startPoint x: 165, startPoint y: 68, endPoint x: 166, endPoint y: 65, distance: 3.5
click at [165, 68] on link "Methods" at bounding box center [173, 62] width 24 height 14
select select "25"
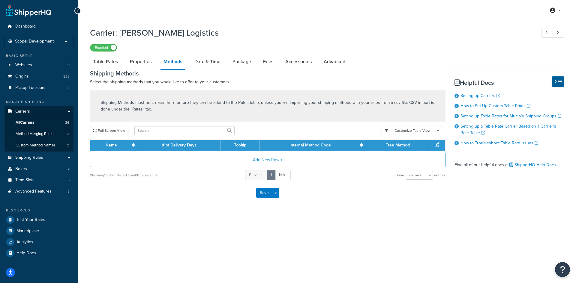
click at [166, 64] on link "Methods" at bounding box center [172, 63] width 25 height 16
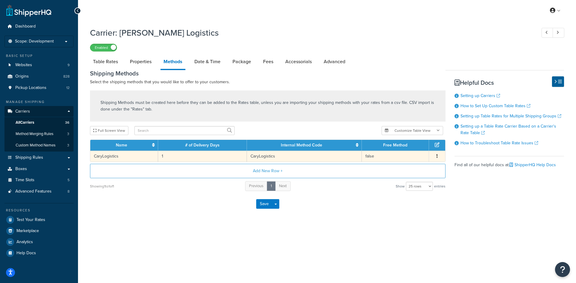
click at [438, 156] on button "button" at bounding box center [437, 156] width 5 height 7
click at [400, 150] on div "Edit" at bounding box center [406, 150] width 43 height 12
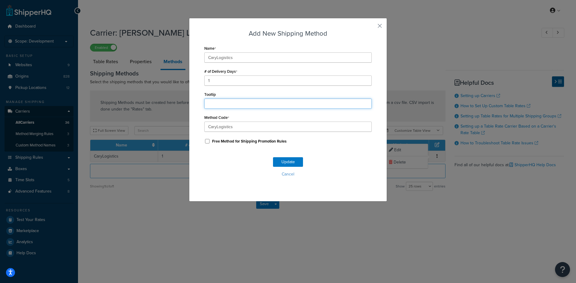
click at [219, 103] on input "Tooltip" at bounding box center [287, 104] width 167 height 10
drag, startPoint x: 208, startPoint y: 106, endPoint x: 176, endPoint y: 101, distance: 32.5
click at [176, 101] on div "Add New Shipping Method Name CaryLogistics # of Delivery Days 1 Tooltip FTL Met…" at bounding box center [288, 141] width 576 height 283
type input "LTL"
click at [282, 158] on button "Update" at bounding box center [288, 162] width 30 height 10
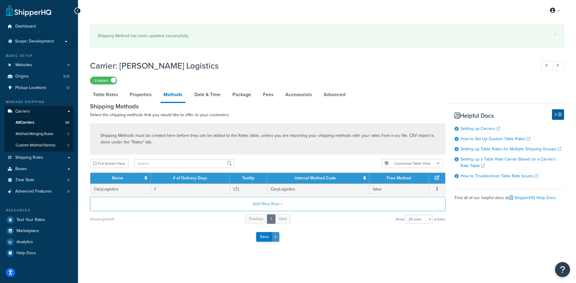
click at [276, 235] on button "Save Dropdown" at bounding box center [275, 237] width 7 height 10
click at [276, 247] on button "Save and Edit" at bounding box center [278, 248] width 44 height 13
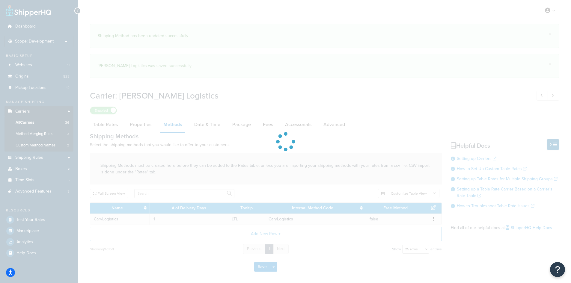
select select "25"
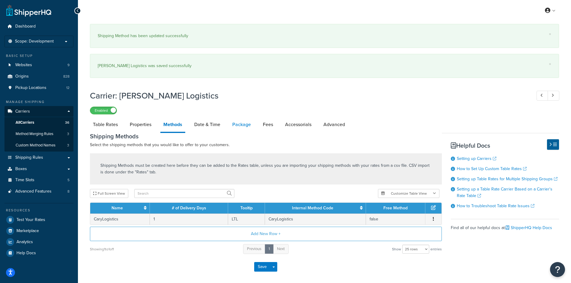
click at [243, 125] on link "Package" at bounding box center [241, 125] width 25 height 14
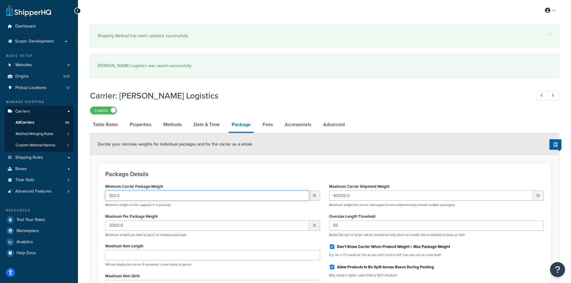
drag, startPoint x: 115, startPoint y: 195, endPoint x: 79, endPoint y: 190, distance: 35.7
click at [80, 192] on div "× Shipping Method has been updated successfully × Cary Logistics was saved succ…" at bounding box center [324, 200] width 493 height 358
type input "40"
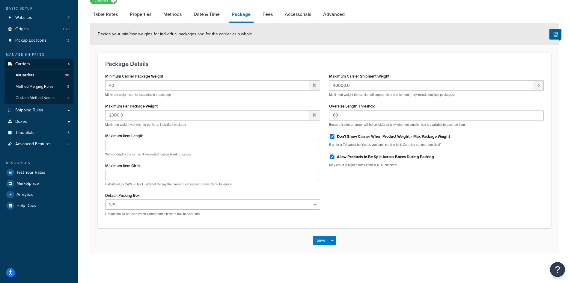
scroll to position [47, 0]
click at [331, 241] on button "Save Dropdown" at bounding box center [332, 241] width 7 height 10
click at [331, 251] on button "Save and Edit" at bounding box center [335, 252] width 44 height 13
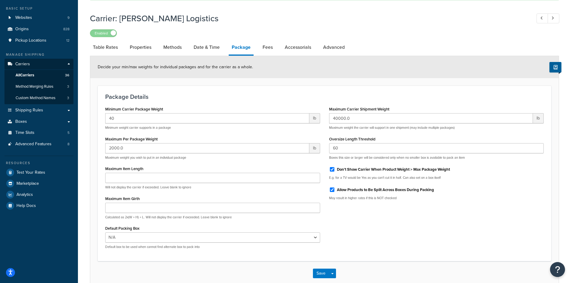
scroll to position [0, 0]
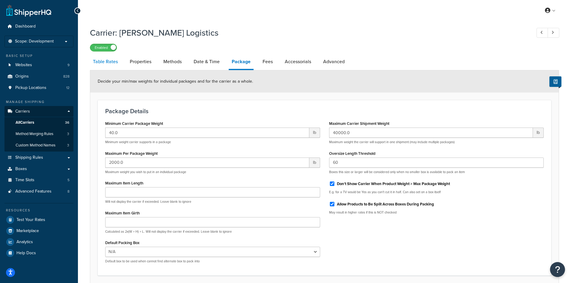
click at [118, 65] on link "Table Rates" at bounding box center [105, 62] width 31 height 14
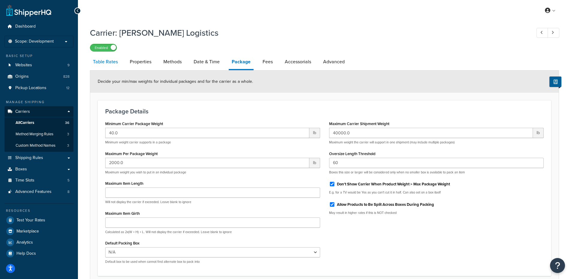
select select "25"
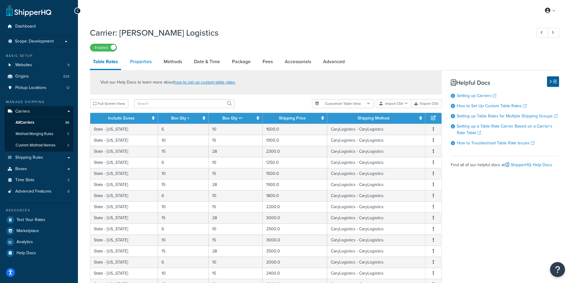
click at [136, 62] on link "Properties" at bounding box center [141, 62] width 28 height 14
select select "HIGHEST"
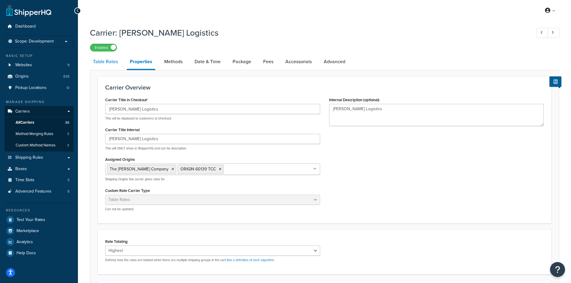
click at [108, 57] on link "Table Rates" at bounding box center [105, 62] width 31 height 14
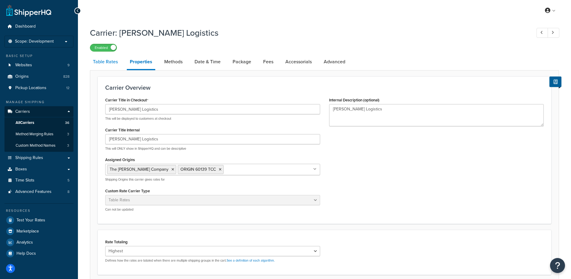
select select "25"
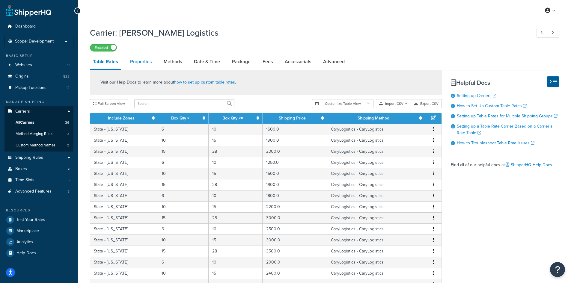
click at [138, 61] on link "Properties" at bounding box center [141, 62] width 28 height 14
select select "HIGHEST"
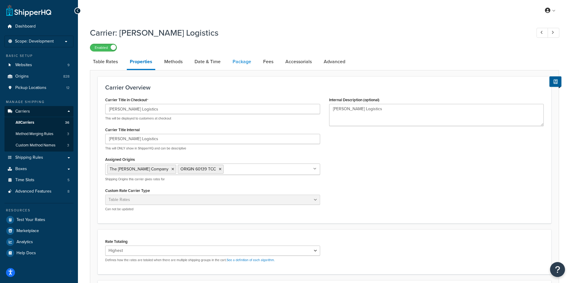
click at [241, 62] on link "Package" at bounding box center [242, 62] width 25 height 14
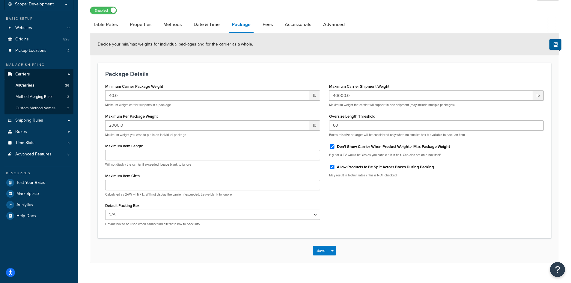
scroll to position [47, 0]
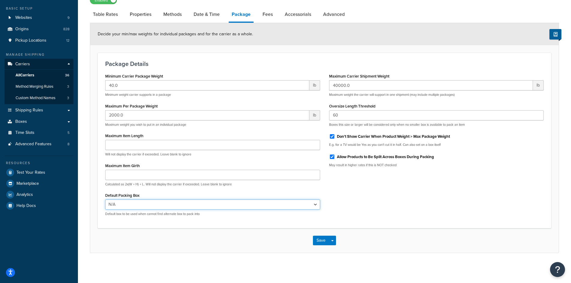
click at [138, 204] on select "N/A B01 B02 B03 B04 B05 B06 B07 B09 B10 B11 B12 B15 B16 10B264_CASE_PACKAGE 18B…" at bounding box center [212, 205] width 215 height 10
select select "694719"
click at [105, 200] on select "N/A B01 B02 B03 B04 B05 B06 B07 B09 B10 B11 B12 B15 B16 10B264_CASE_PACKAGE 18B…" at bounding box center [212, 205] width 215 height 10
click at [316, 238] on button "Save" at bounding box center [321, 241] width 16 height 10
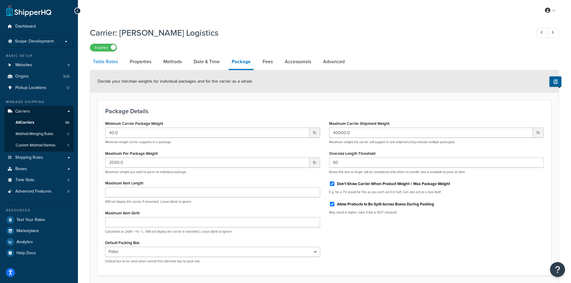
click at [107, 63] on link "Table Rates" at bounding box center [105, 62] width 31 height 14
select select "25"
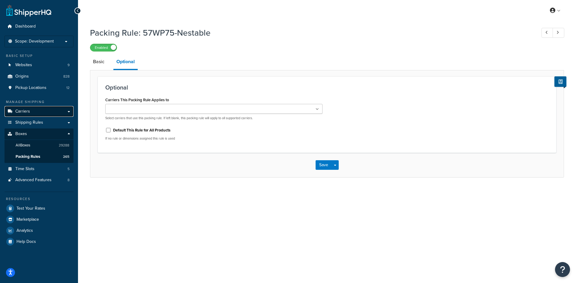
click at [36, 111] on link "Carriers" at bounding box center [38, 111] width 69 height 11
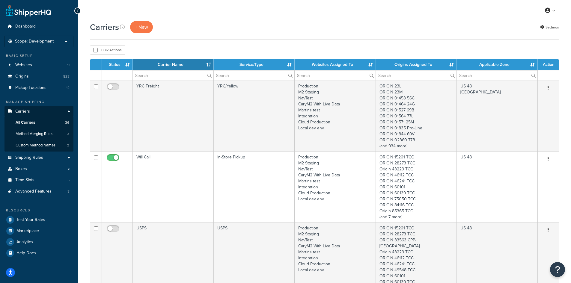
select select "15"
click at [169, 78] on input "text" at bounding box center [173, 75] width 81 height 10
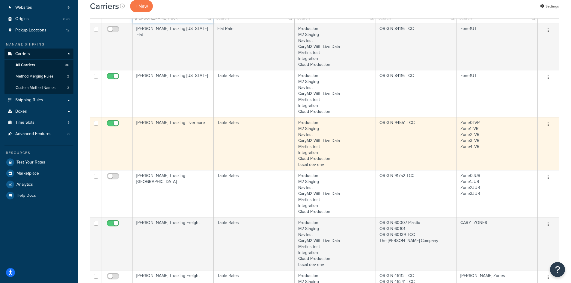
scroll to position [60, 0]
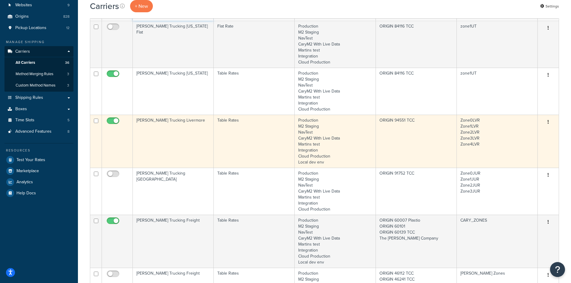
type input "[PERSON_NAME] truck"
click at [549, 122] on icon "button" at bounding box center [548, 122] width 1 height 4
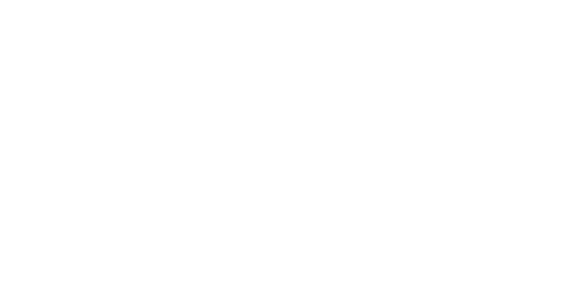
select select "25"
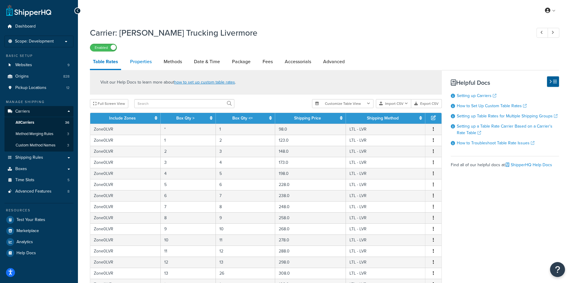
click at [137, 62] on link "Properties" at bounding box center [141, 62] width 28 height 14
select select "HIGHEST"
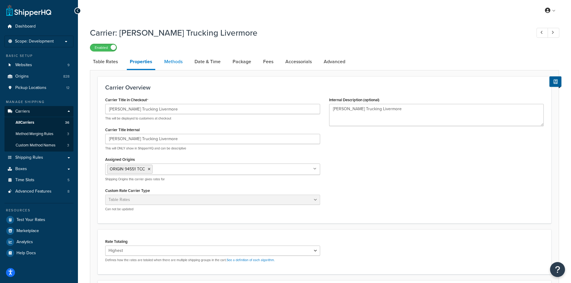
click at [178, 61] on link "Methods" at bounding box center [173, 62] width 24 height 14
select select "25"
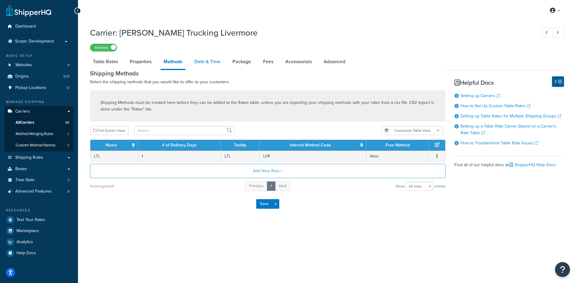
click at [207, 63] on link "Date & Time" at bounding box center [207, 62] width 32 height 14
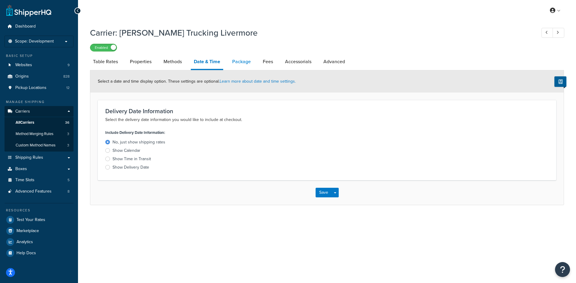
click at [242, 62] on link "Package" at bounding box center [241, 62] width 25 height 14
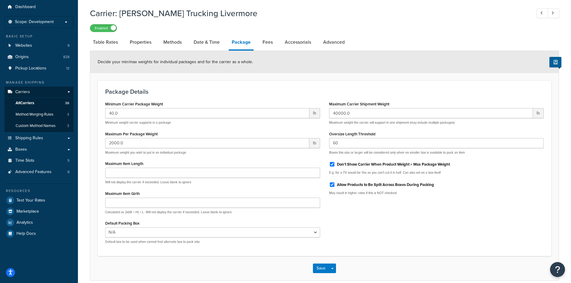
scroll to position [30, 0]
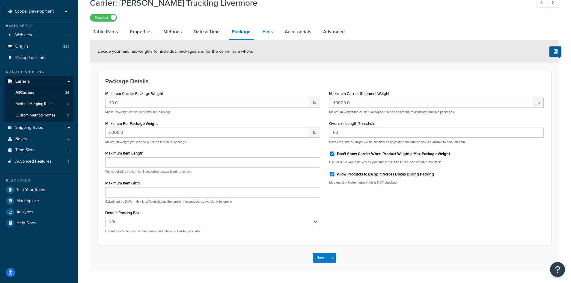
click at [265, 34] on link "Fees" at bounding box center [268, 32] width 16 height 14
select select "AFTER"
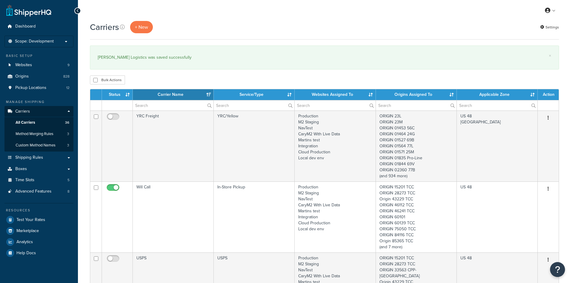
select select "15"
click at [147, 103] on input "text" at bounding box center [173, 105] width 81 height 10
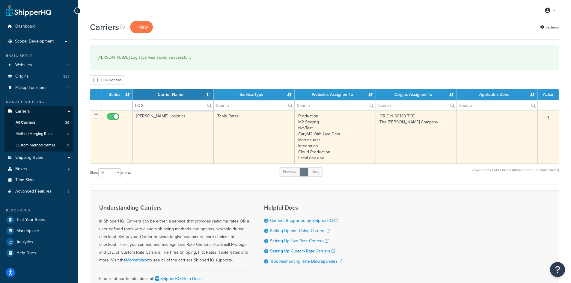
type input "LOG"
drag, startPoint x: 547, startPoint y: 116, endPoint x: 551, endPoint y: 121, distance: 6.7
click at [551, 121] on button "button" at bounding box center [548, 118] width 8 height 10
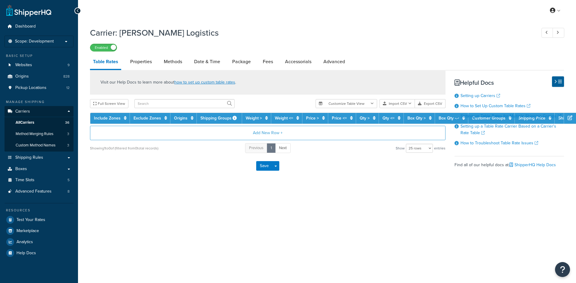
select select "25"
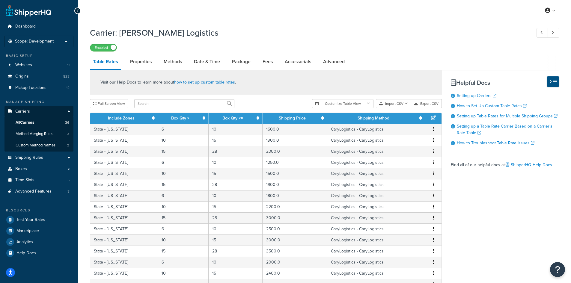
click at [550, 80] on icon at bounding box center [551, 81] width 3 height 4
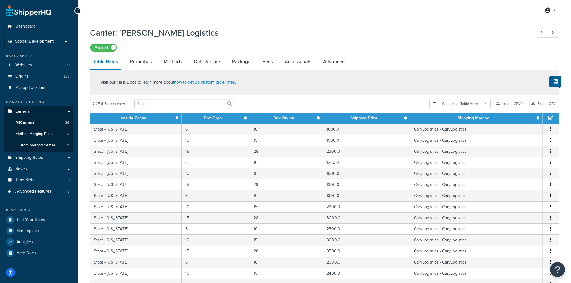
scroll to position [150, 0]
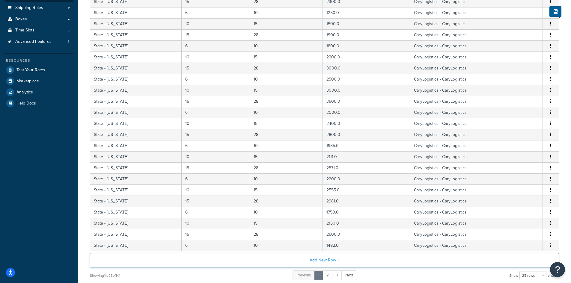
click at [313, 258] on button "Add New Row +" at bounding box center [324, 260] width 469 height 14
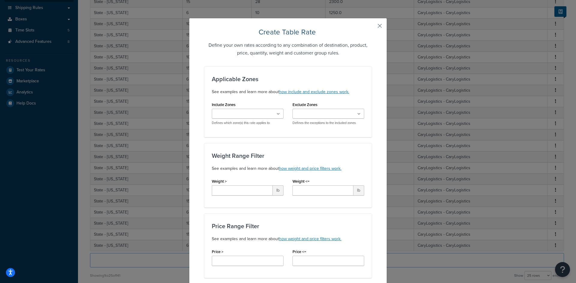
click at [372, 27] on button "button" at bounding box center [370, 27] width 1 height 1
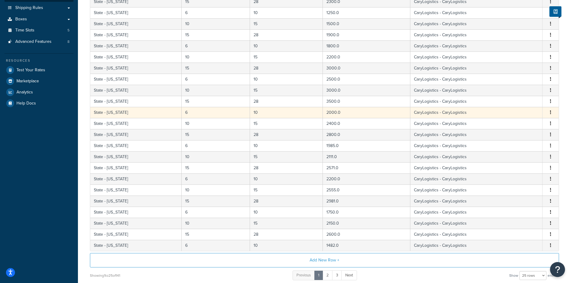
scroll to position [0, 0]
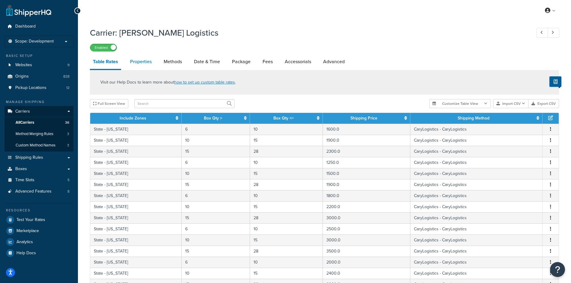
click at [134, 64] on link "Properties" at bounding box center [141, 62] width 28 height 14
select select "HIGHEST"
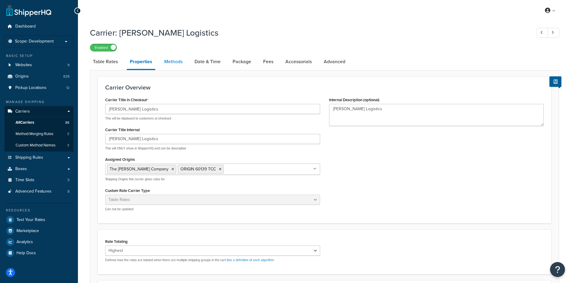
click at [176, 65] on link "Methods" at bounding box center [173, 62] width 24 height 14
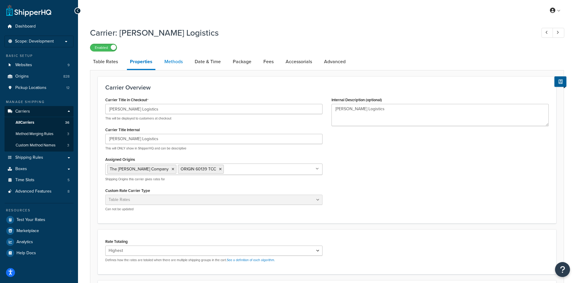
select select "25"
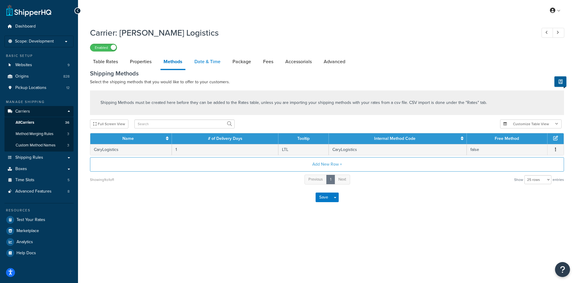
click at [206, 60] on link "Date & Time" at bounding box center [207, 62] width 32 height 14
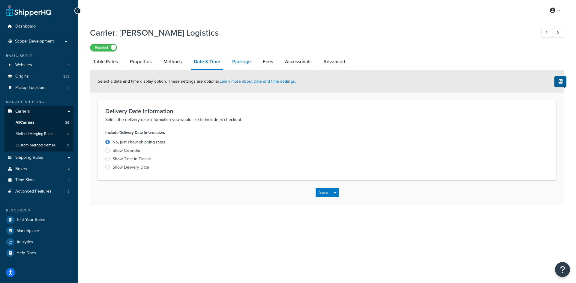
click at [233, 60] on link "Package" at bounding box center [241, 62] width 25 height 14
select select "694719"
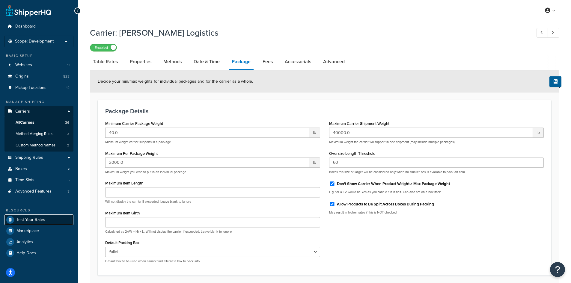
click at [34, 220] on span "Test Your Rates" at bounding box center [30, 220] width 29 height 5
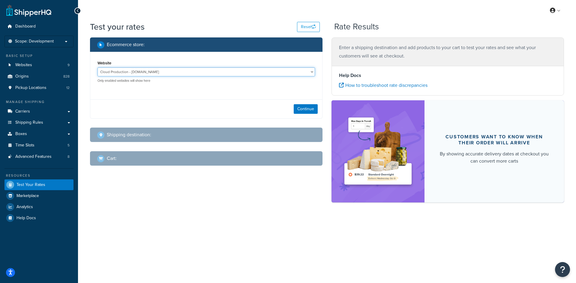
click at [155, 71] on select "Cloud Production - [DOMAIN_NAME] Integration - [URL][DOMAIN_NAME] Local dev env…" at bounding box center [205, 71] width 217 height 9
select select "07a16ffe4266496aaad33c99c7964ea5"
click at [97, 67] on select "Cloud Production - [DOMAIN_NAME] Integration - [URL][DOMAIN_NAME] Local dev env…" at bounding box center [205, 71] width 217 height 9
click at [296, 109] on button "Continue" at bounding box center [306, 109] width 24 height 10
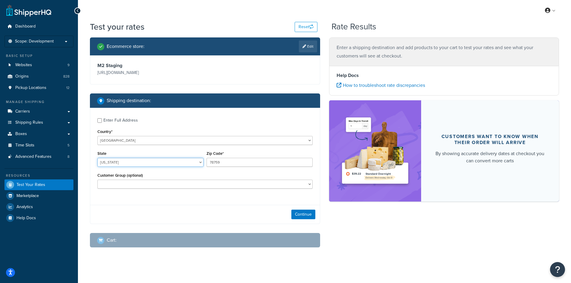
click at [121, 163] on select "[US_STATE] [US_STATE] [US_STATE] [US_STATE] [US_STATE] Armed Forces Americas Ar…" at bounding box center [150, 162] width 106 height 9
select select "IL"
click at [97, 158] on select "[US_STATE] [US_STATE] [US_STATE] [US_STATE] [US_STATE] Armed Forces Americas Ar…" at bounding box center [150, 162] width 106 height 9
click at [210, 161] on input "78759" at bounding box center [260, 162] width 106 height 9
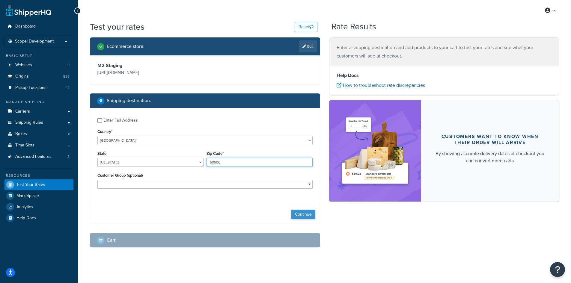
type input "60506"
click at [296, 215] on button "Continue" at bounding box center [304, 215] width 24 height 10
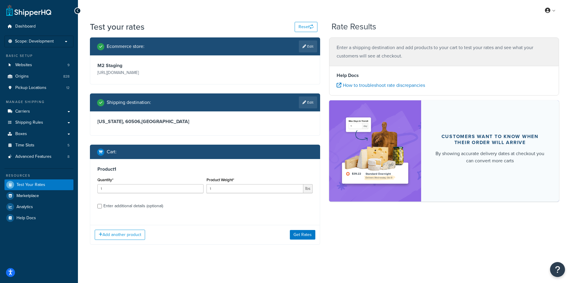
scroll to position [1, 0]
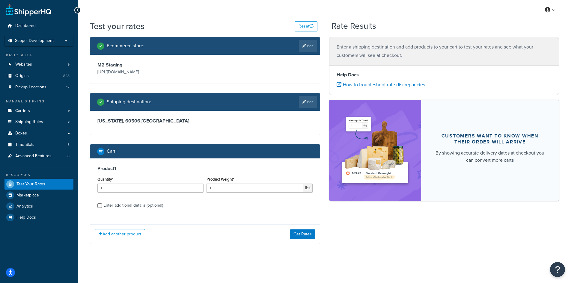
click at [129, 200] on label "Enter additional details (optional)" at bounding box center [207, 205] width 209 height 10
click at [102, 204] on input "Enter additional details (optional)" at bounding box center [99, 206] width 4 height 4
click at [125, 204] on div "Enter additional details (optional)" at bounding box center [133, 206] width 60 height 8
click at [102, 204] on input "Enter additional details (optional)" at bounding box center [99, 206] width 4 height 4
click at [97, 205] on input "Enter additional details (optional)" at bounding box center [99, 206] width 4 height 4
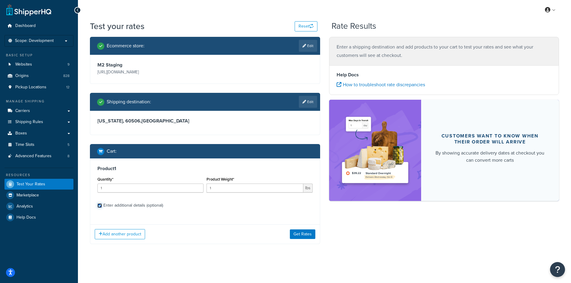
checkbox input "true"
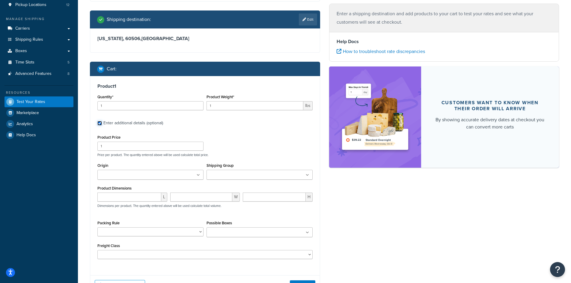
scroll to position [91, 0]
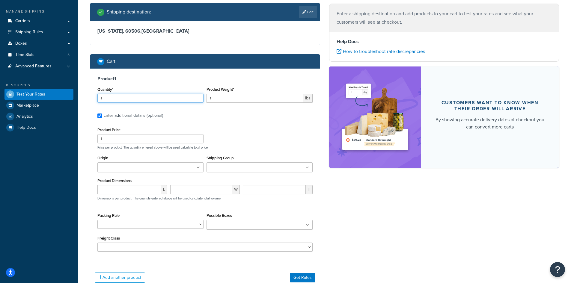
click at [85, 95] on div "Test your rates Reset Rate Results Ecommerce store : Edit M2 Staging [URL][DOMA…" at bounding box center [324, 121] width 493 height 382
click at [186, 94] on div "Quantity* 1 Product Weight* 1 lbs" at bounding box center [205, 96] width 218 height 22
click at [133, 95] on input "1" at bounding box center [150, 98] width 106 height 9
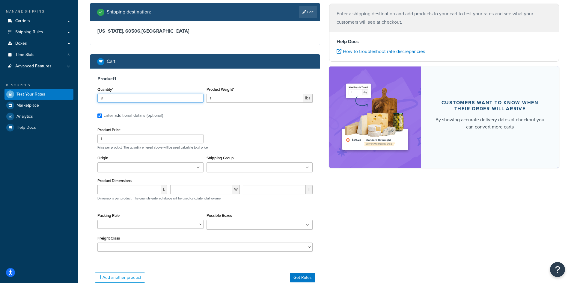
type input "8"
type input "40"
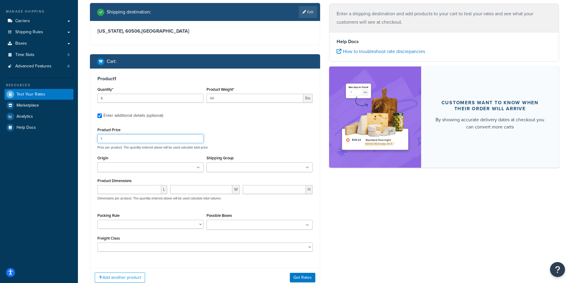
click at [125, 139] on input "1" at bounding box center [150, 138] width 106 height 9
click at [125, 161] on div "Origin ORIGIN 23L ORIGIN 23M ORIGIN 01453 56C ORIGIN 01464 24G ORIGIN 01527 69B…" at bounding box center [150, 163] width 106 height 18
click at [127, 164] on ul at bounding box center [150, 168] width 106 height 10
type input "THE CAR"
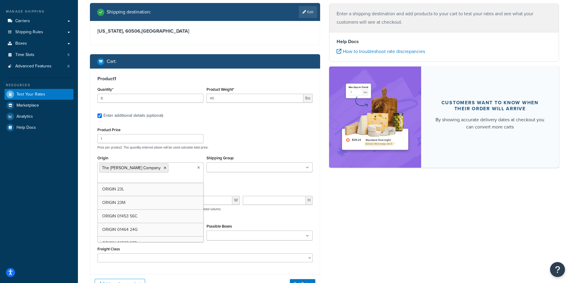
click at [256, 140] on div "Product Price 1 Price per product. The quantity entered above will be used calc…" at bounding box center [205, 138] width 218 height 24
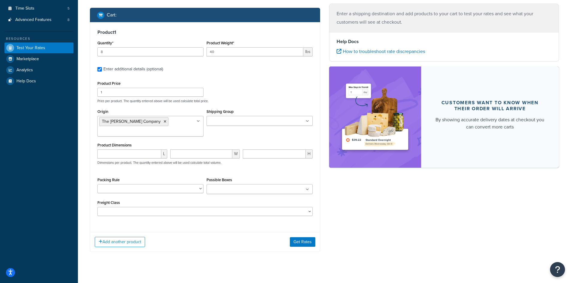
scroll to position [145, 0]
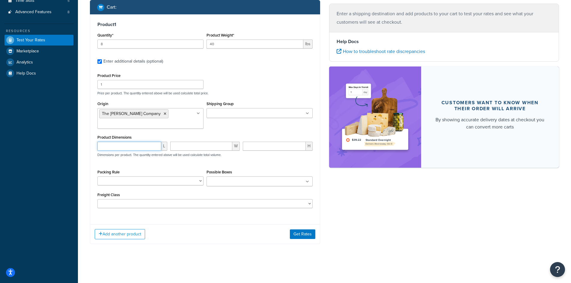
click at [130, 145] on input "number" at bounding box center [129, 146] width 64 height 9
type input "36"
type input "1"
type input "24"
type input "36"
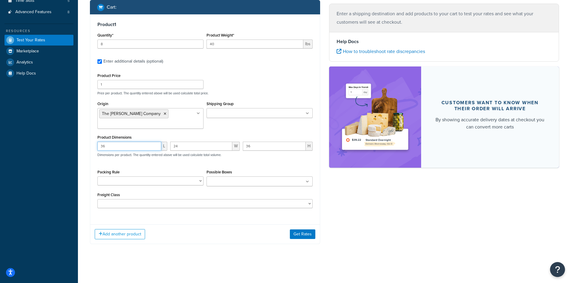
click at [93, 146] on div "Product 1 Quantity* 8 Product Weight* 40 lbs Enter additional details (optional…" at bounding box center [205, 117] width 230 height 206
type input "24"
click at [108, 147] on input "24" at bounding box center [129, 146] width 64 height 9
click at [166, 145] on div "24 L 24 W 36 H Dimensions per product. The quantity entered above will be used …" at bounding box center [205, 153] width 218 height 22
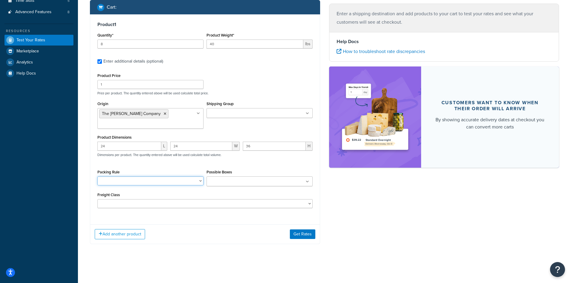
click at [147, 184] on select "08W18N-Nestable 08W29A-Nestable 08W35N-Nestable 08W95N-Nestable 19WBG5-Nestable…" at bounding box center [150, 181] width 106 height 9
click at [148, 184] on select "08W18N-Nestable 08W29A-Nestable 08W35N-Nestable 08W95N-Nestable 19WBG5-Nestable…" at bounding box center [150, 181] width 106 height 9
click at [231, 180] on input "Possible Boxes" at bounding box center [234, 182] width 53 height 7
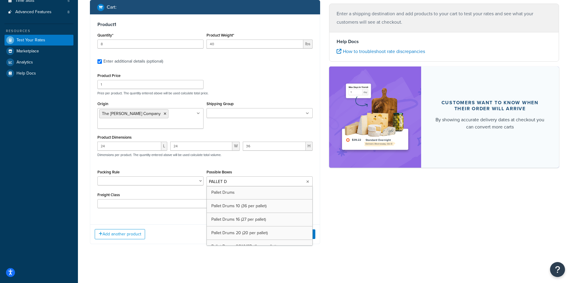
type input "PALLET DR"
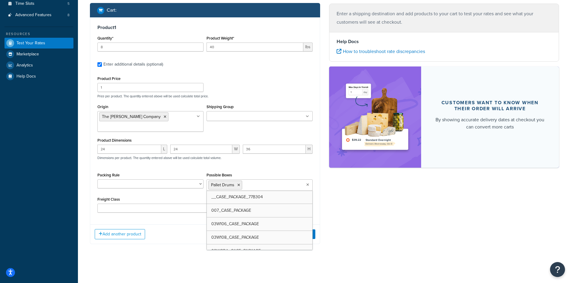
scroll to position [142, 0]
click at [136, 210] on select "50 55 60 65 70 77.5 85 92.5 100 110 125 150 175 200 250 300 400 500" at bounding box center [204, 208] width 215 height 9
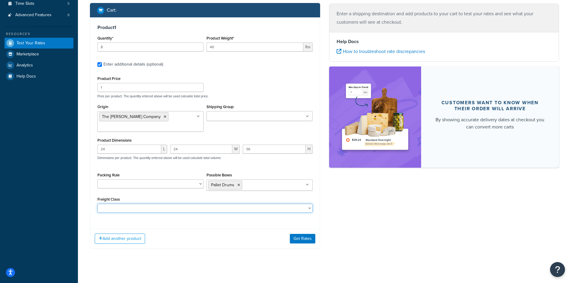
scroll to position [145, 0]
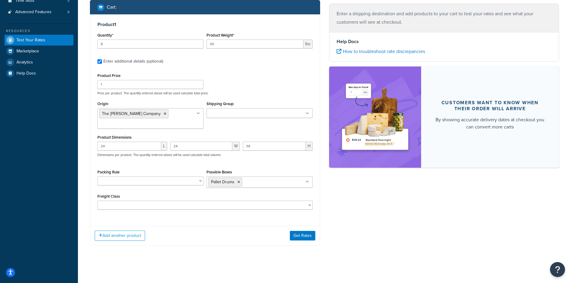
click at [178, 215] on div "Product 1 Quantity* 8 Product Weight* 40 lbs Enter additional details (optional…" at bounding box center [205, 117] width 230 height 207
click at [196, 223] on div "Product 1 Quantity* 8 Product Weight* 40 lbs Enter additional details (optional…" at bounding box center [205, 130] width 230 height 232
drag, startPoint x: 121, startPoint y: 45, endPoint x: 82, endPoint y: 45, distance: 38.7
click at [82, 45] on div "Test your rates Reset Rate Results Ecommerce store : Edit M2 Staging https://m2…" at bounding box center [324, 73] width 493 height 394
type input "16"
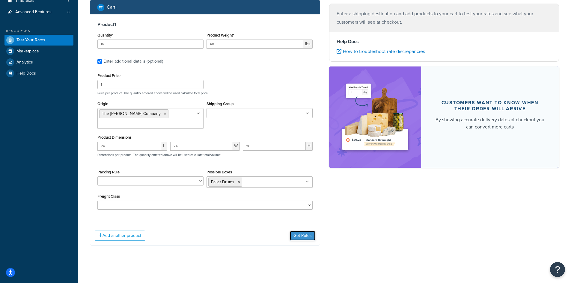
click at [301, 235] on button "Get Rates" at bounding box center [302, 236] width 25 height 10
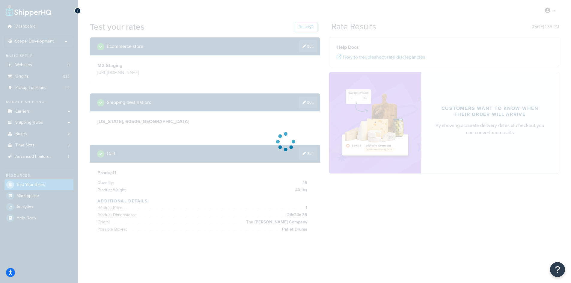
scroll to position [0, 0]
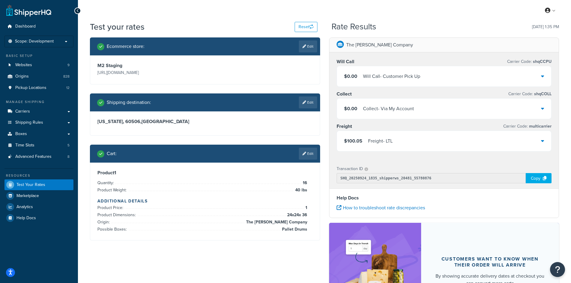
click at [534, 138] on div "$100.05 Freight - LTL" at bounding box center [444, 141] width 215 height 20
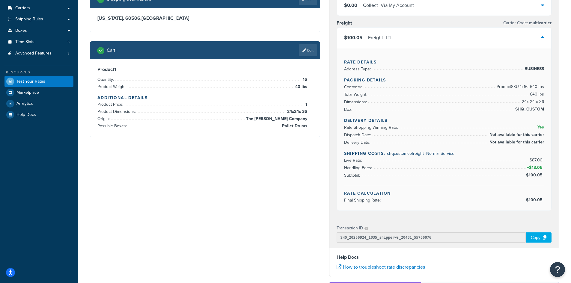
scroll to position [90, 0]
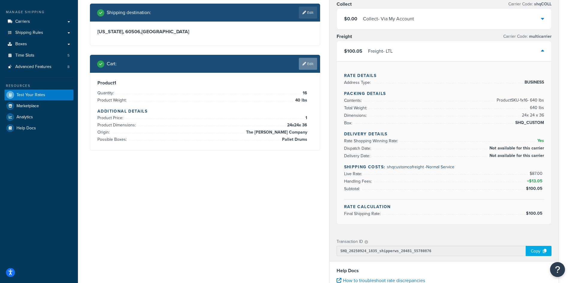
click at [312, 66] on link "Edit" at bounding box center [308, 64] width 18 height 12
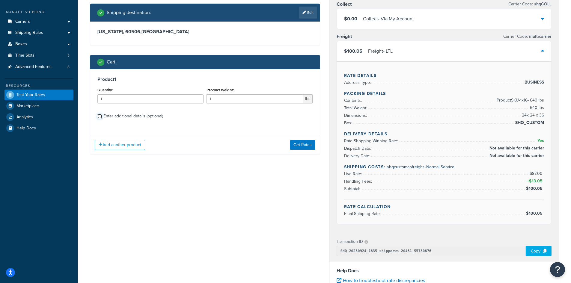
click at [98, 116] on input "Enter additional details (optional)" at bounding box center [99, 116] width 4 height 4
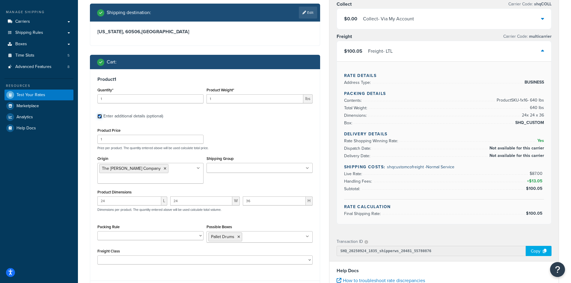
click at [101, 118] on input "Enter additional details (optional)" at bounding box center [99, 116] width 4 height 4
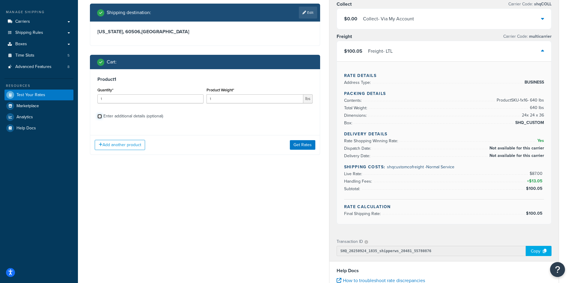
click at [100, 118] on input "Enter additional details (optional)" at bounding box center [99, 116] width 4 height 4
checkbox input "true"
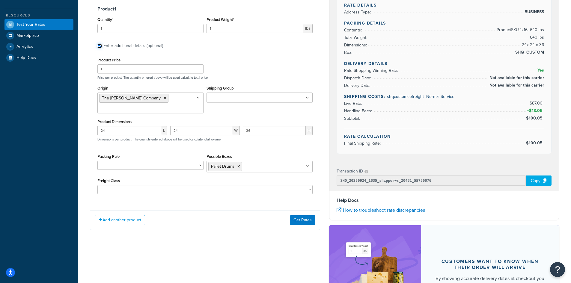
scroll to position [150, 0]
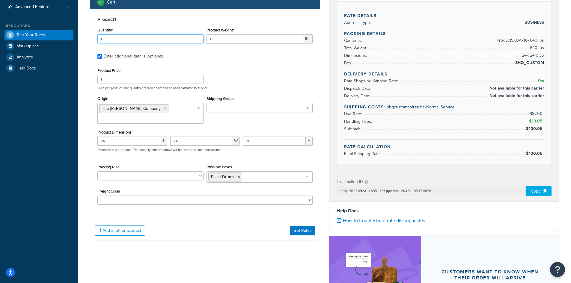
click at [115, 40] on input "1" at bounding box center [150, 38] width 106 height 9
type input "64"
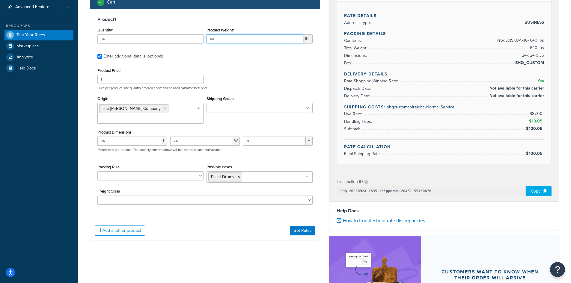
click at [209, 39] on input "40" at bounding box center [255, 38] width 97 height 9
type input "20"
click at [253, 67] on div "Product Price 1 Price per product. The quantity entered above will be used calc…" at bounding box center [205, 79] width 218 height 24
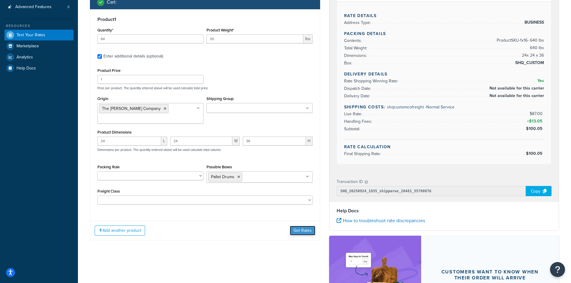
click at [303, 233] on button "Get Rates" at bounding box center [302, 231] width 25 height 10
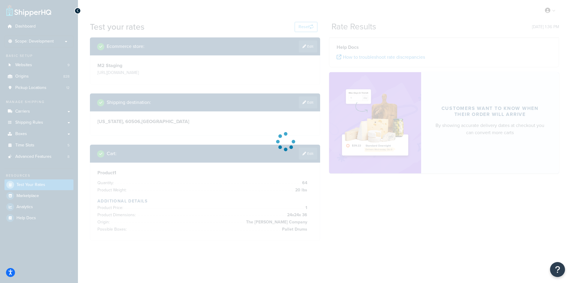
scroll to position [0, 0]
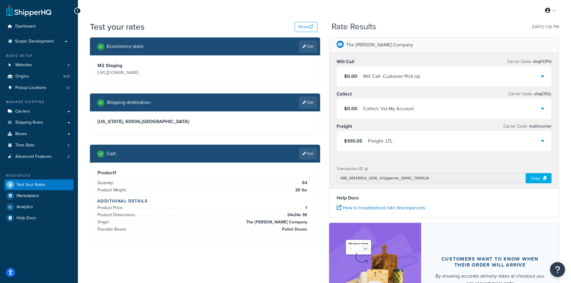
click at [402, 143] on div "$100.05 Freight - LTL" at bounding box center [444, 141] width 215 height 20
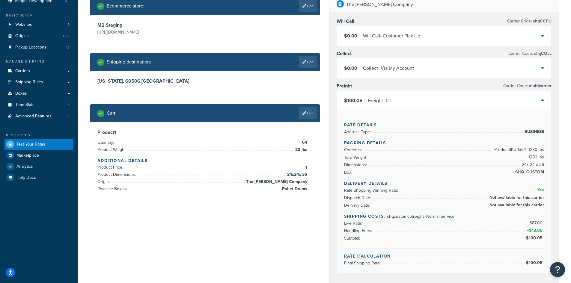
scroll to position [30, 0]
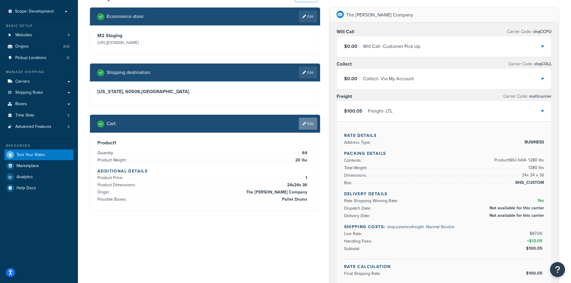
click at [307, 125] on link "Edit" at bounding box center [308, 124] width 18 height 12
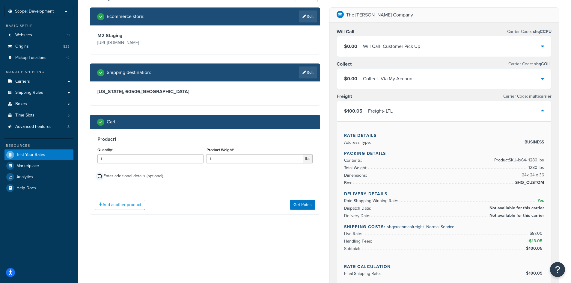
click at [99, 176] on input "Enter additional details (optional)" at bounding box center [99, 176] width 4 height 4
checkbox input "true"
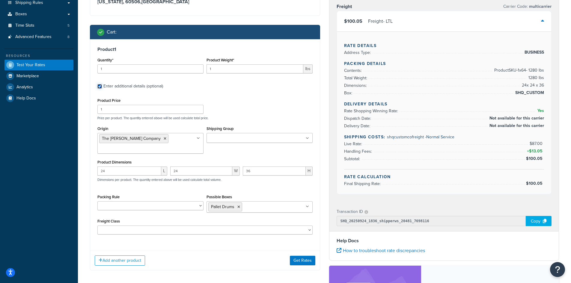
scroll to position [150, 0]
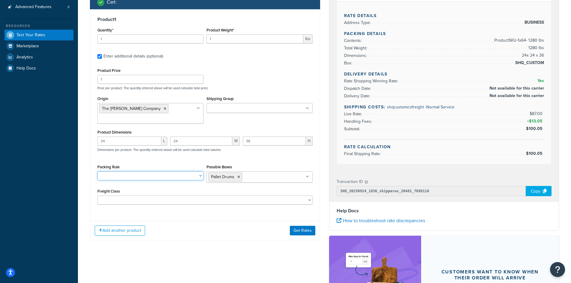
click at [178, 175] on select "08W18N-Nestable 08W29A-Nestable 08W35N-Nestable 08W95N-Nestable 19WBG5-Nestable…" at bounding box center [150, 176] width 106 height 9
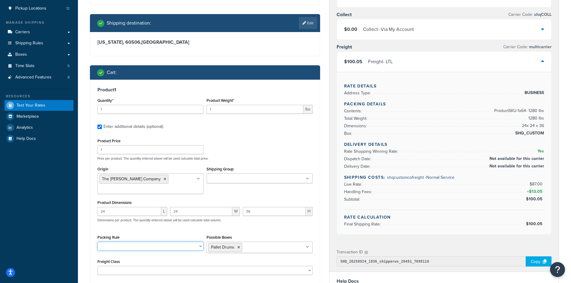
scroll to position [90, 0]
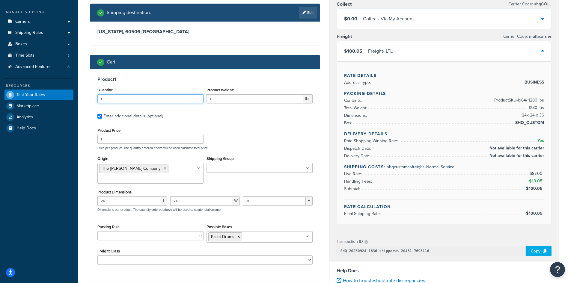
click at [158, 101] on input "1" at bounding box center [150, 98] width 106 height 9
type input "64"
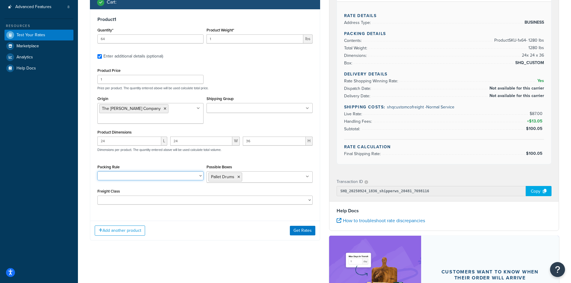
click at [153, 173] on select "08W18N-Nestable 08W29A-Nestable 08W35N-Nestable 08W95N-Nestable 19WBG5-Nestable…" at bounding box center [150, 176] width 106 height 9
drag, startPoint x: 152, startPoint y: 174, endPoint x: 145, endPoint y: 144, distance: 31.1
click at [152, 174] on select "08W18N-Nestable 08W29A-Nestable 08W35N-Nestable 08W95N-Nestable 19WBG5-Nestable…" at bounding box center [150, 176] width 106 height 9
click at [216, 111] on input "Shipping Group" at bounding box center [234, 108] width 53 height 7
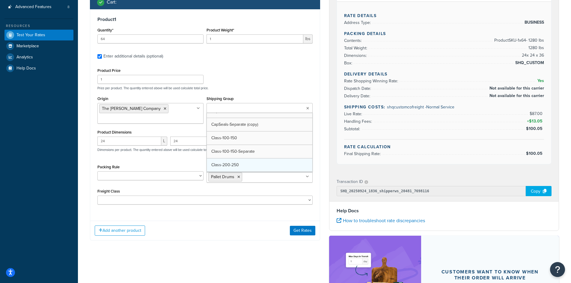
scroll to position [30, 0]
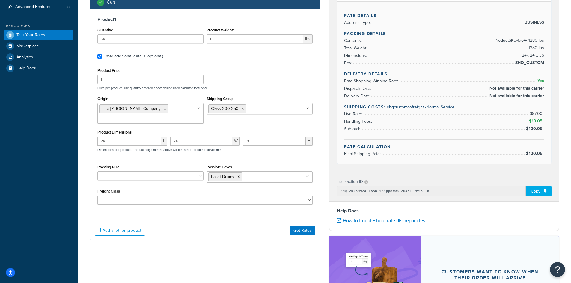
click at [182, 128] on div "Origin The Cary Company ORIGIN 23L ORIGIN 23M ORIGIN 01453 56C ORIGIN 01464 24G…" at bounding box center [150, 112] width 109 height 34
click at [142, 201] on select "50 55 60 65 70 77.5 85 92.5 100 110 125 150 175 200 250 300 400 500" at bounding box center [204, 200] width 215 height 9
select select "250"
click at [97, 196] on select "50 55 60 65 70 77.5 85 92.5 100 110 125 150 175 200 250 300 400 500" at bounding box center [204, 200] width 215 height 9
click at [298, 228] on button "Get Rates" at bounding box center [302, 231] width 25 height 10
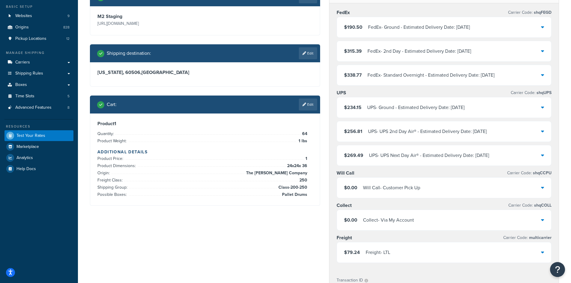
scroll to position [60, 0]
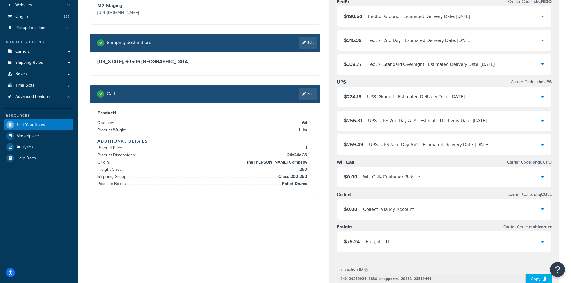
click at [387, 242] on div "Freight - LTL" at bounding box center [378, 242] width 25 height 8
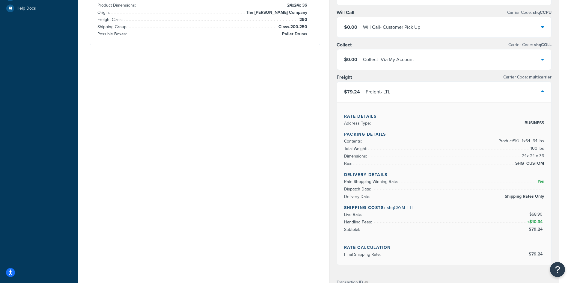
scroll to position [90, 0]
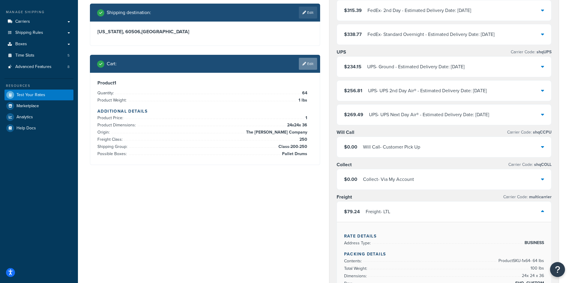
click at [314, 63] on link "Edit" at bounding box center [308, 64] width 18 height 12
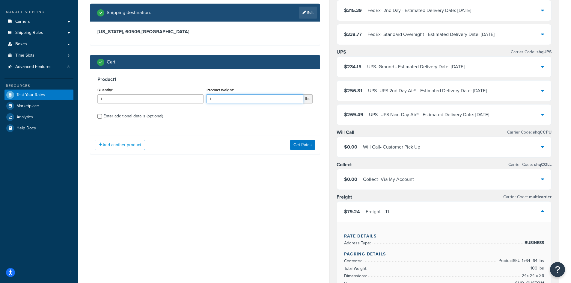
drag, startPoint x: 220, startPoint y: 100, endPoint x: 139, endPoint y: 96, distance: 81.1
click at [177, 97] on div "Quantity* 1 Product Weight* 1 lbs" at bounding box center [205, 97] width 218 height 22
drag, startPoint x: 131, startPoint y: 96, endPoint x: 76, endPoint y: 95, distance: 55.2
click at [76, 95] on div "Dashboard Scope: Development Basic Setup Websites 9 Origins 828 Pickup Location…" at bounding box center [285, 252] width 571 height 684
type input "64"
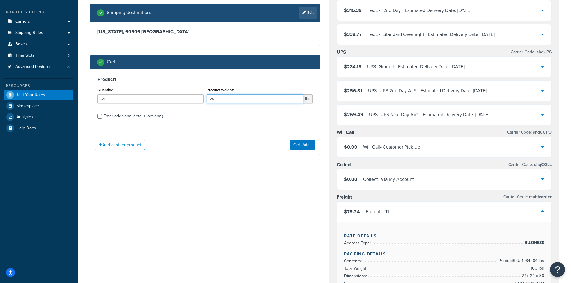
type input "25"
drag, startPoint x: 107, startPoint y: 119, endPoint x: 125, endPoint y: 121, distance: 18.8
click at [107, 119] on div "Enter additional details (optional)" at bounding box center [133, 116] width 60 height 8
click at [102, 119] on input "Enter additional details (optional)" at bounding box center [99, 116] width 4 height 4
checkbox input "true"
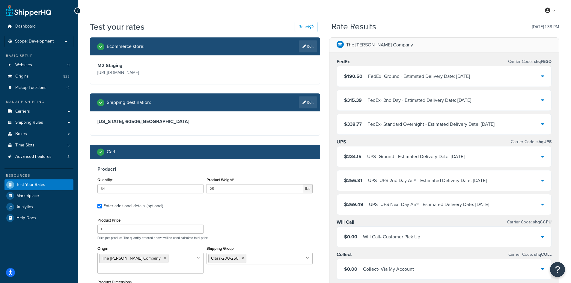
select select "250"
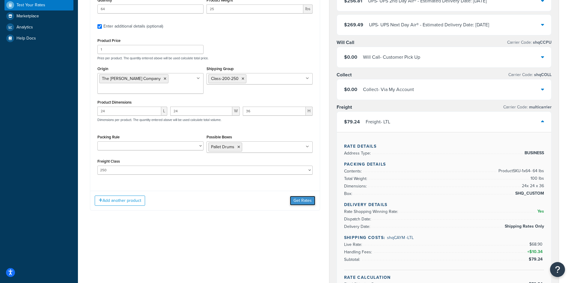
click at [299, 198] on button "Get Rates" at bounding box center [302, 201] width 25 height 10
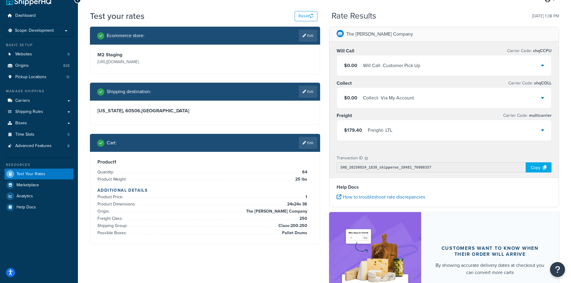
scroll to position [77, 0]
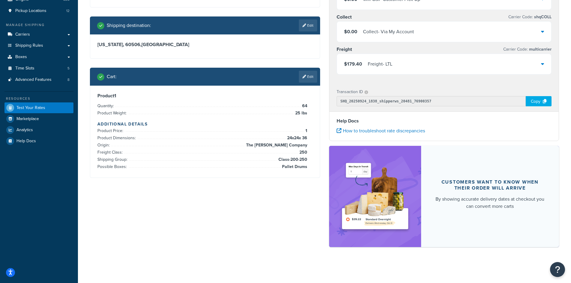
click at [440, 68] on div "$179.40 Freight - LTL" at bounding box center [444, 64] width 215 height 20
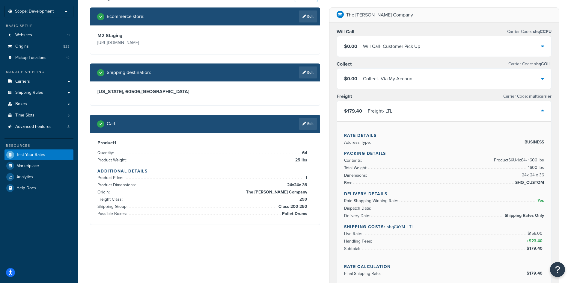
scroll to position [0, 0]
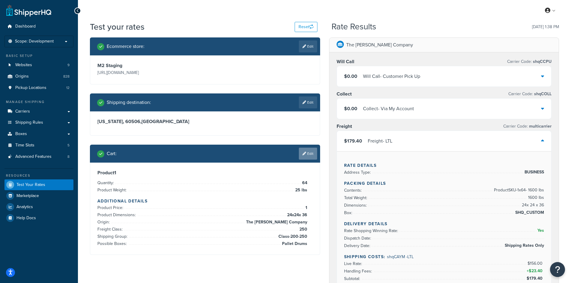
click at [308, 155] on link "Edit" at bounding box center [308, 154] width 18 height 12
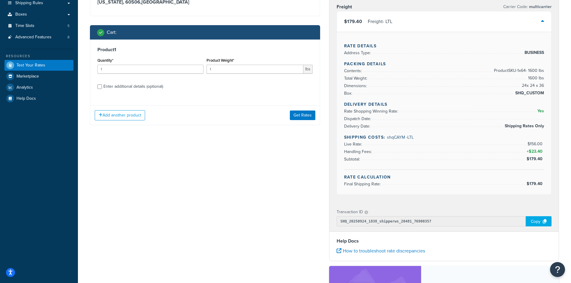
scroll to position [120, 0]
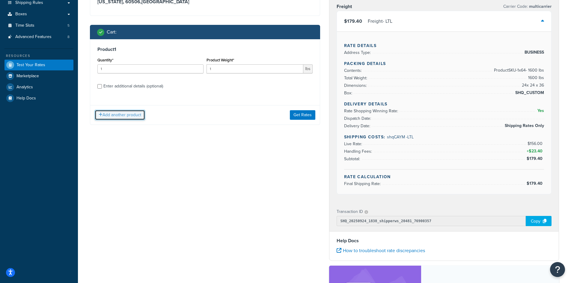
click at [126, 116] on button "Add another product" at bounding box center [120, 115] width 50 height 10
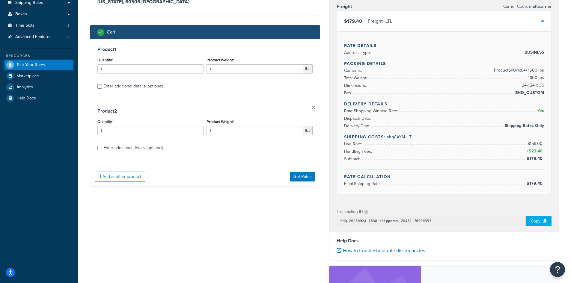
click at [129, 90] on div "Enter additional details (optional)" at bounding box center [133, 86] width 60 height 8
click at [102, 89] on input "Enter additional details (optional)" at bounding box center [99, 86] width 4 height 4
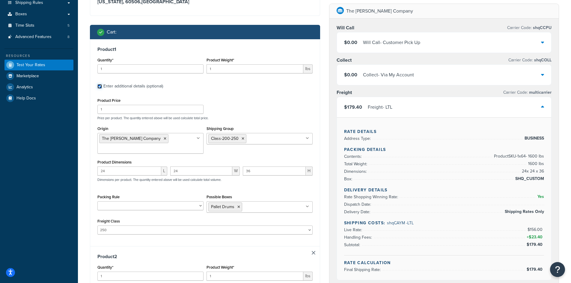
click at [99, 87] on input "Enter additional details (optional)" at bounding box center [99, 86] width 4 height 4
checkbox input "false"
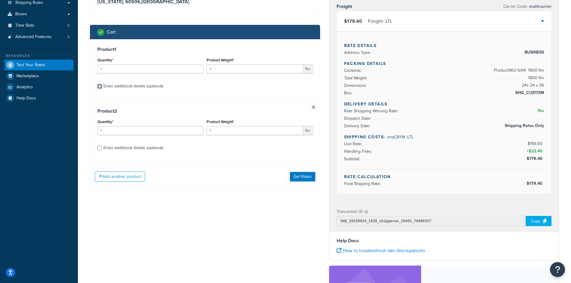
click at [98, 85] on input "Enter additional details (optional)" at bounding box center [99, 86] width 4 height 4
checkbox input "true"
select select "250"
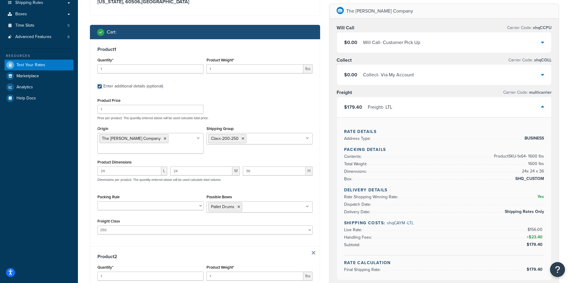
checkbox input "true"
